Goal: Task Accomplishment & Management: Manage account settings

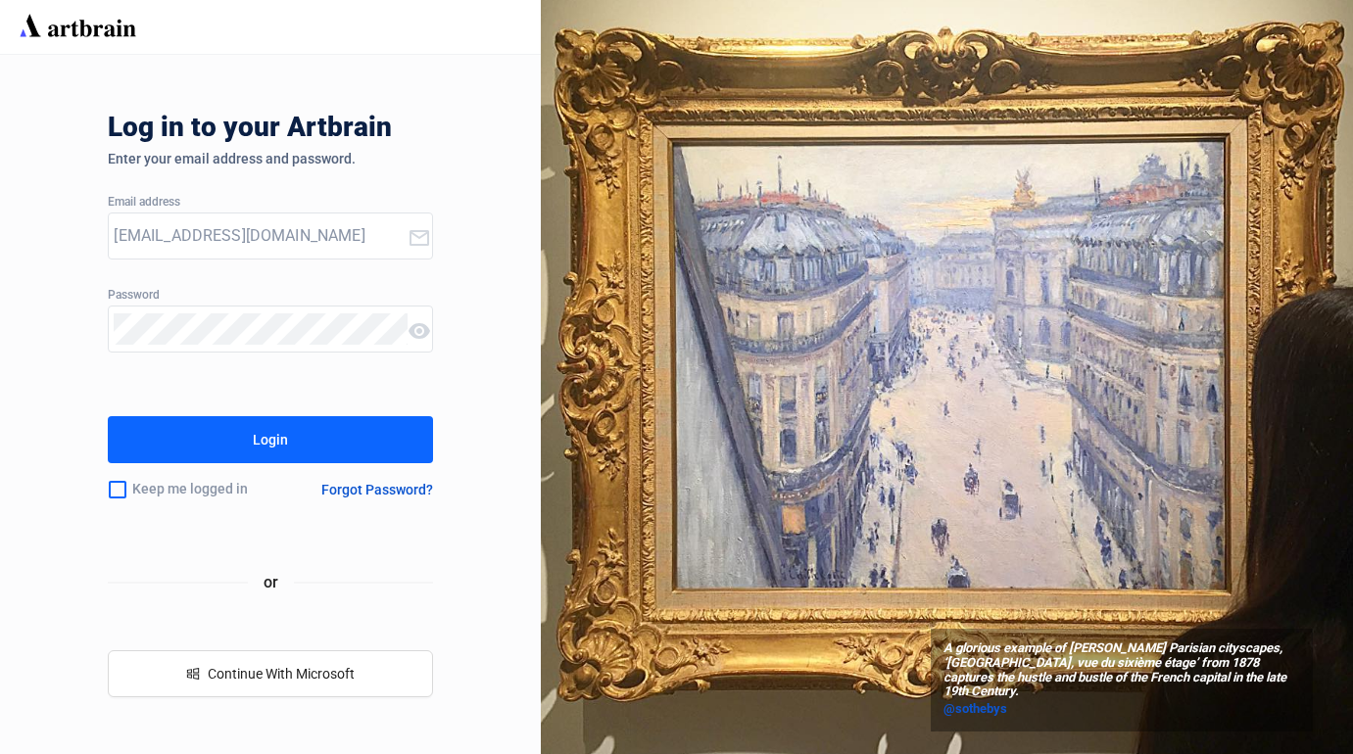
click at [342, 443] on button "Login" at bounding box center [270, 439] width 324 height 47
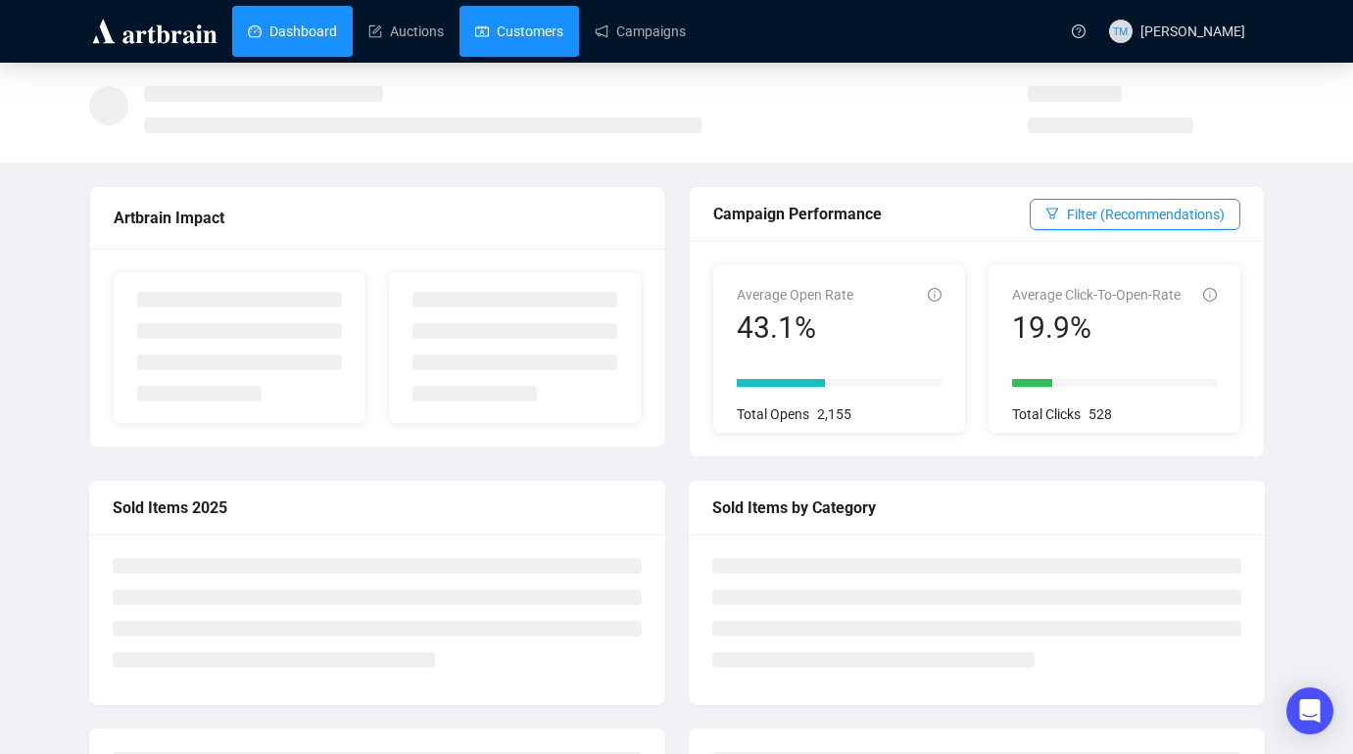
click at [556, 26] on link "Customers" at bounding box center [519, 31] width 88 height 51
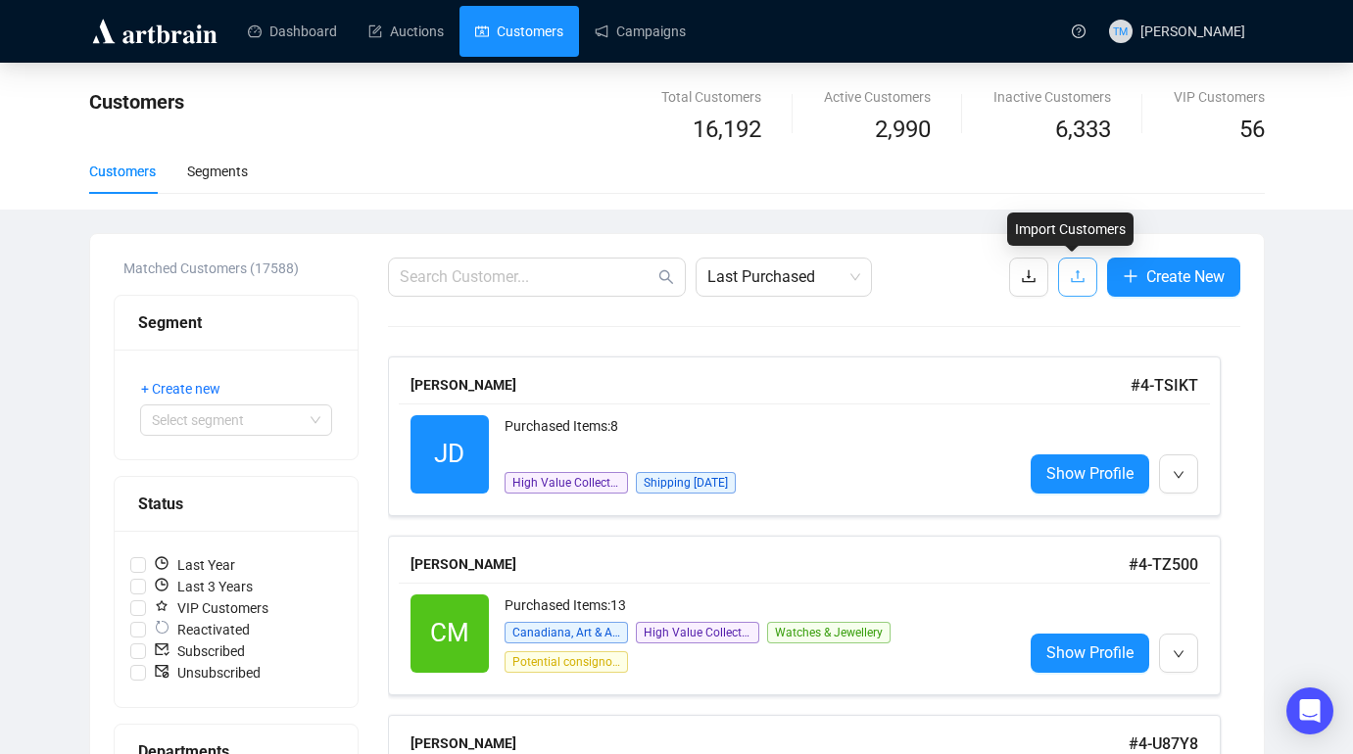
click at [1070, 275] on icon "upload" at bounding box center [1078, 276] width 16 height 16
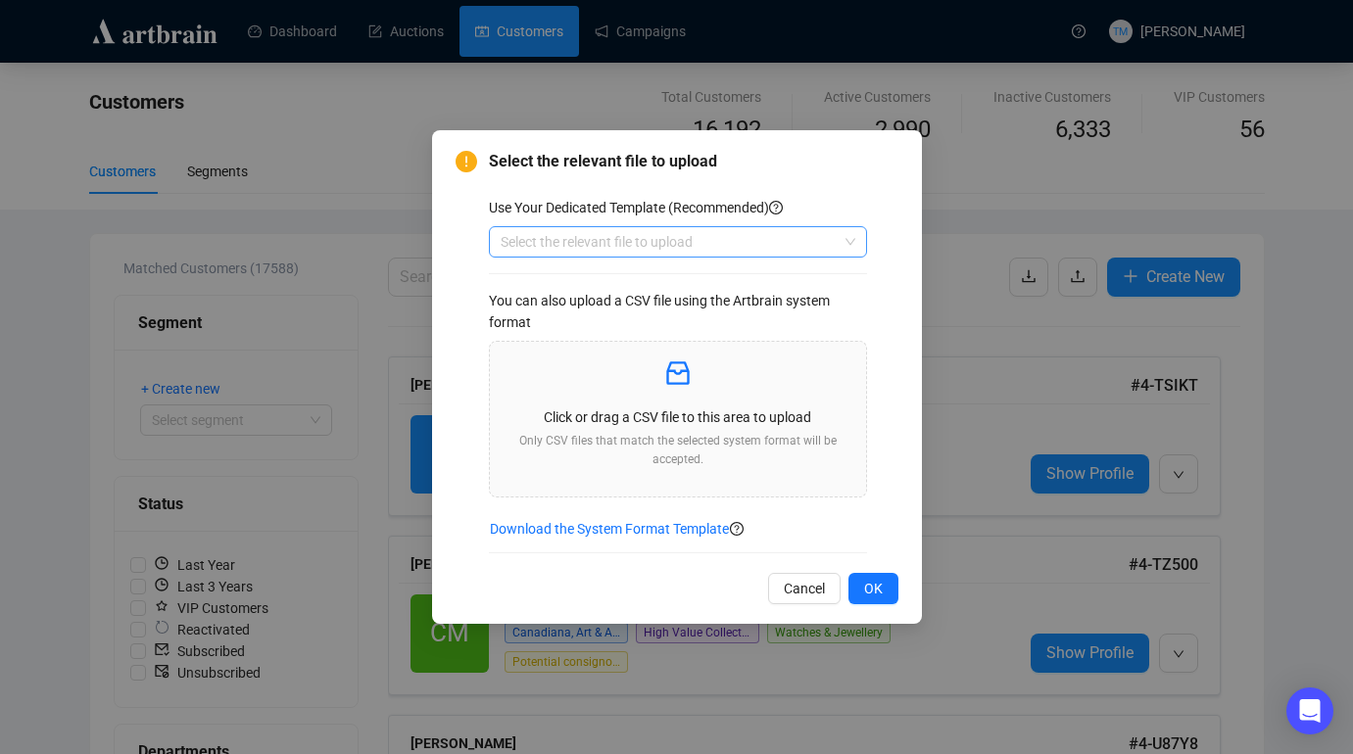
click at [789, 243] on input "search" at bounding box center [669, 241] width 337 height 29
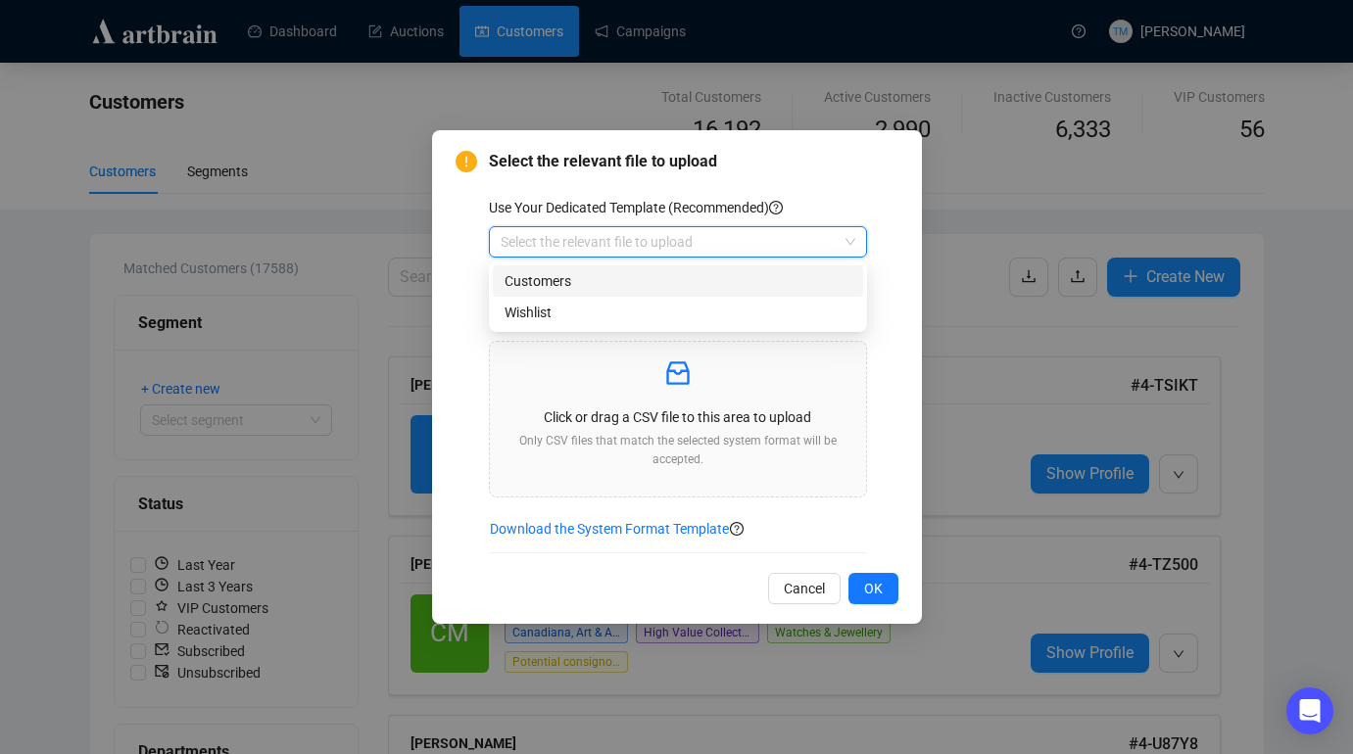
click at [715, 279] on div "Customers" at bounding box center [677, 281] width 347 height 22
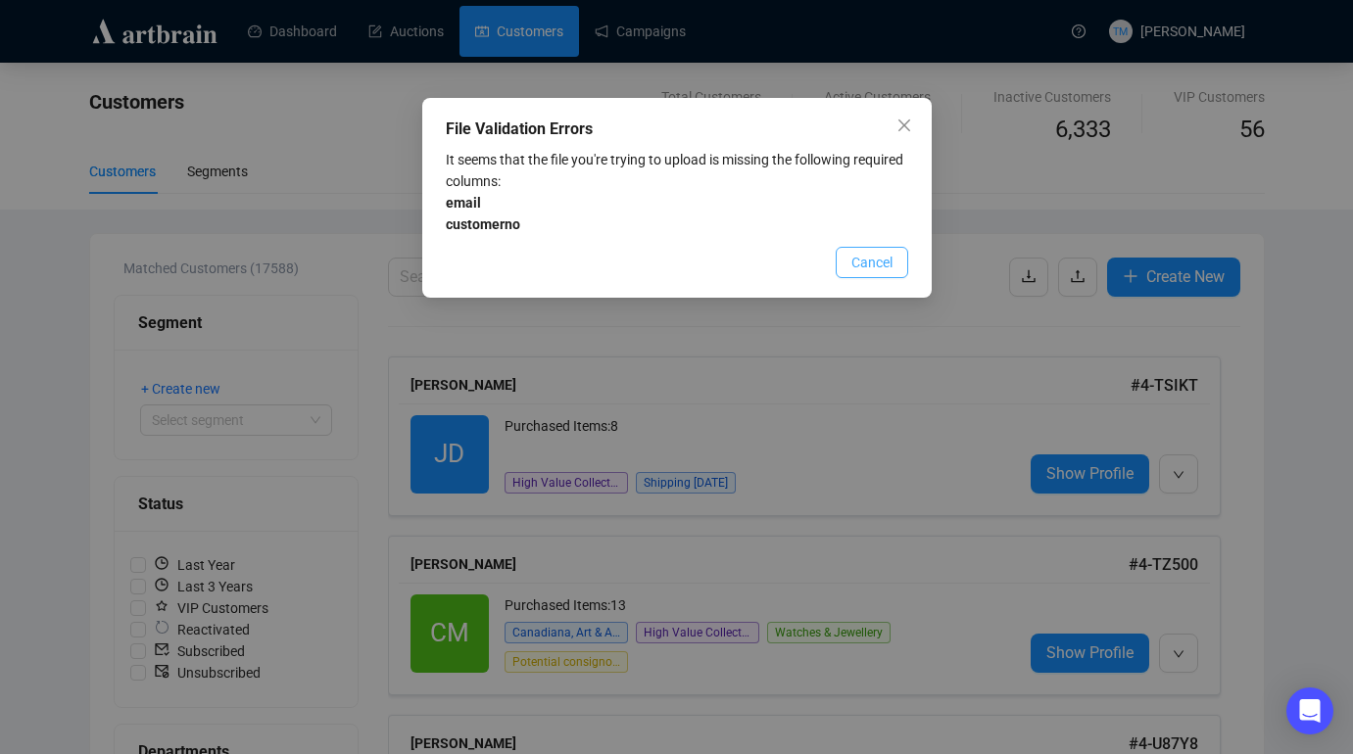
click at [881, 263] on span "Cancel" at bounding box center [871, 263] width 41 height 22
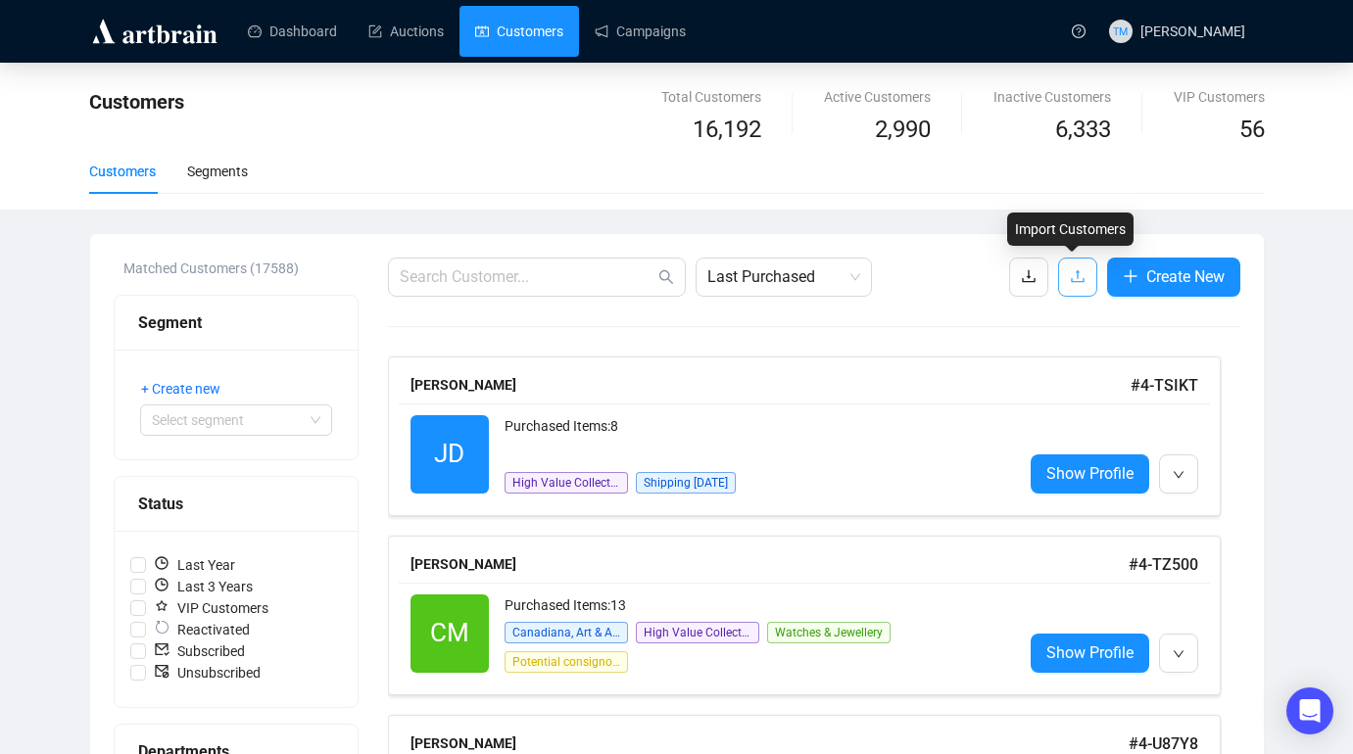
click at [1063, 278] on button "button" at bounding box center [1077, 277] width 39 height 39
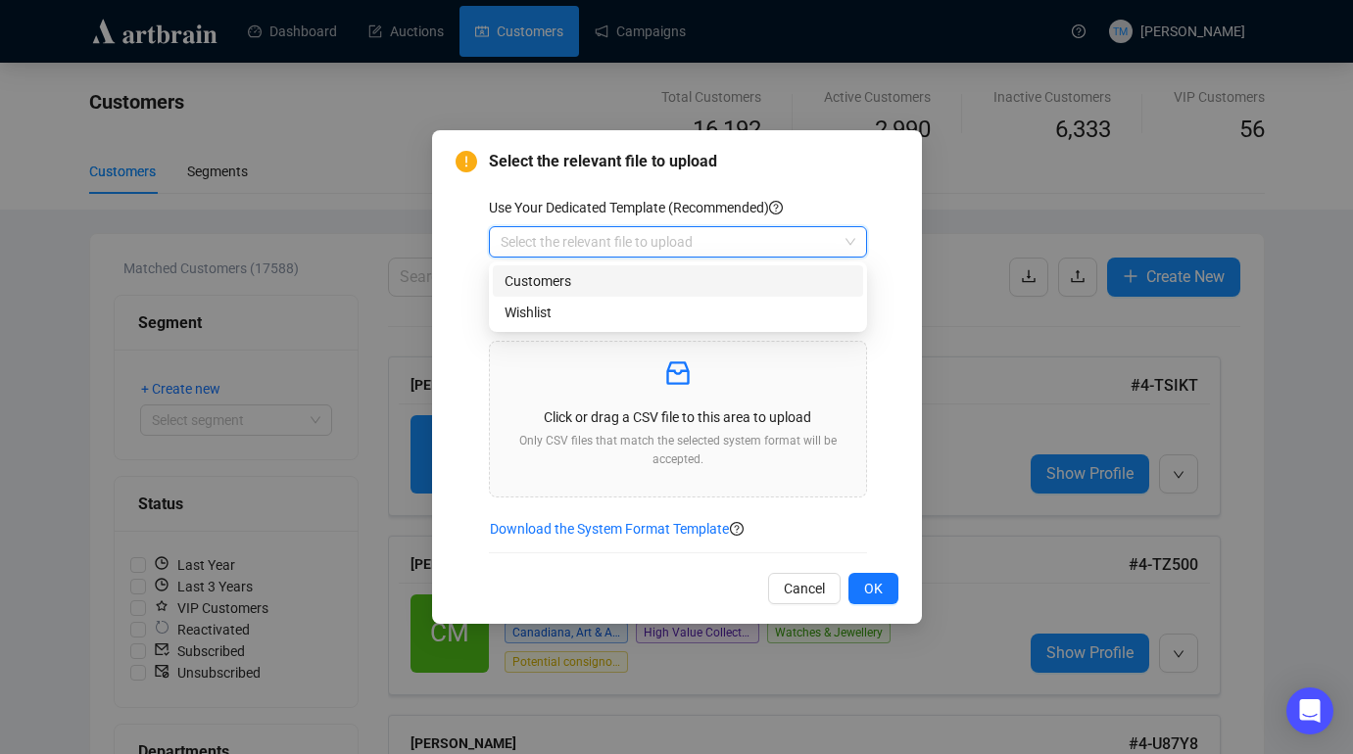
click at [836, 239] on input "search" at bounding box center [669, 241] width 337 height 29
click at [628, 268] on div "Customers" at bounding box center [678, 280] width 370 height 31
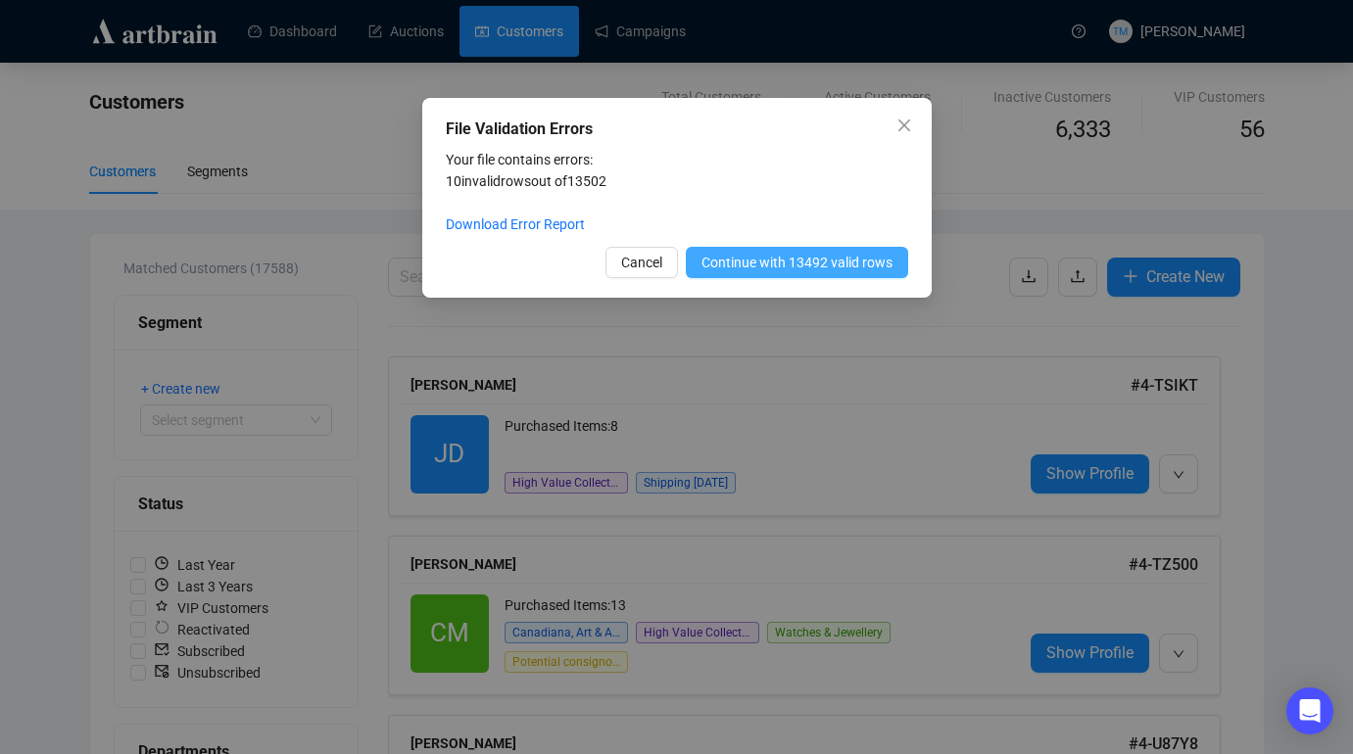
click at [836, 263] on span "Continue with 13492 valid rows" at bounding box center [796, 263] width 191 height 22
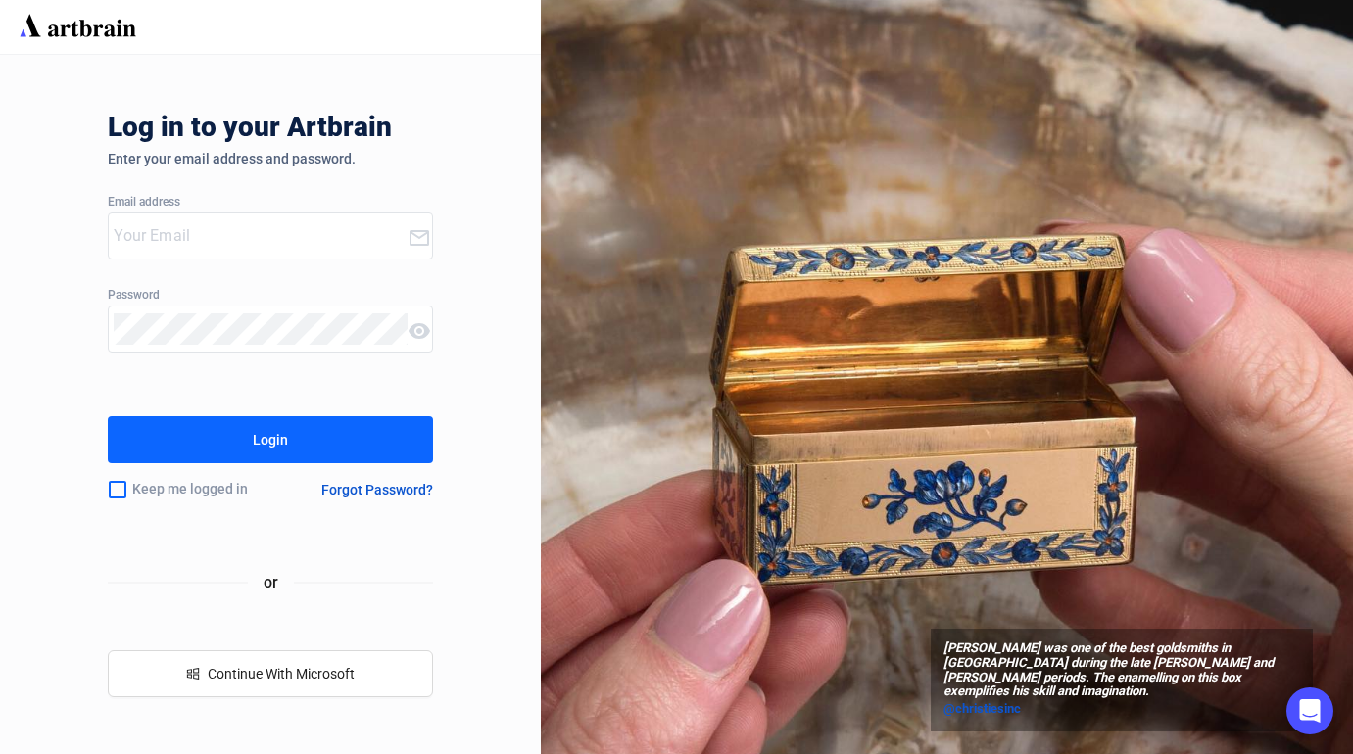
type input "[EMAIL_ADDRESS][DOMAIN_NAME]"
click at [340, 424] on button "Login" at bounding box center [270, 439] width 324 height 47
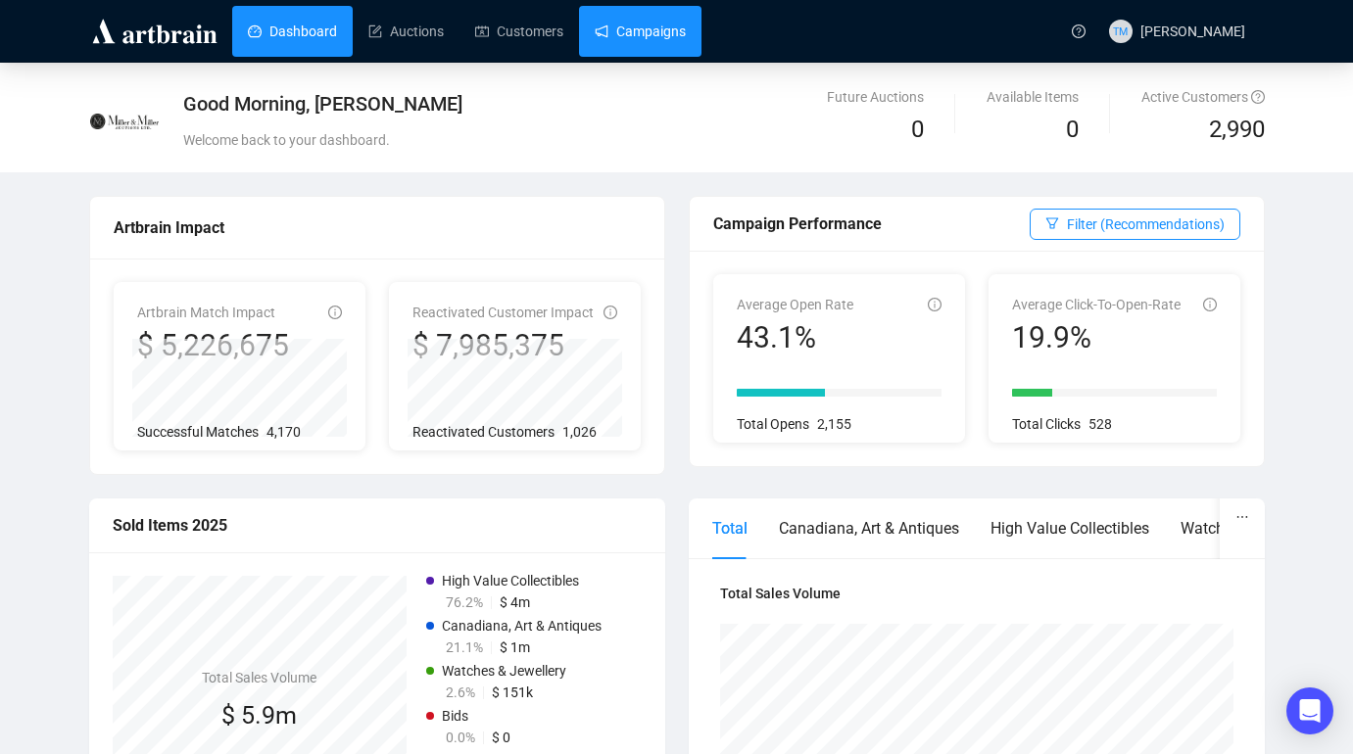
click at [659, 28] on link "Campaigns" at bounding box center [640, 31] width 91 height 51
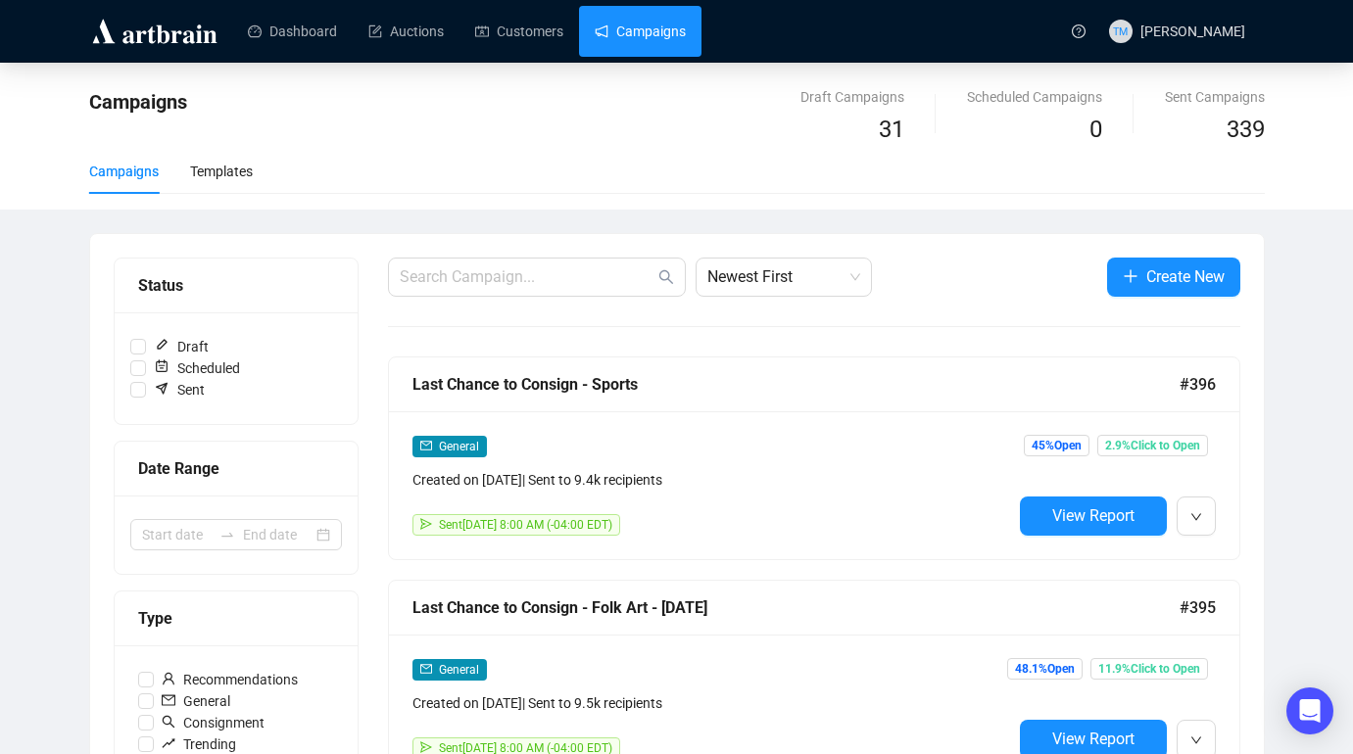
scroll to position [7, 0]
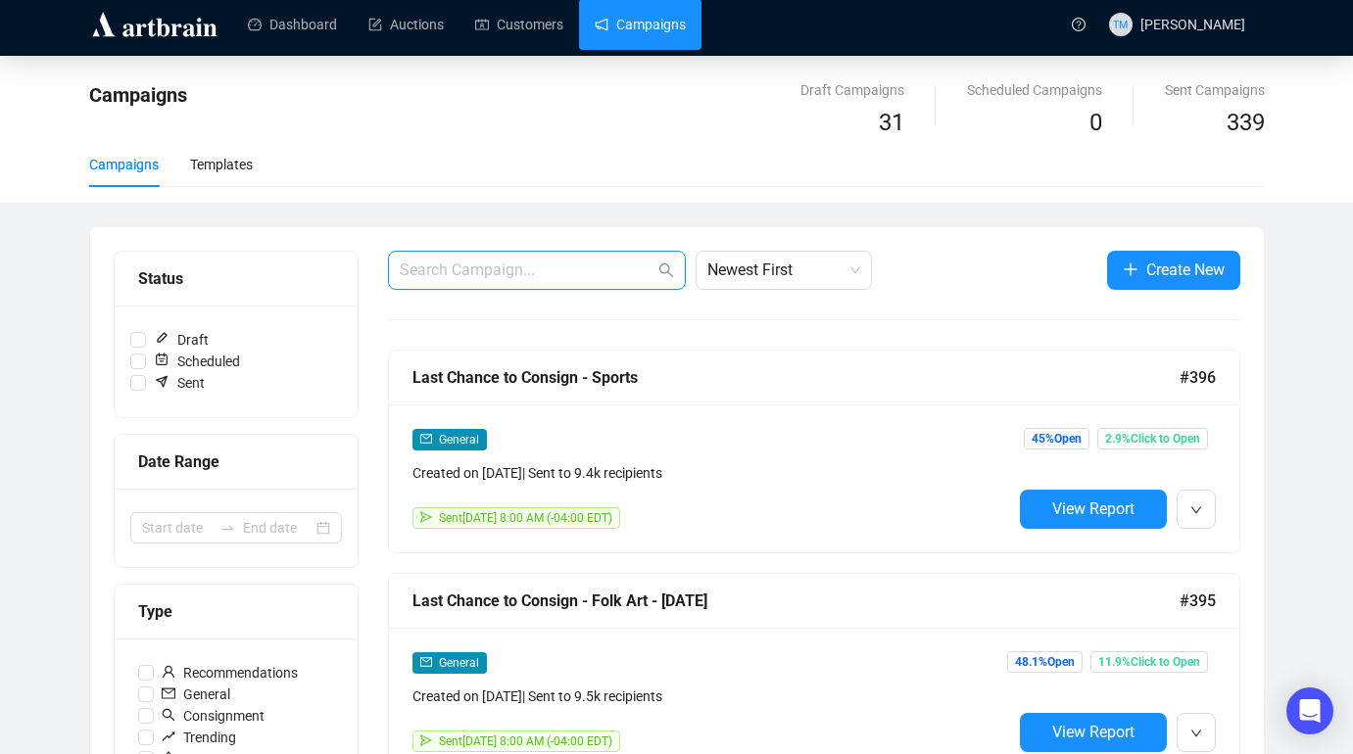
click at [546, 259] on input "text" at bounding box center [527, 271] width 255 height 24
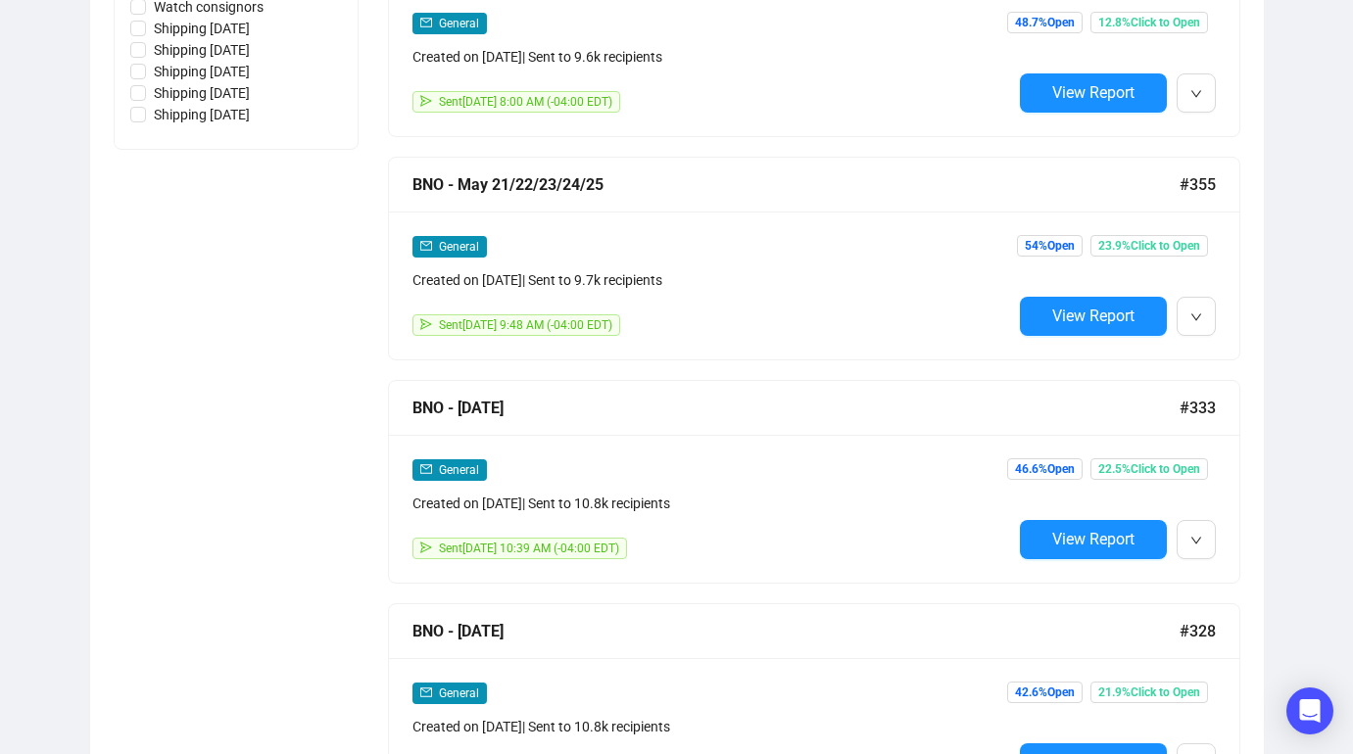
scroll to position [1096, 0]
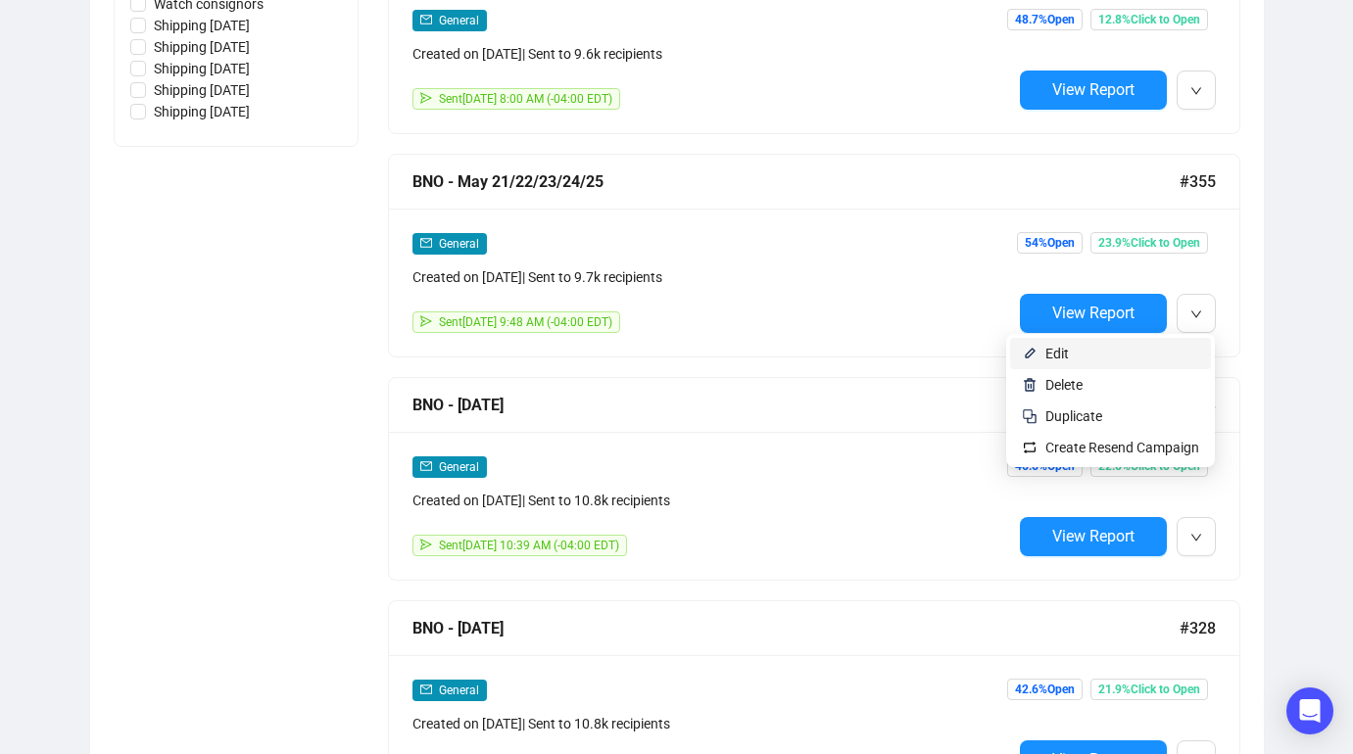
type input "bno"
click at [1119, 358] on span "Edit" at bounding box center [1122, 354] width 154 height 22
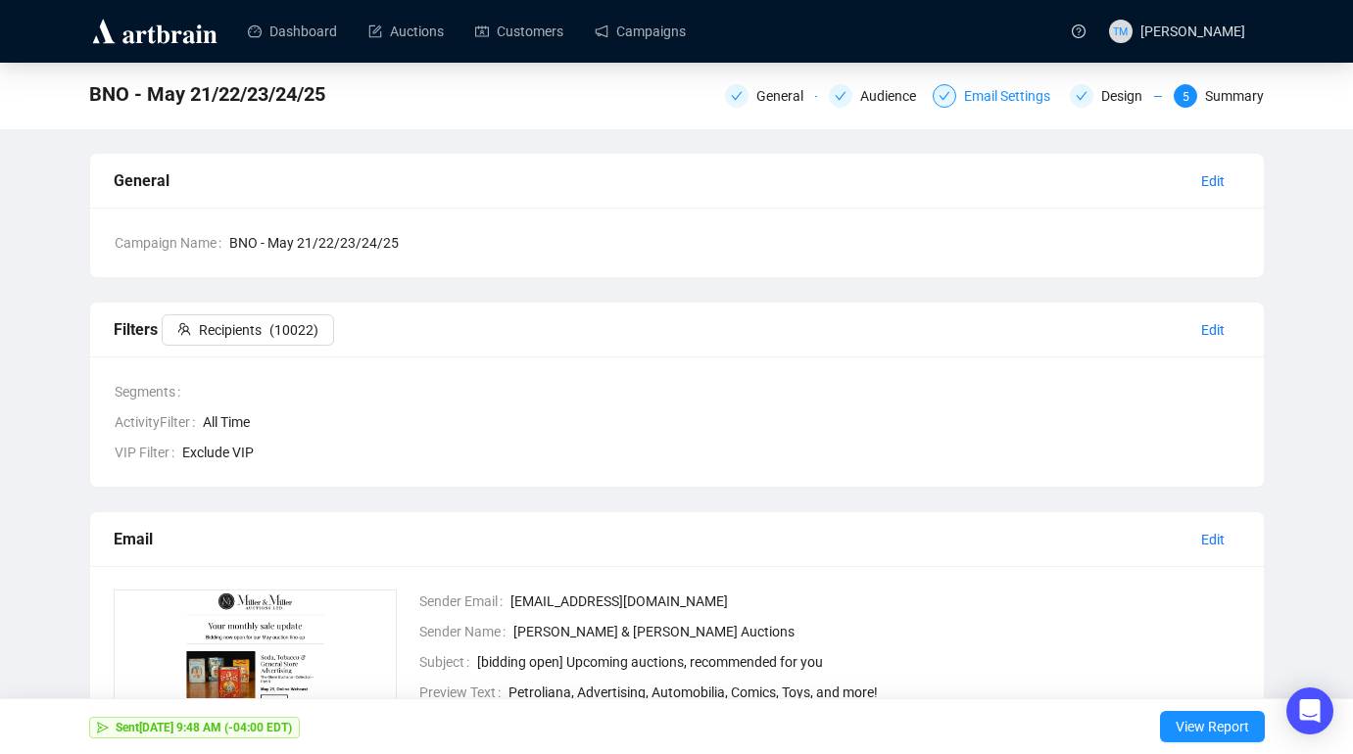
click at [1004, 100] on div "Email Settings" at bounding box center [1013, 96] width 98 height 24
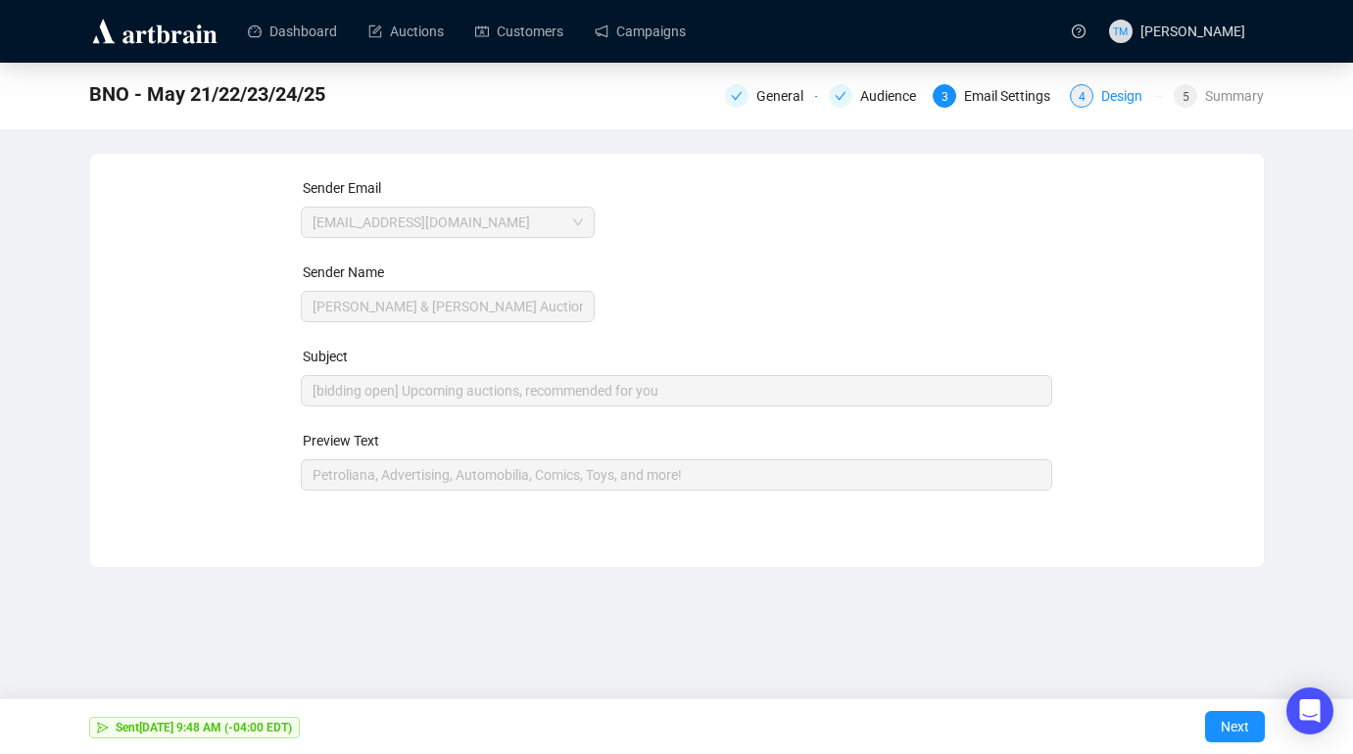
click at [1119, 93] on div "Design" at bounding box center [1127, 96] width 53 height 24
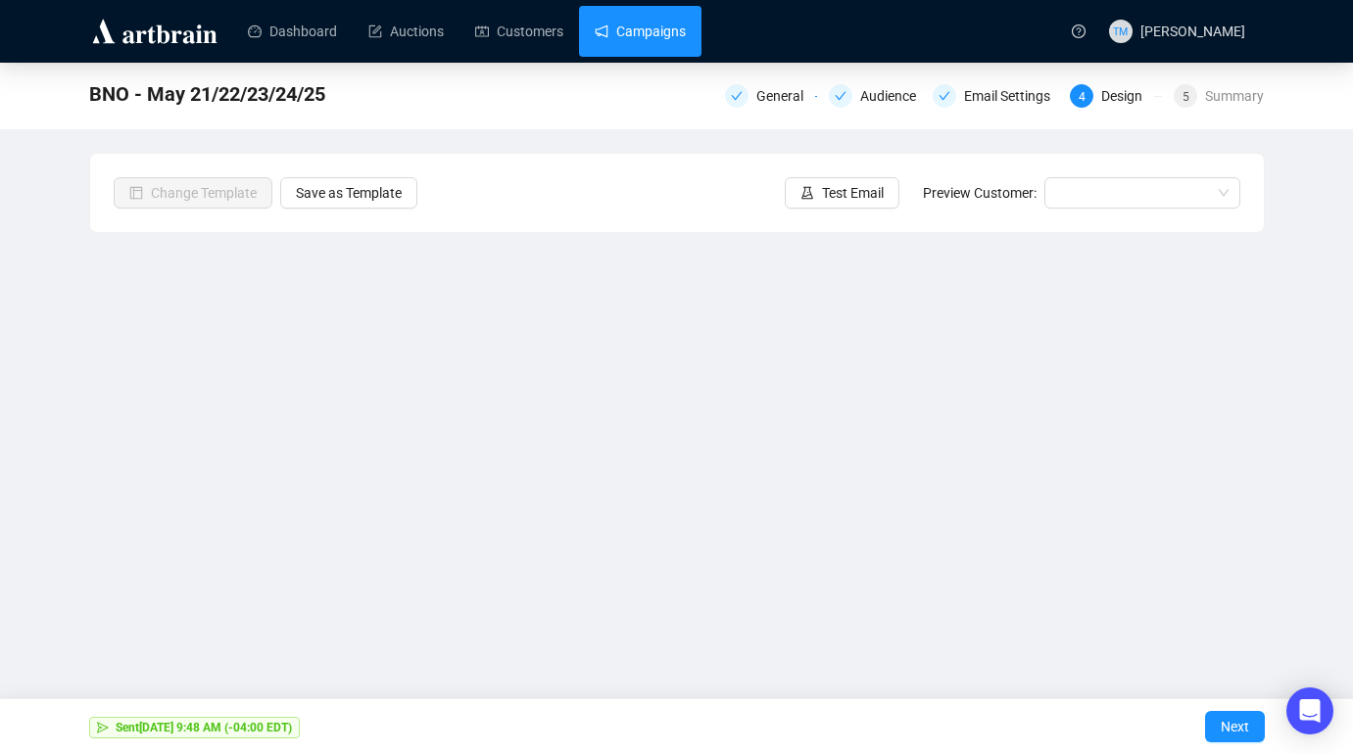
click at [632, 34] on link "Campaigns" at bounding box center [640, 31] width 91 height 51
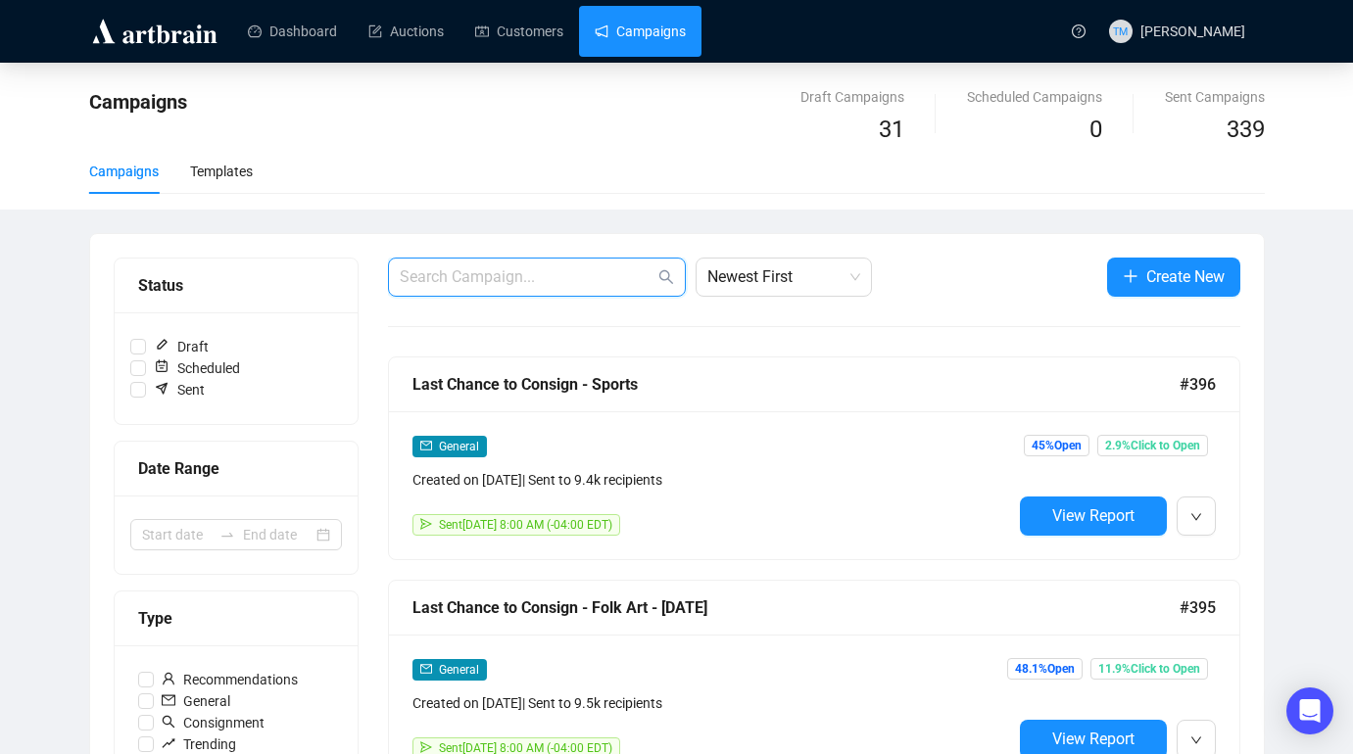
click at [606, 272] on input "text" at bounding box center [527, 277] width 255 height 24
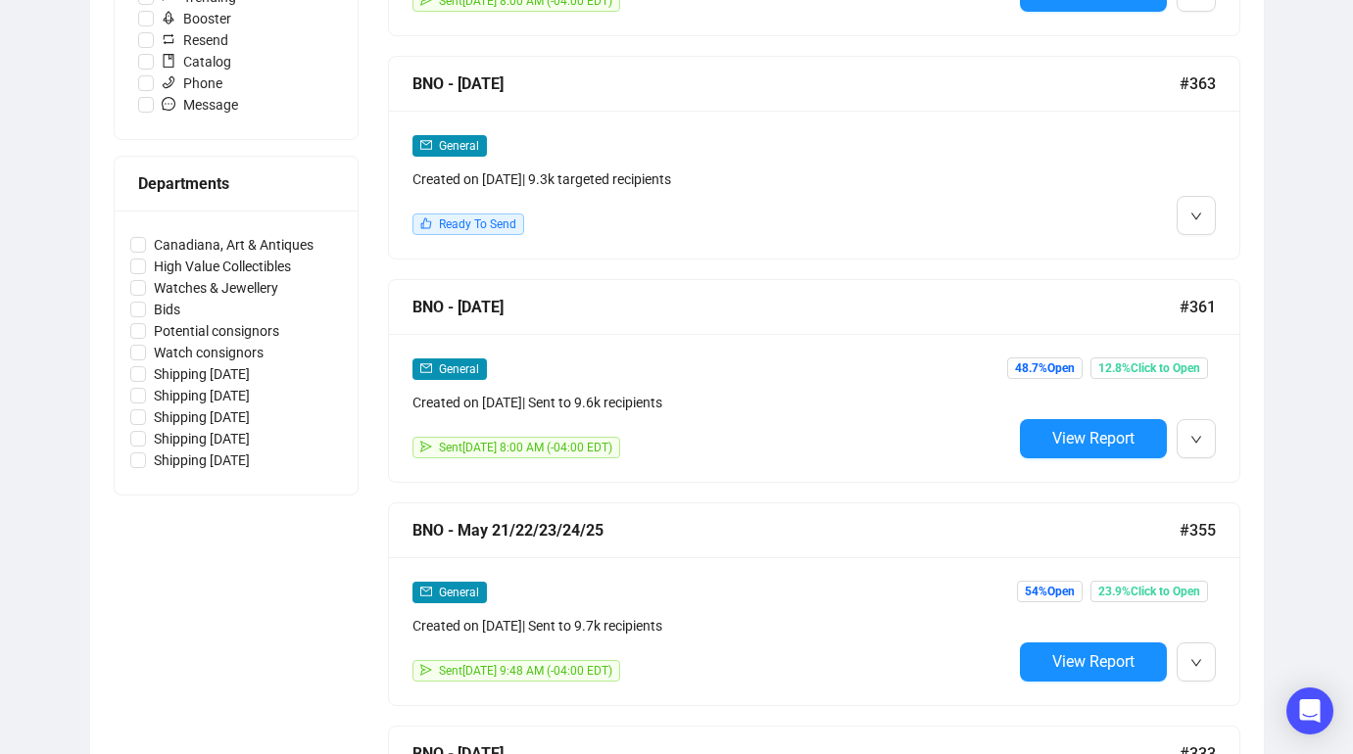
scroll to position [770, 0]
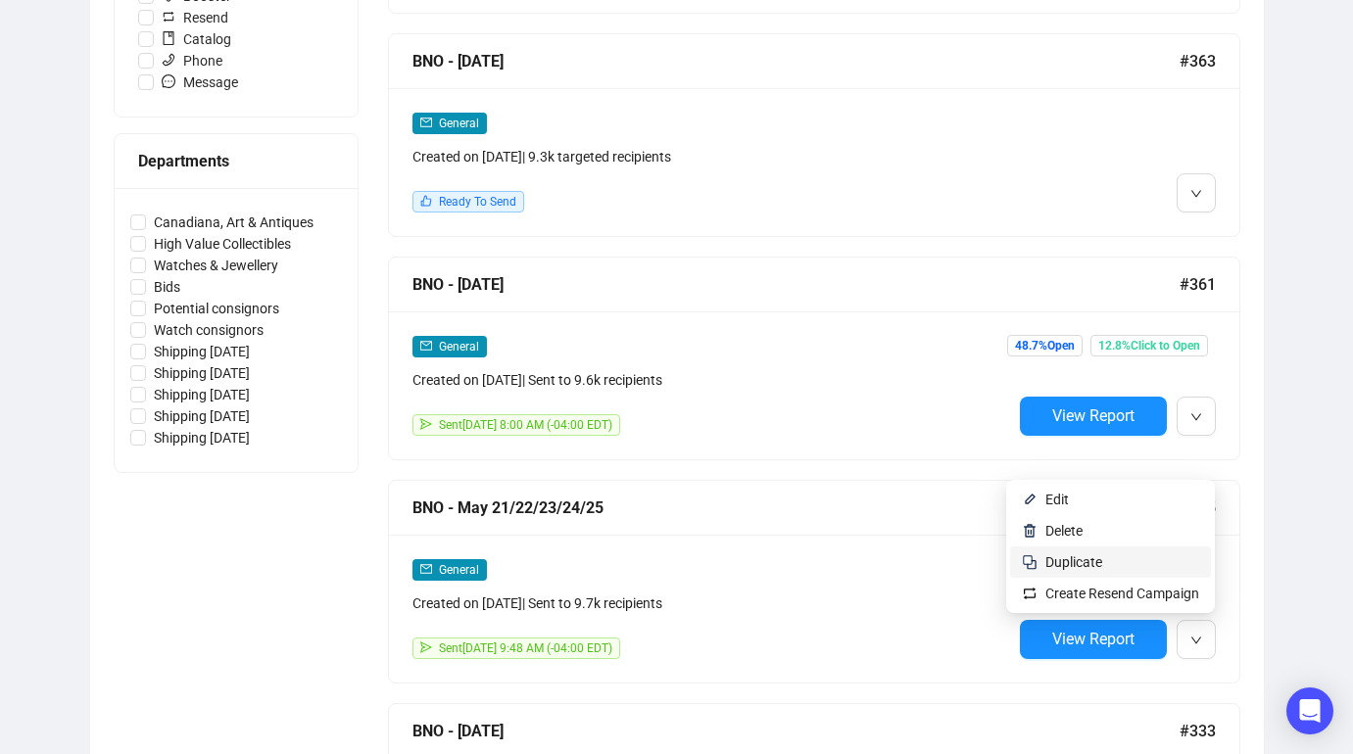
type input "bno"
click at [1061, 561] on span "Duplicate" at bounding box center [1073, 562] width 57 height 16
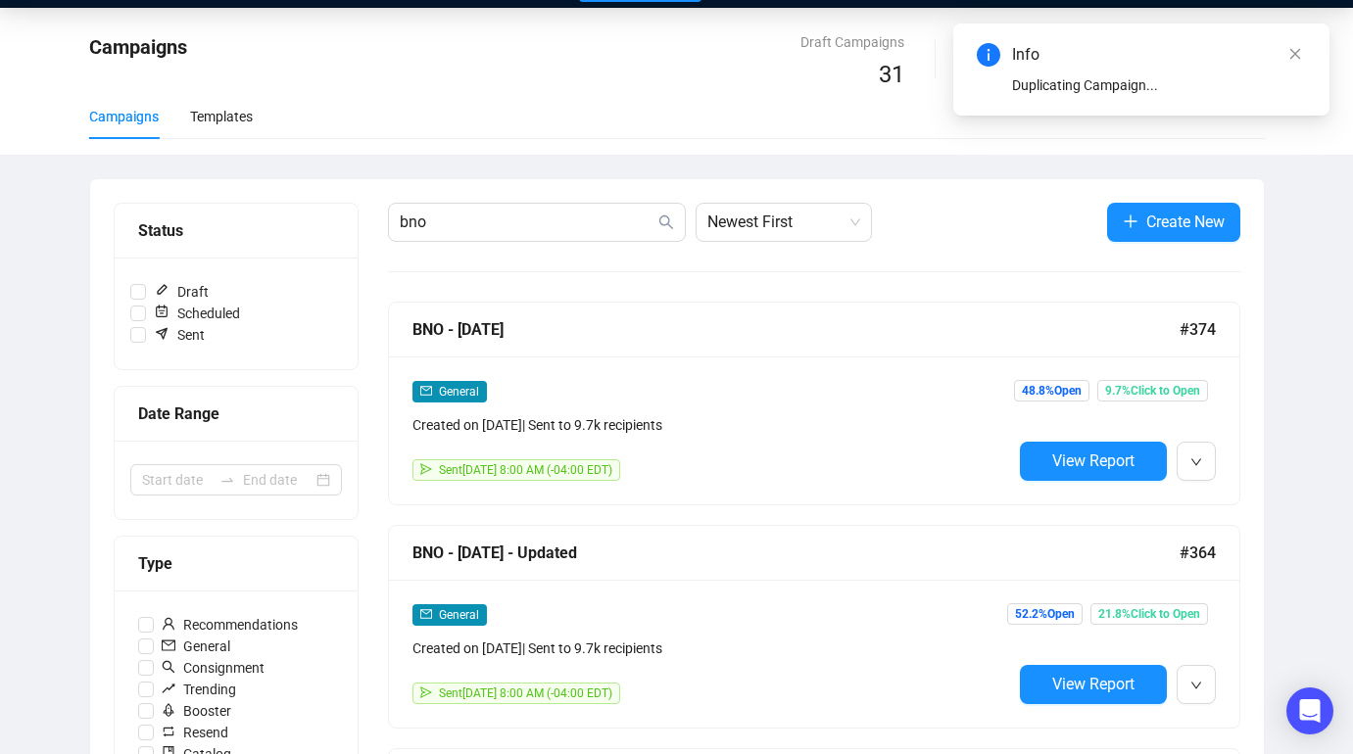
scroll to position [0, 0]
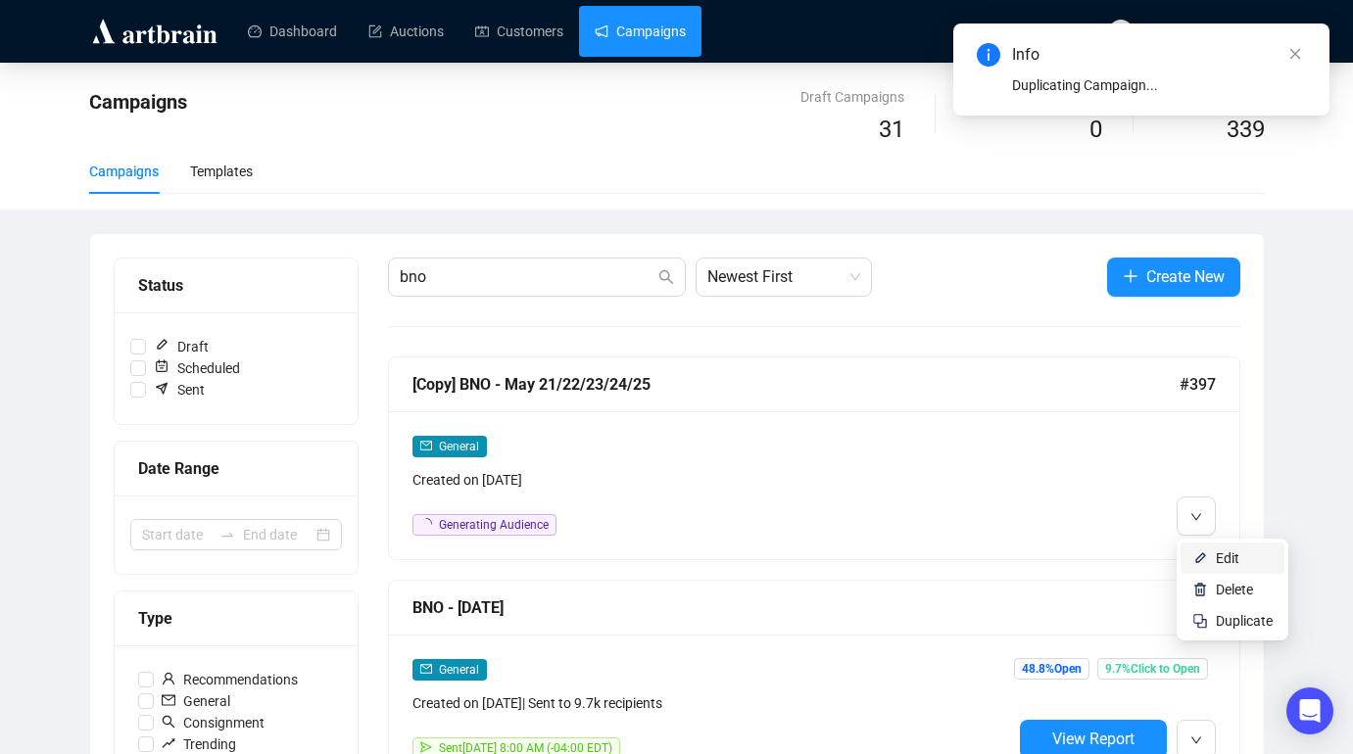
click at [1199, 555] on img at bounding box center [1200, 558] width 16 height 16
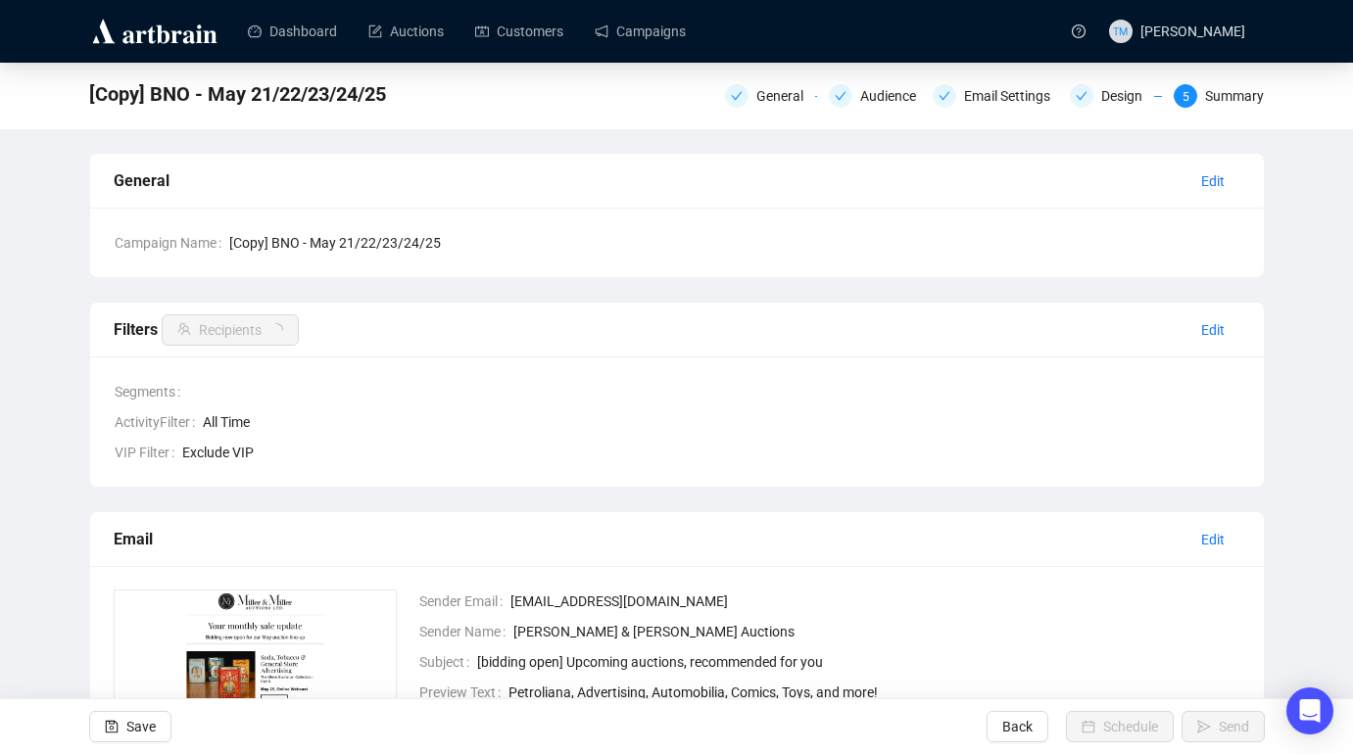
click at [757, 82] on div "General Audience Email Settings Design 5 Summary" at bounding box center [995, 93] width 540 height 27
click at [757, 90] on div "General" at bounding box center [785, 96] width 59 height 24
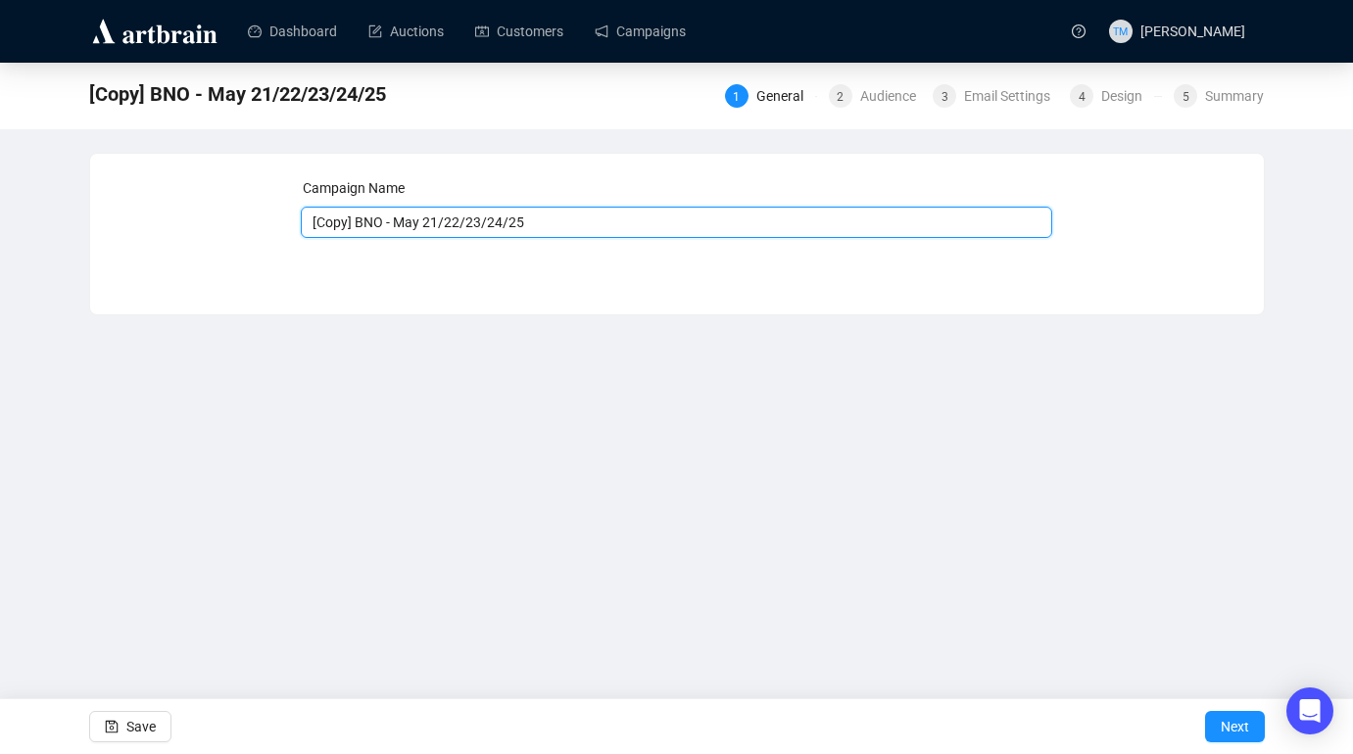
drag, startPoint x: 359, startPoint y: 222, endPoint x: 250, endPoint y: 222, distance: 109.7
click at [250, 222] on div "Campaign Name [Copy] BNO - May 21/22/23/24/25 Save Next" at bounding box center [677, 219] width 1126 height 84
drag, startPoint x: 496, startPoint y: 222, endPoint x: 356, endPoint y: 229, distance: 140.2
click at [356, 229] on input "BNO - May 21/22/23/24/25" at bounding box center [676, 222] width 751 height 31
type input "BNO - Sept 13a/13b/14a/14b"
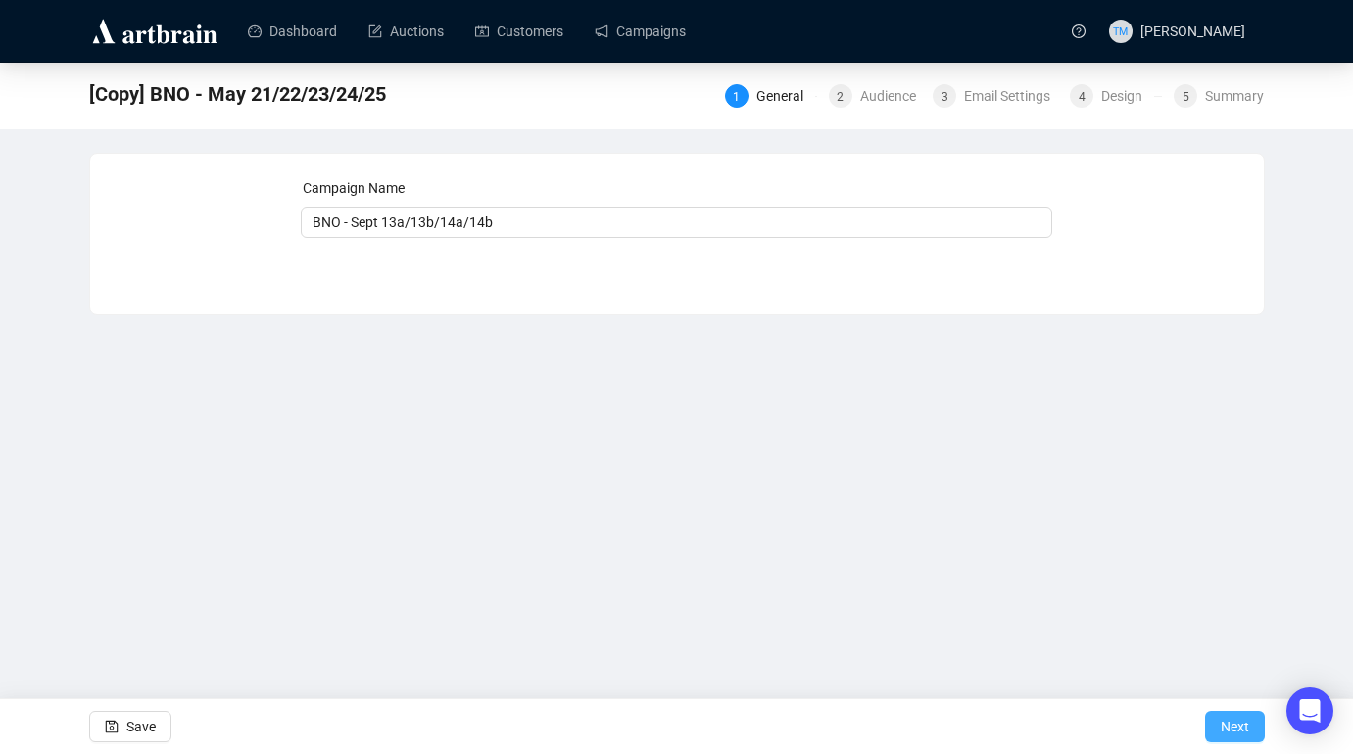
click at [1221, 720] on span "Next" at bounding box center [1234, 726] width 28 height 55
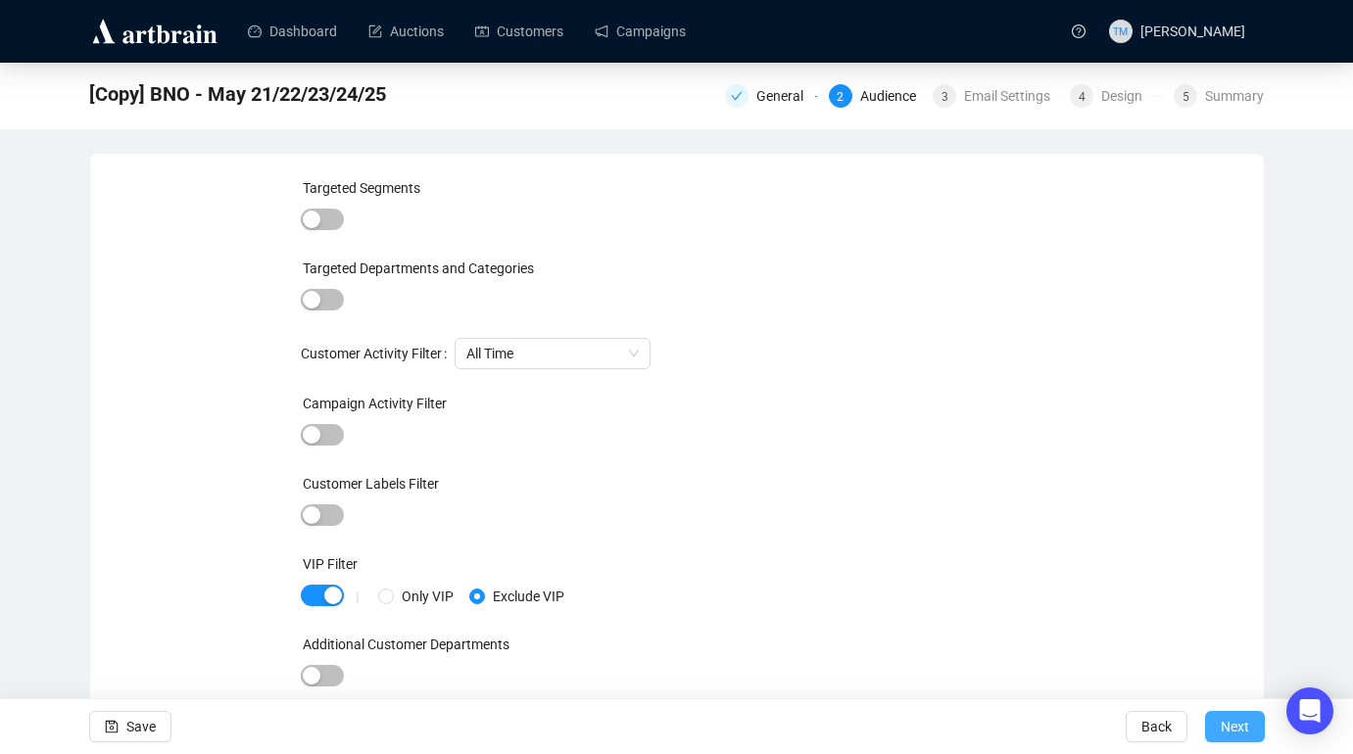
click at [1231, 724] on span "Next" at bounding box center [1234, 726] width 28 height 55
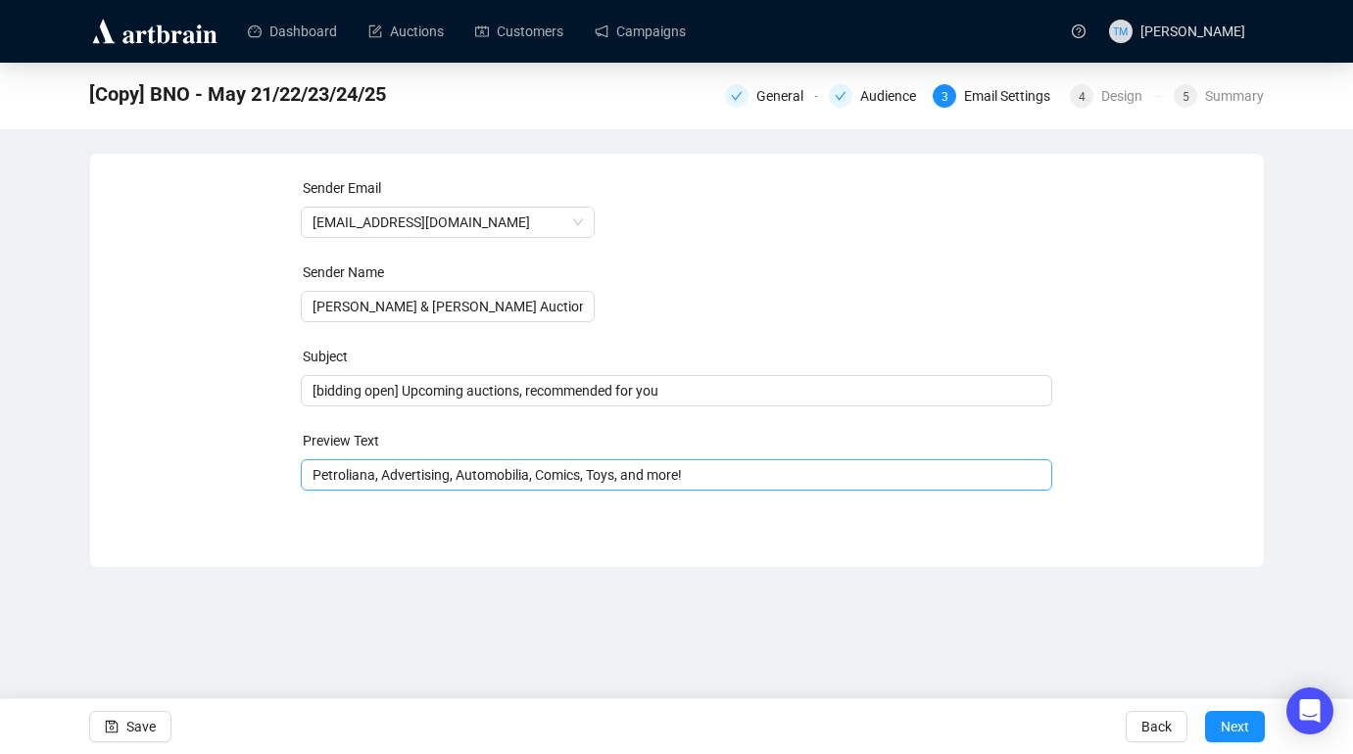
click at [557, 482] on span "Petroliana, Advertising, Automobilia, Comics, Toys, and more!" at bounding box center [676, 475] width 751 height 16
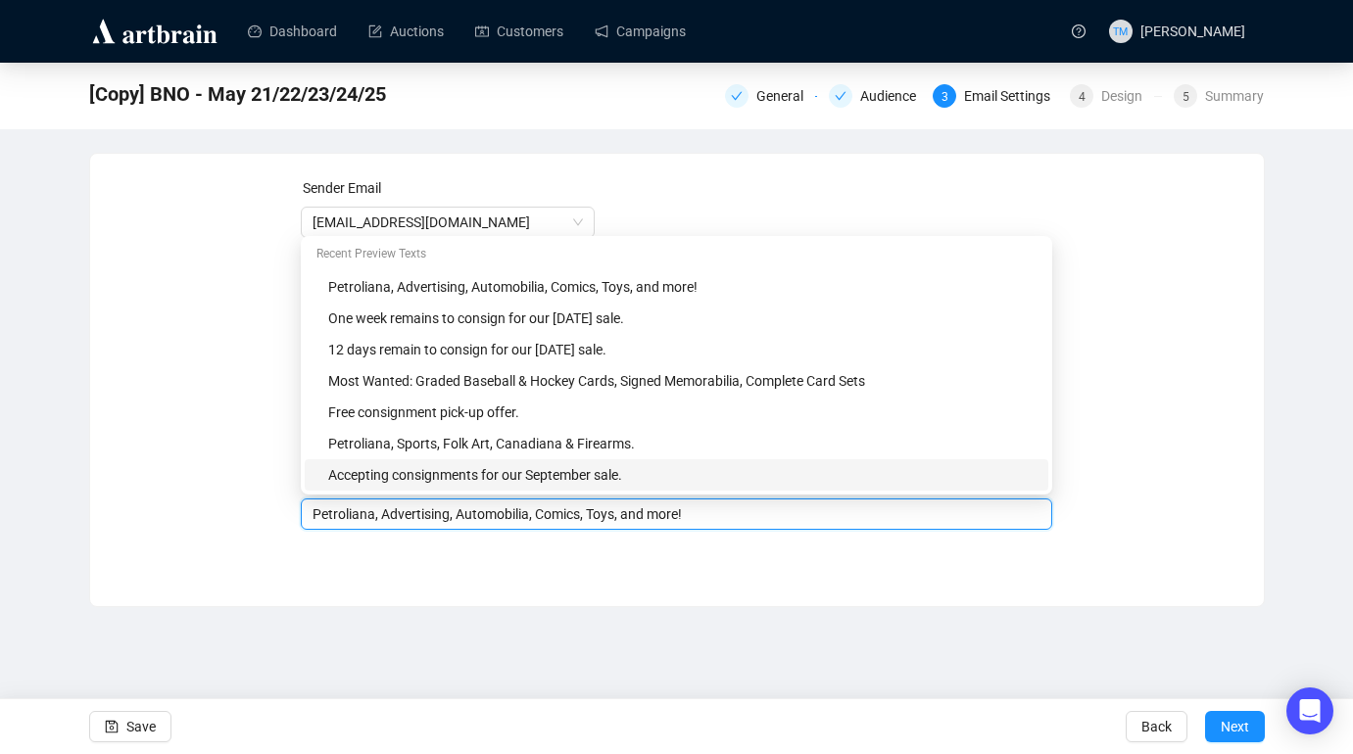
drag, startPoint x: 746, startPoint y: 512, endPoint x: 455, endPoint y: 520, distance: 291.0
click at [455, 520] on input "Petroliana, Advertising, Automobilia, Comics, Toys, and more!" at bounding box center [676, 514] width 728 height 22
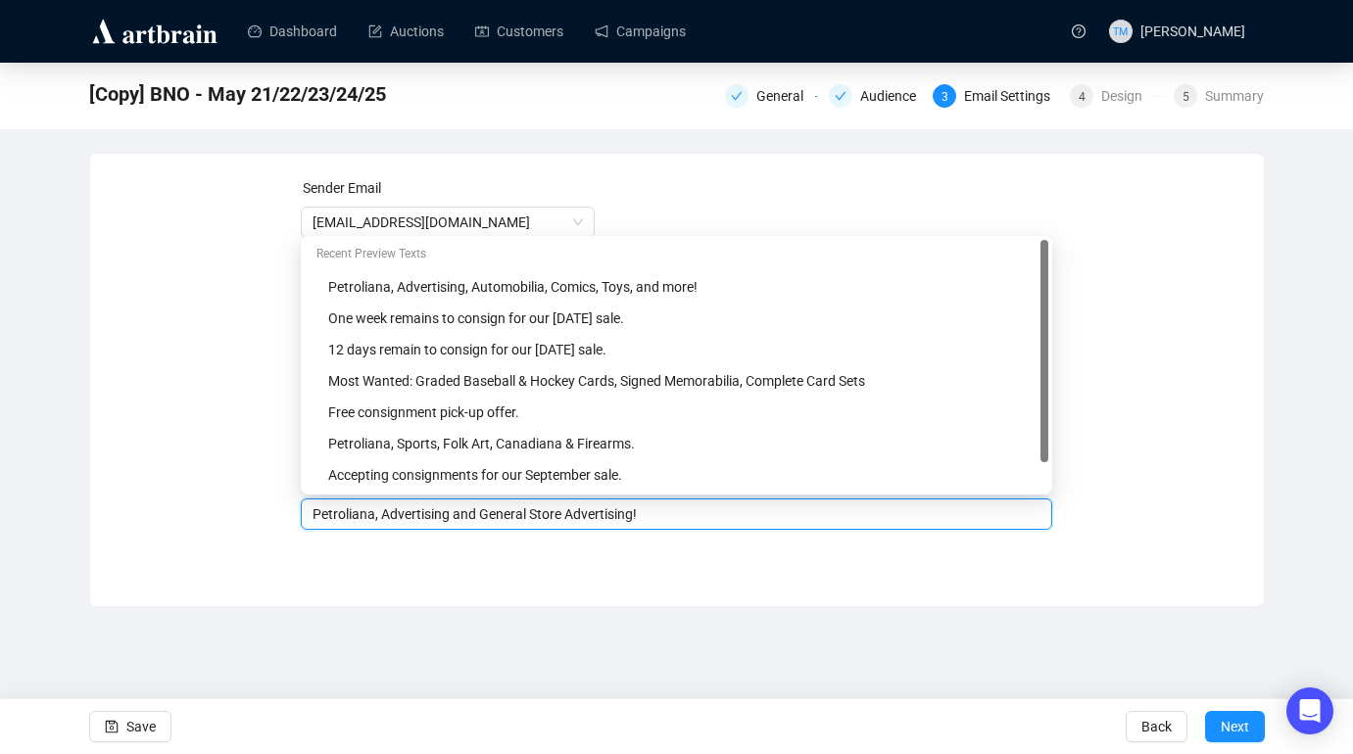
type input "Petroliana, Advertising and General Store Advertising!"
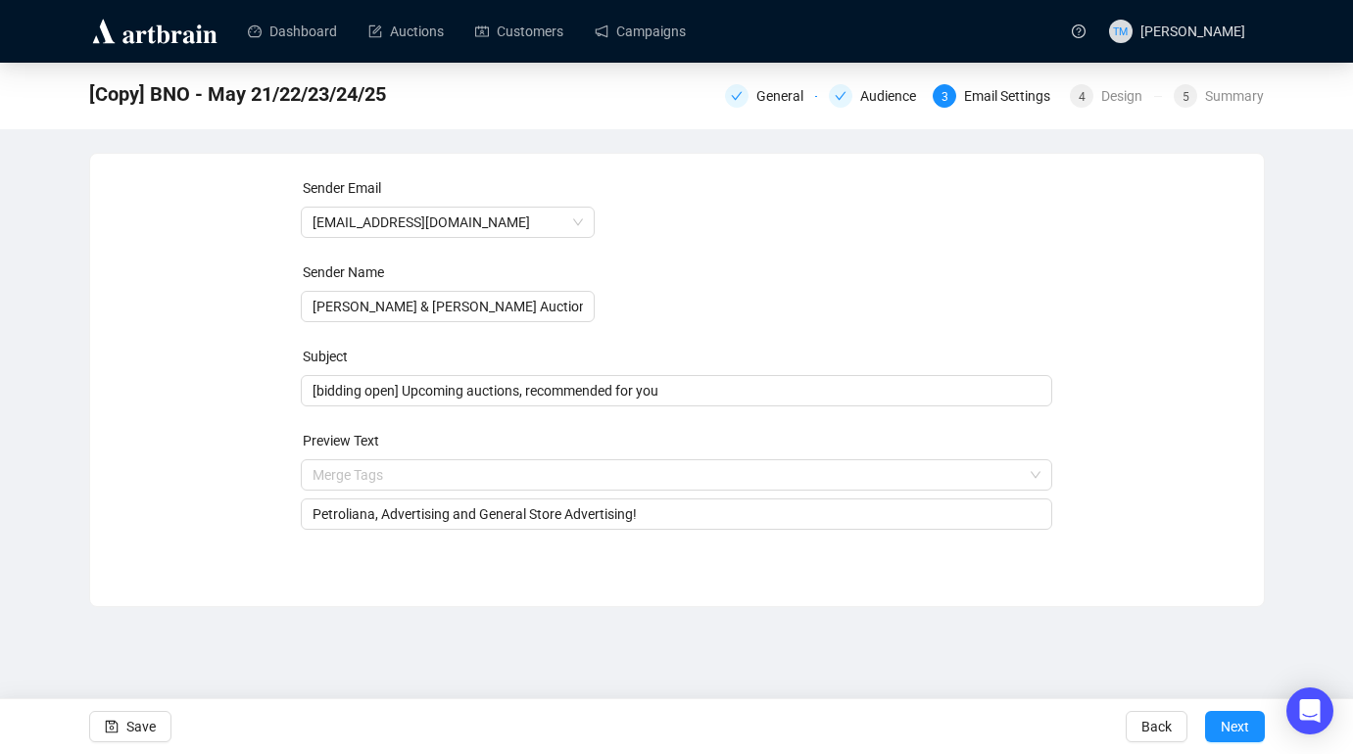
click at [514, 670] on div "Dashboard Auctions Customers Campaigns TM [PERSON_NAME] [Copy] BNO - May 21/22/…" at bounding box center [676, 377] width 1353 height 754
click at [1222, 732] on span "Next" at bounding box center [1234, 726] width 28 height 55
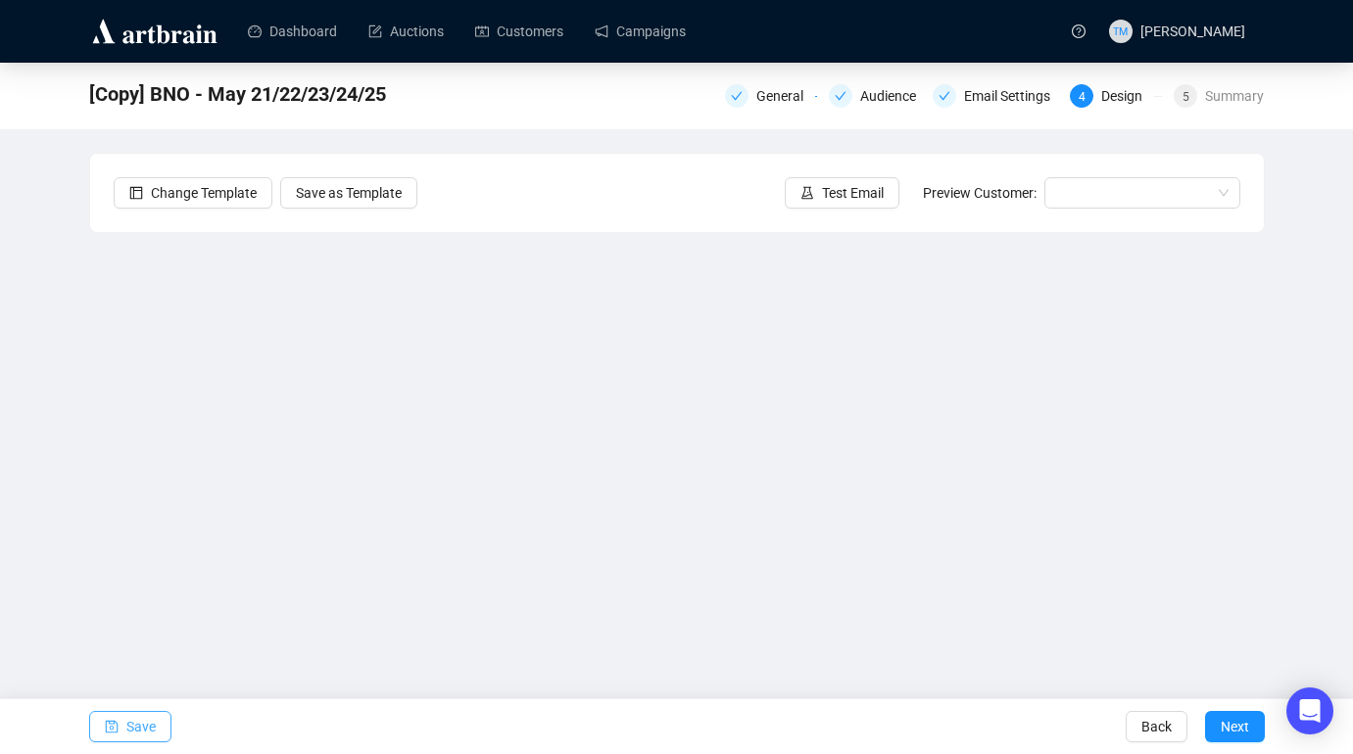
click at [123, 729] on button "Save" at bounding box center [130, 726] width 82 height 31
click at [129, 720] on span "Save" at bounding box center [140, 726] width 29 height 55
click at [143, 724] on span "Save" at bounding box center [140, 726] width 29 height 55
click at [116, 729] on icon "save" at bounding box center [112, 727] width 14 height 14
click at [112, 720] on icon "save" at bounding box center [112, 727] width 14 height 14
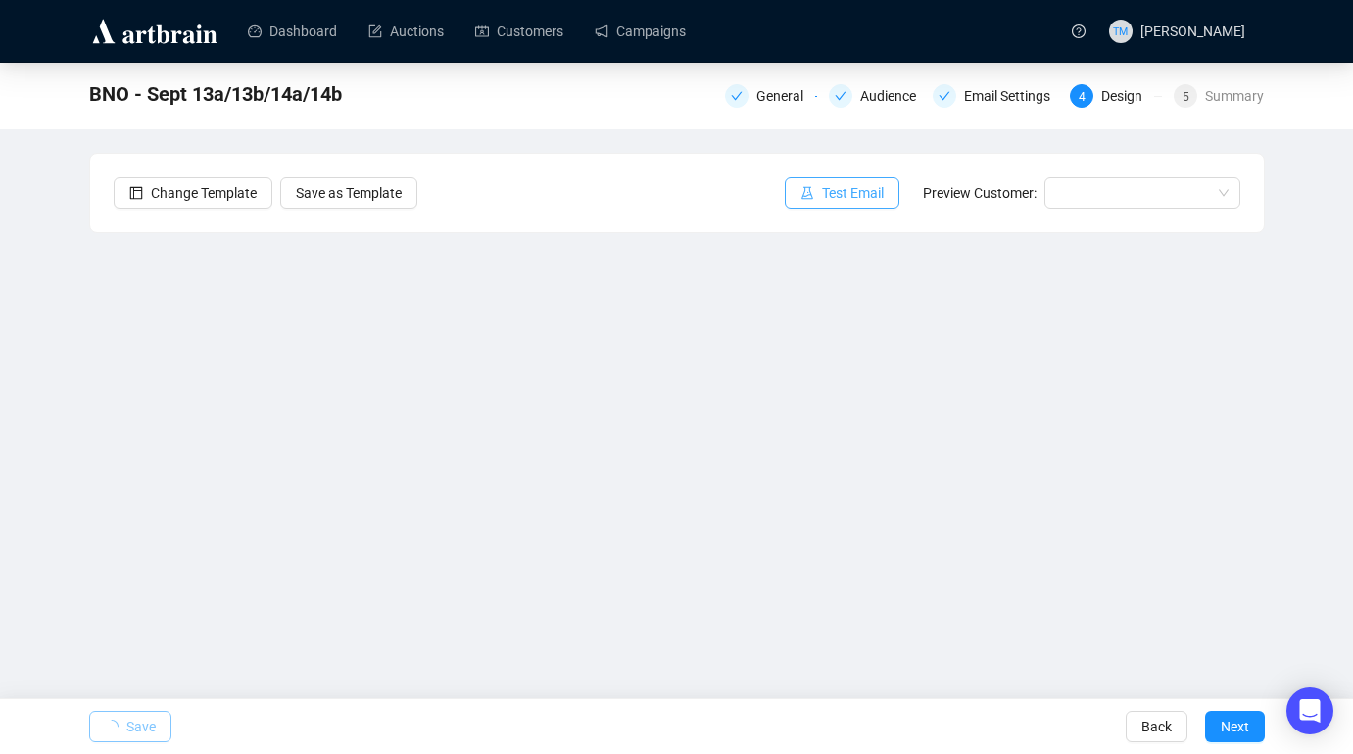
click at [803, 187] on icon "experiment" at bounding box center [807, 193] width 14 height 14
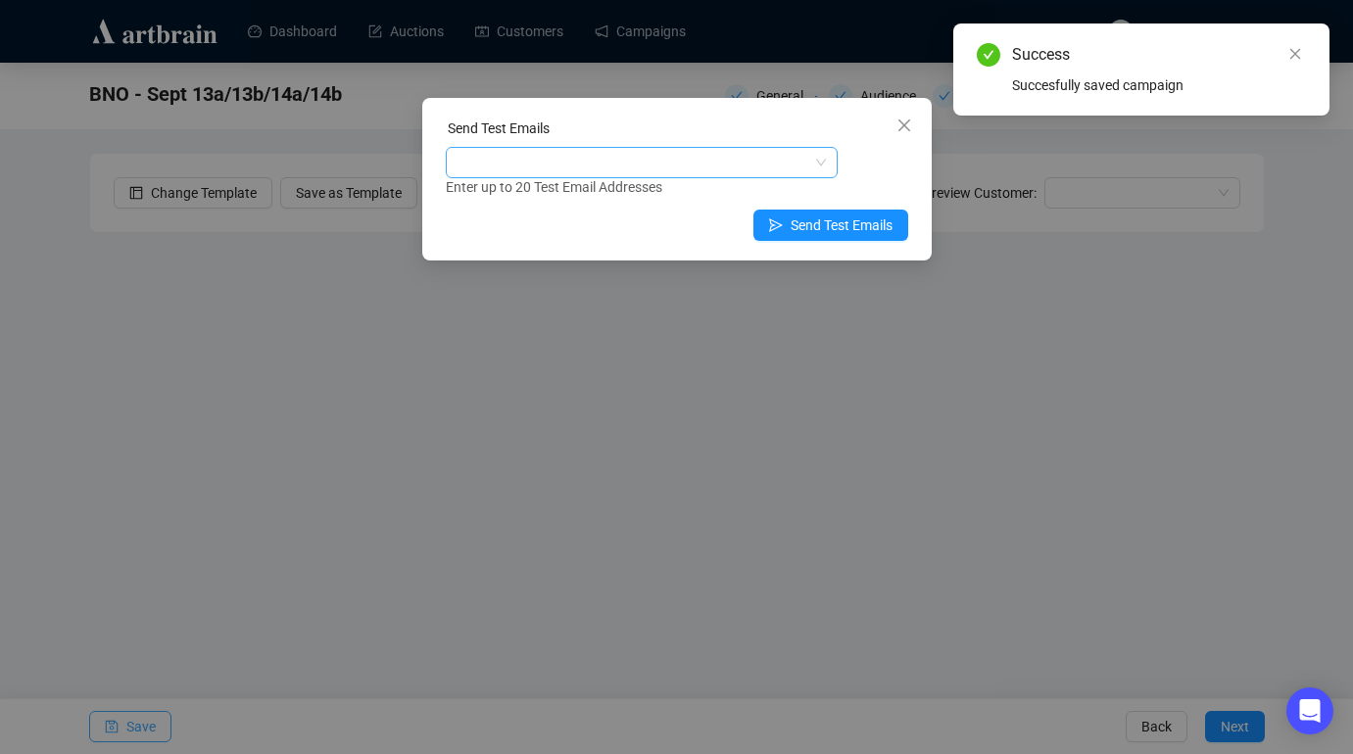
click at [638, 174] on div at bounding box center [631, 162] width 363 height 27
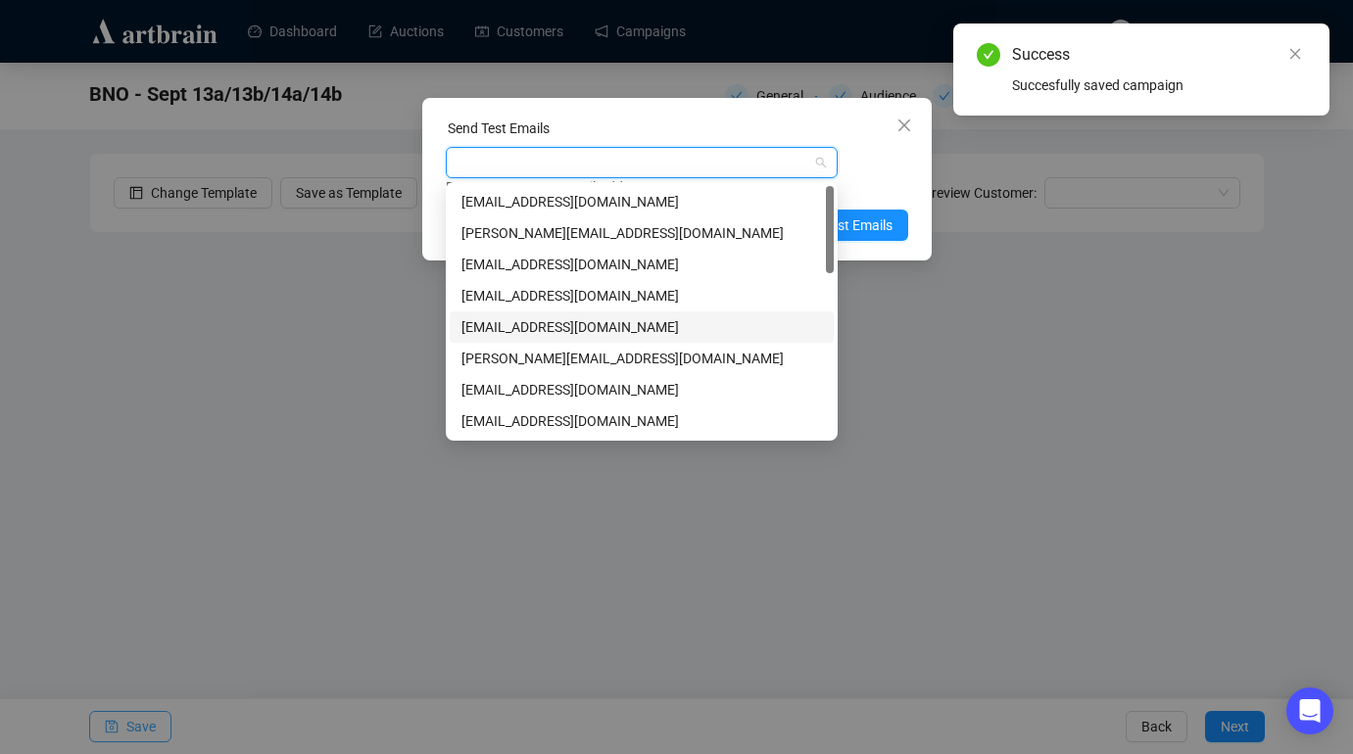
click at [523, 326] on div "[EMAIL_ADDRESS][DOMAIN_NAME]" at bounding box center [641, 327] width 360 height 22
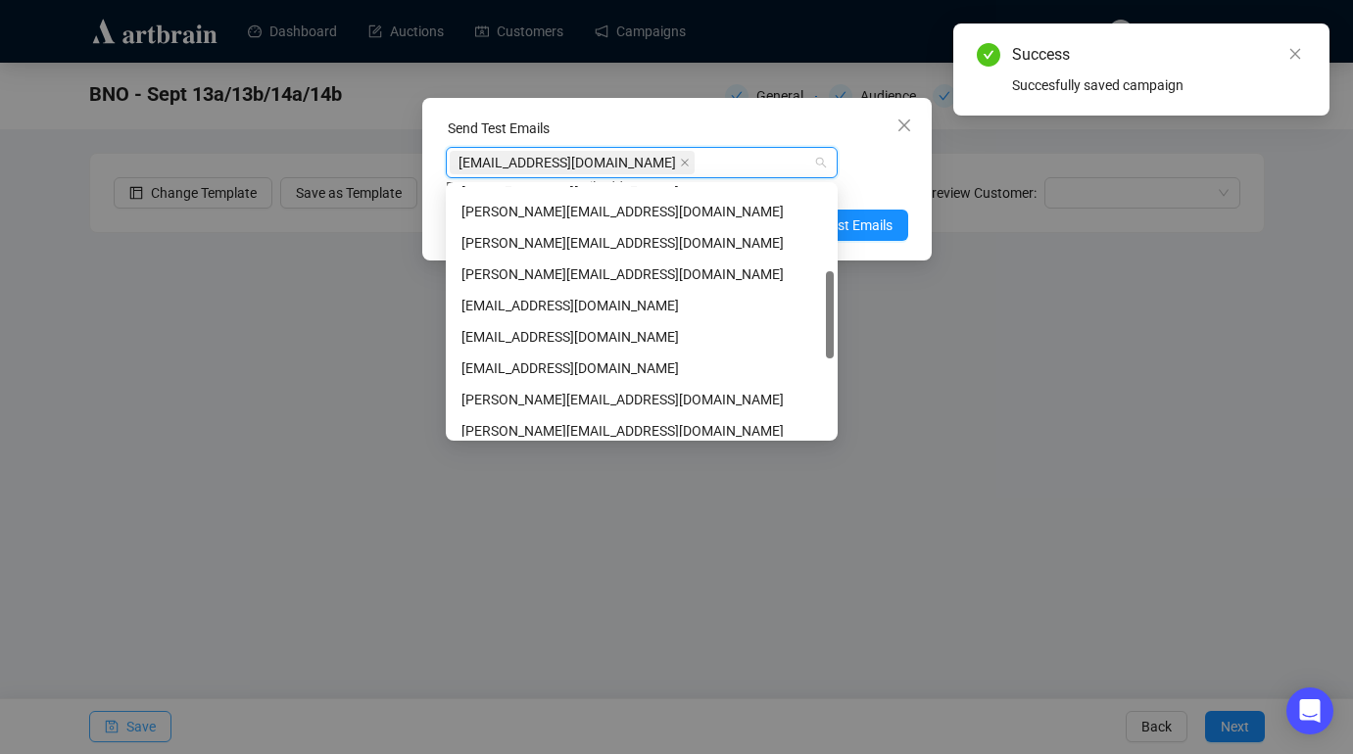
scroll to position [249, 0]
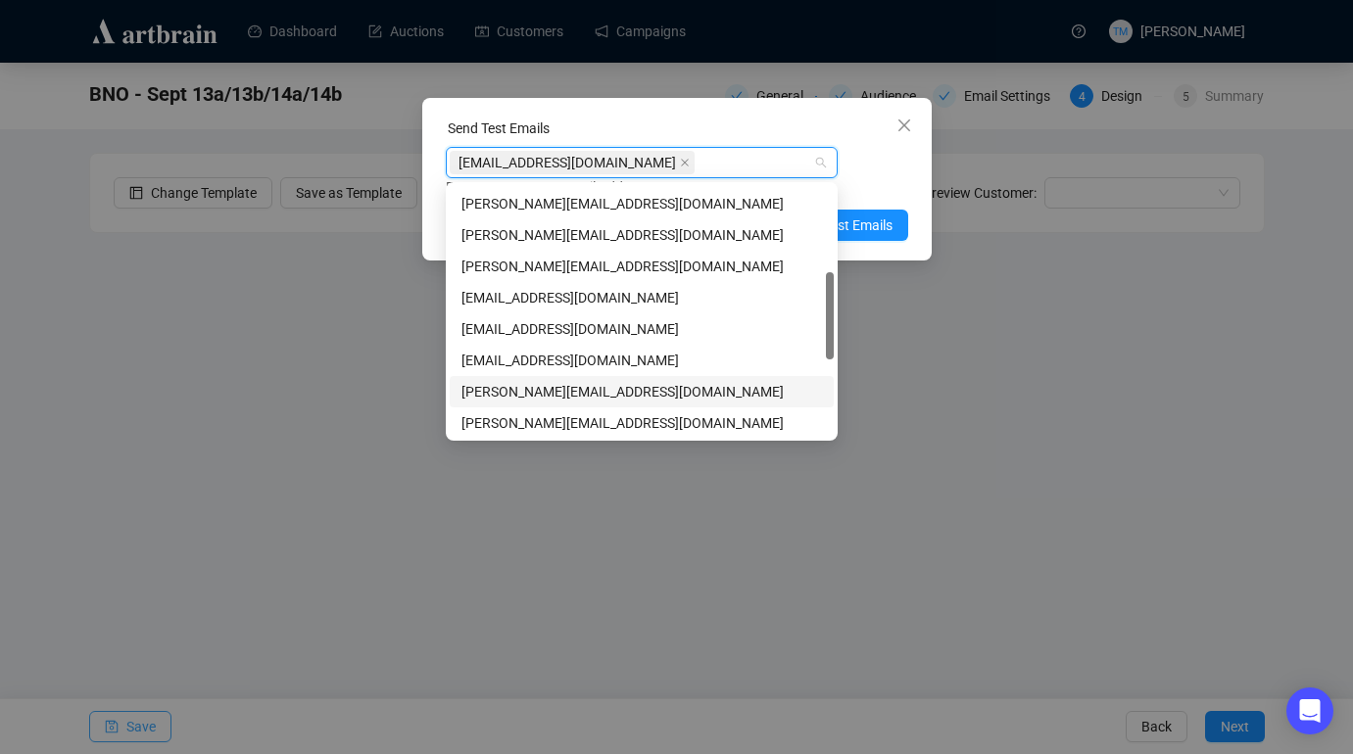
click at [513, 386] on div "[PERSON_NAME][EMAIL_ADDRESS][DOMAIN_NAME]" at bounding box center [641, 392] width 360 height 22
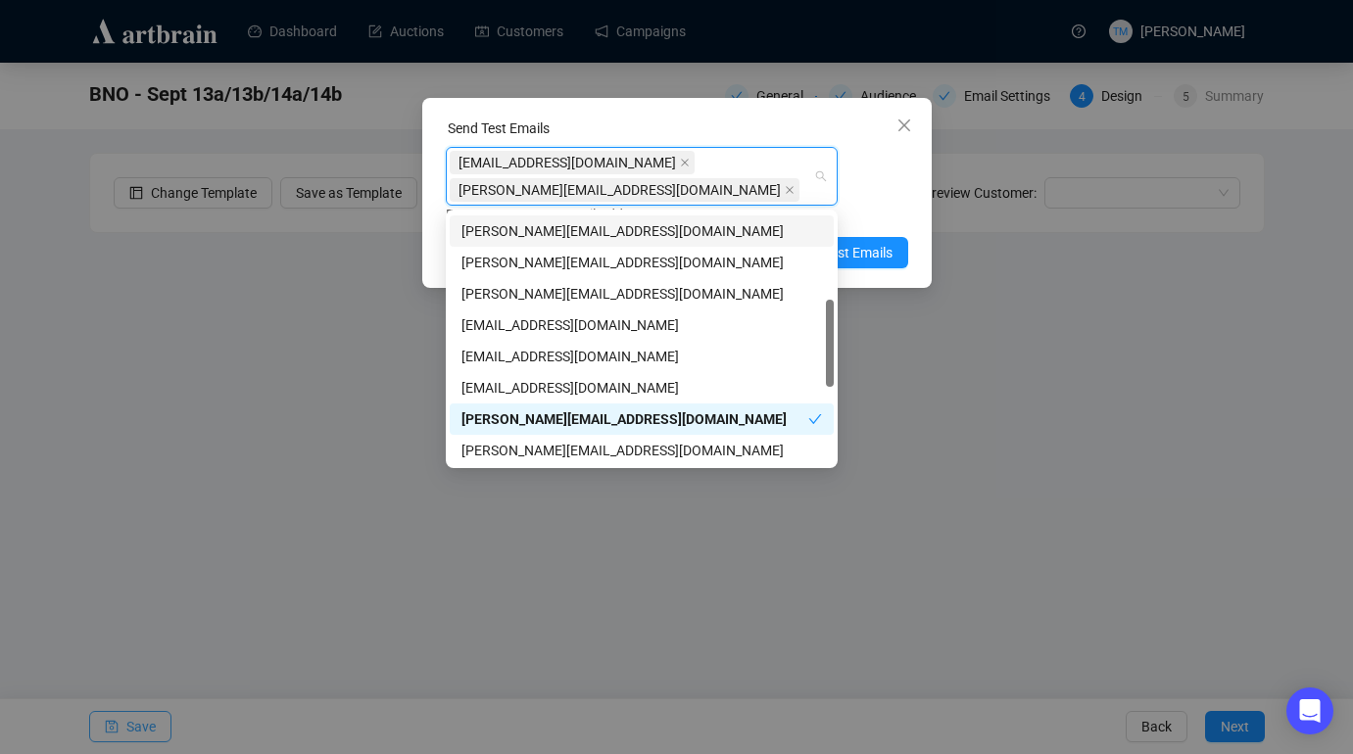
click at [885, 204] on div "Enter up to 20 Test Email Addresses" at bounding box center [677, 215] width 462 height 23
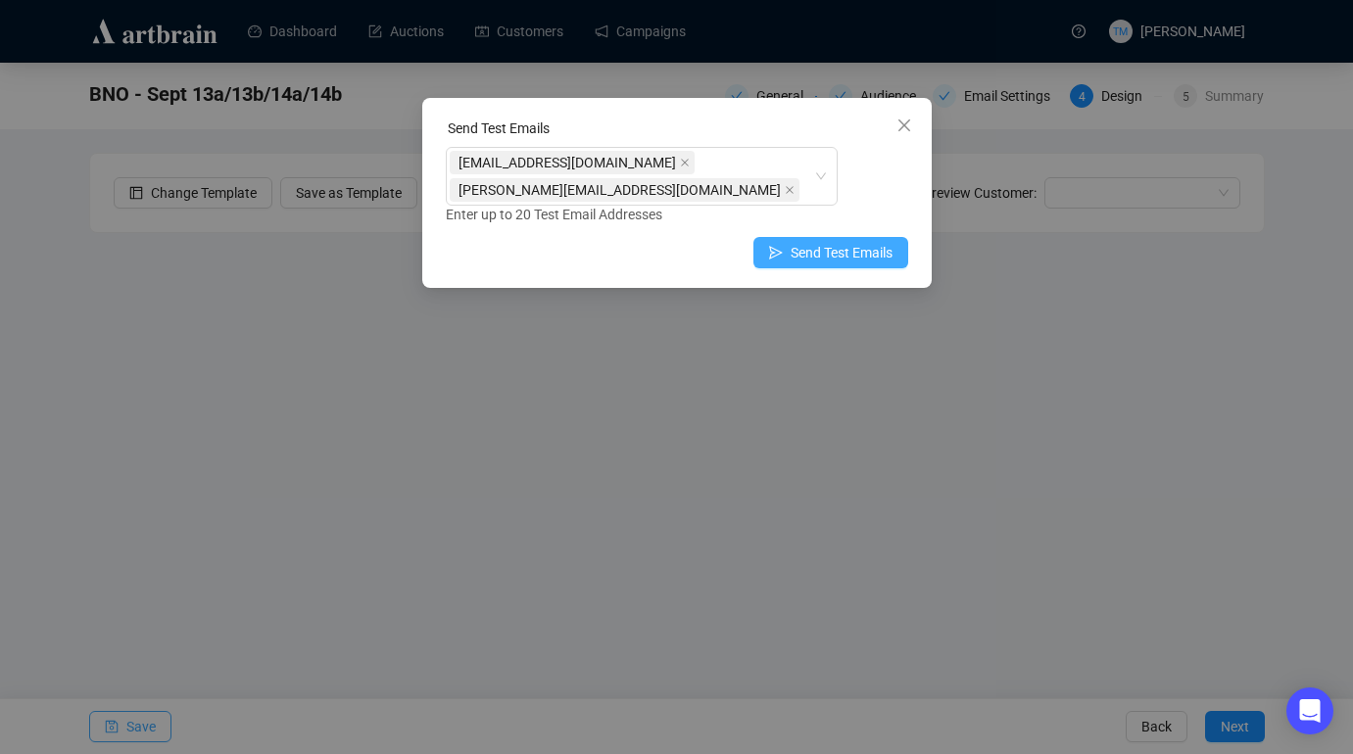
click at [795, 258] on span "Send Test Emails" at bounding box center [841, 253] width 102 height 22
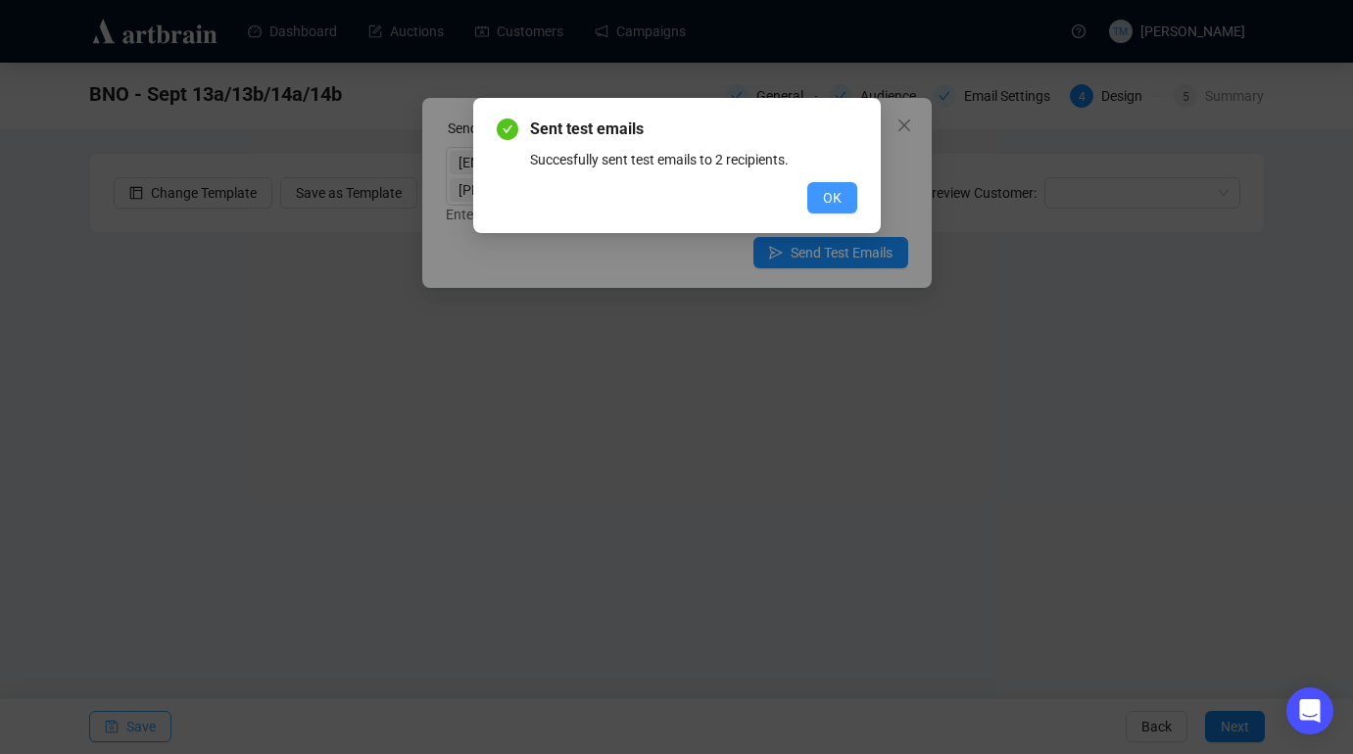
click at [840, 195] on button "OK" at bounding box center [832, 197] width 50 height 31
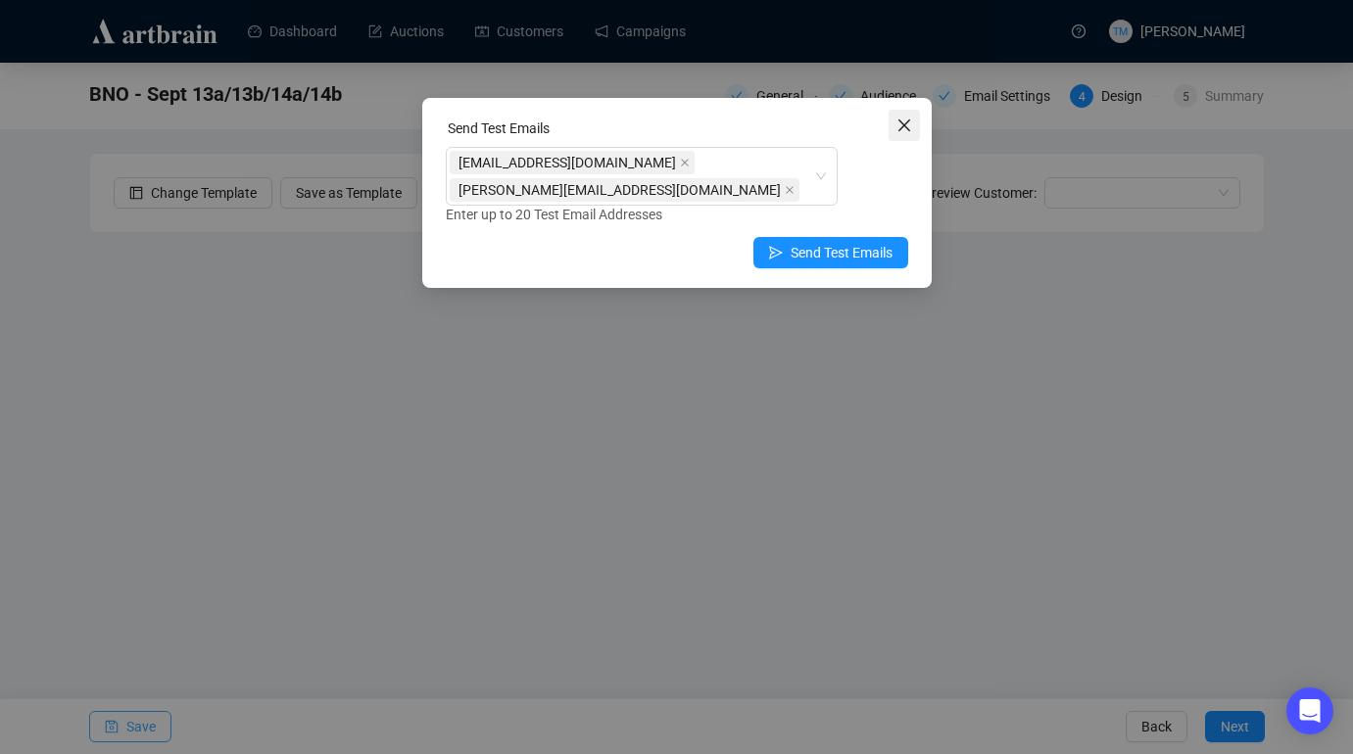
click at [903, 132] on icon "close" at bounding box center [904, 126] width 16 height 16
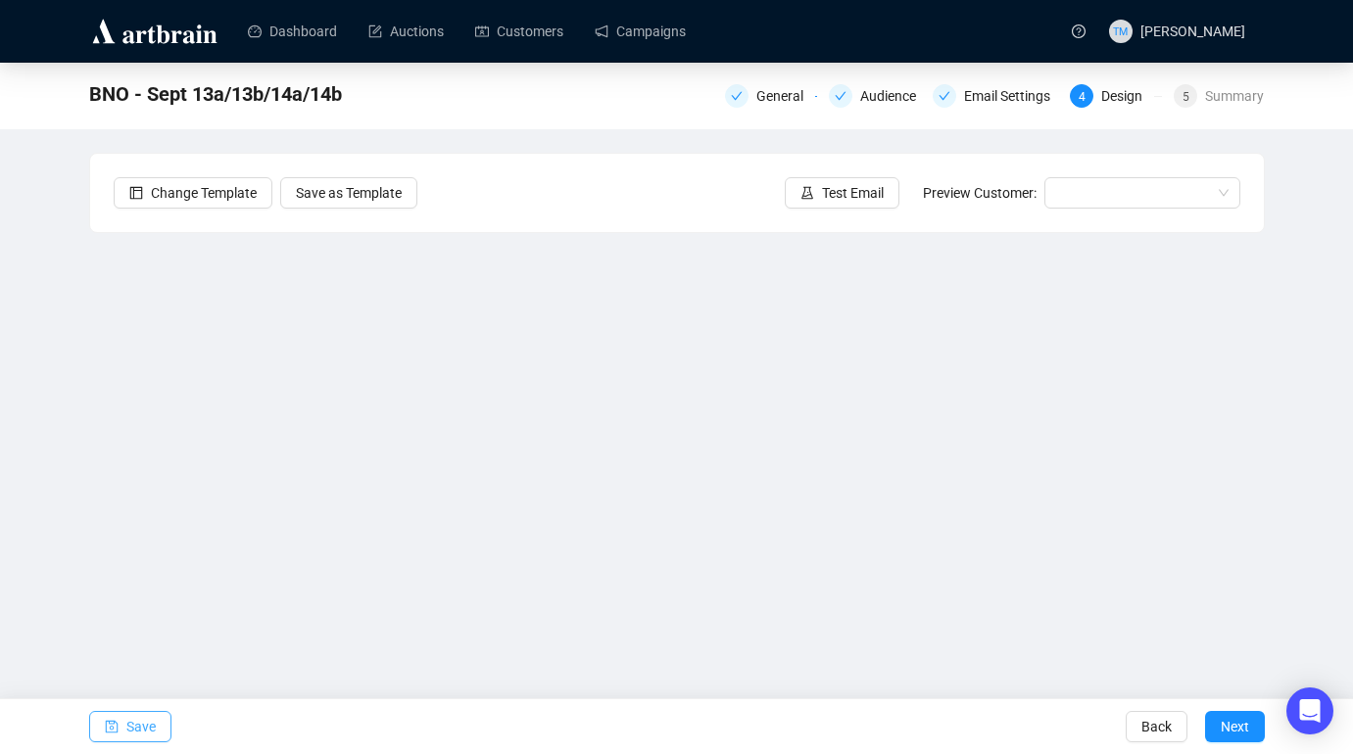
click at [122, 721] on button "Save" at bounding box center [130, 726] width 82 height 31
click at [114, 722] on icon "save" at bounding box center [111, 727] width 13 height 13
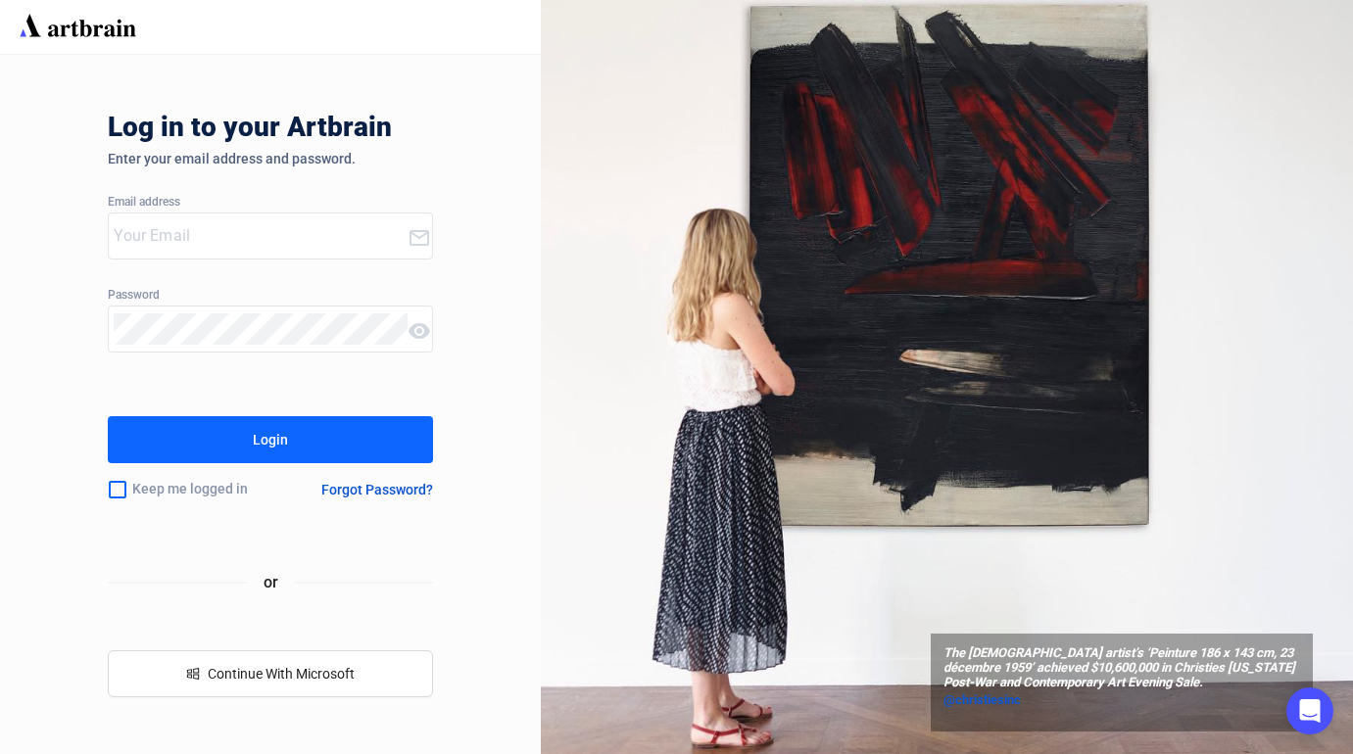
type input "[EMAIL_ADDRESS][DOMAIN_NAME]"
click at [350, 441] on button "Login" at bounding box center [270, 439] width 324 height 47
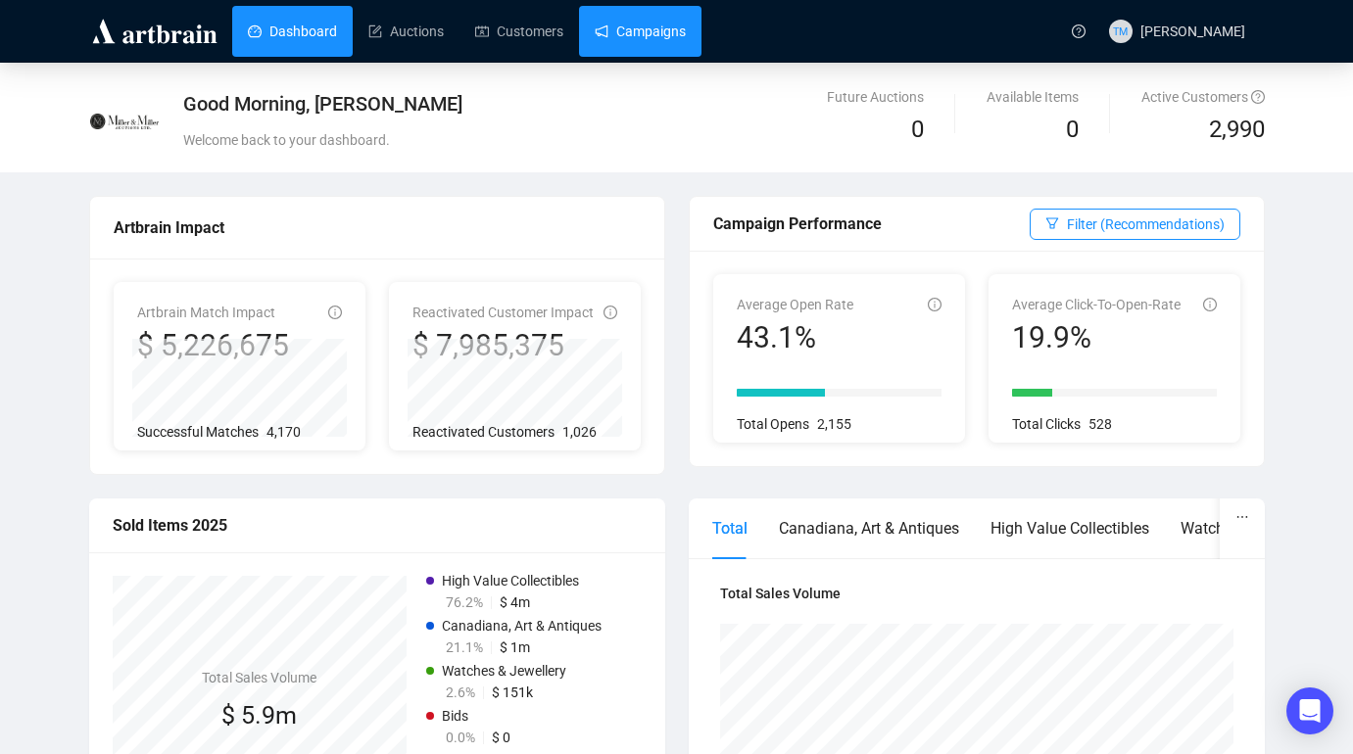
click at [671, 29] on link "Campaigns" at bounding box center [640, 31] width 91 height 51
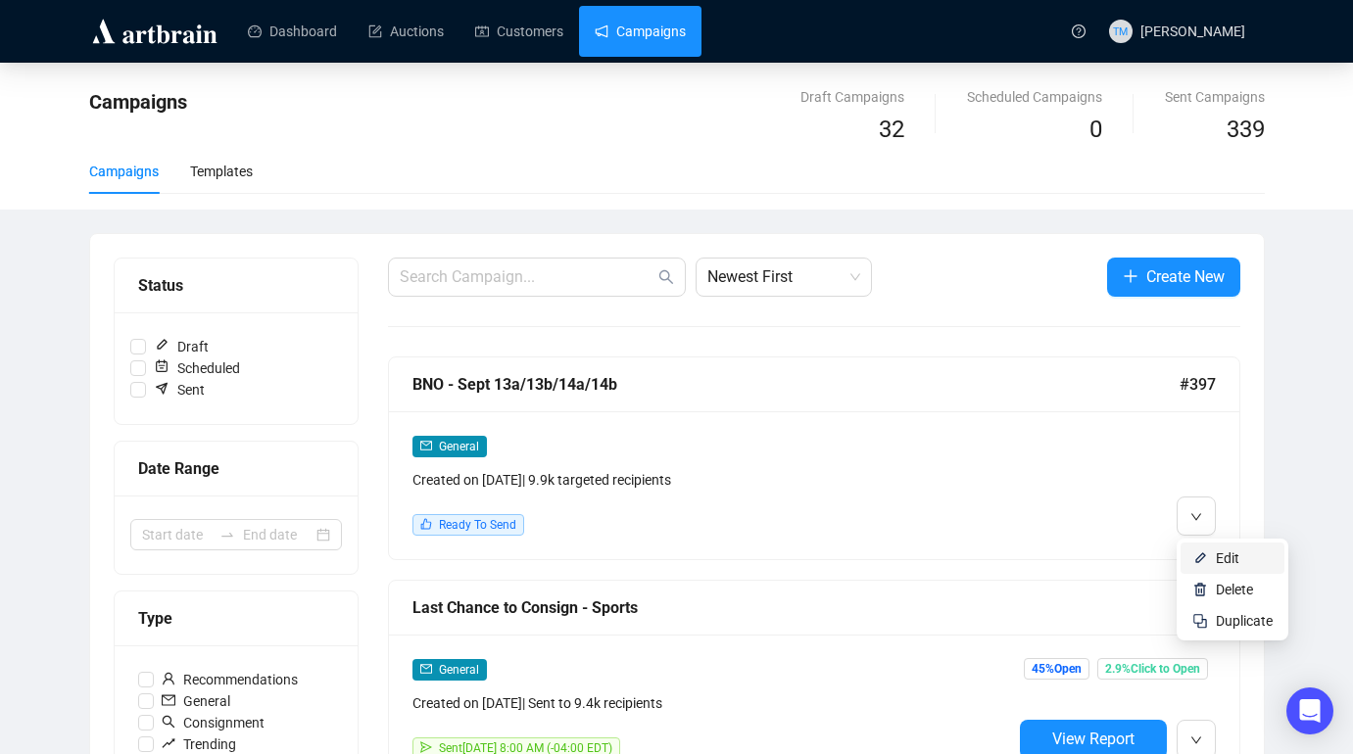
click at [1212, 559] on li "Edit" at bounding box center [1232, 558] width 104 height 31
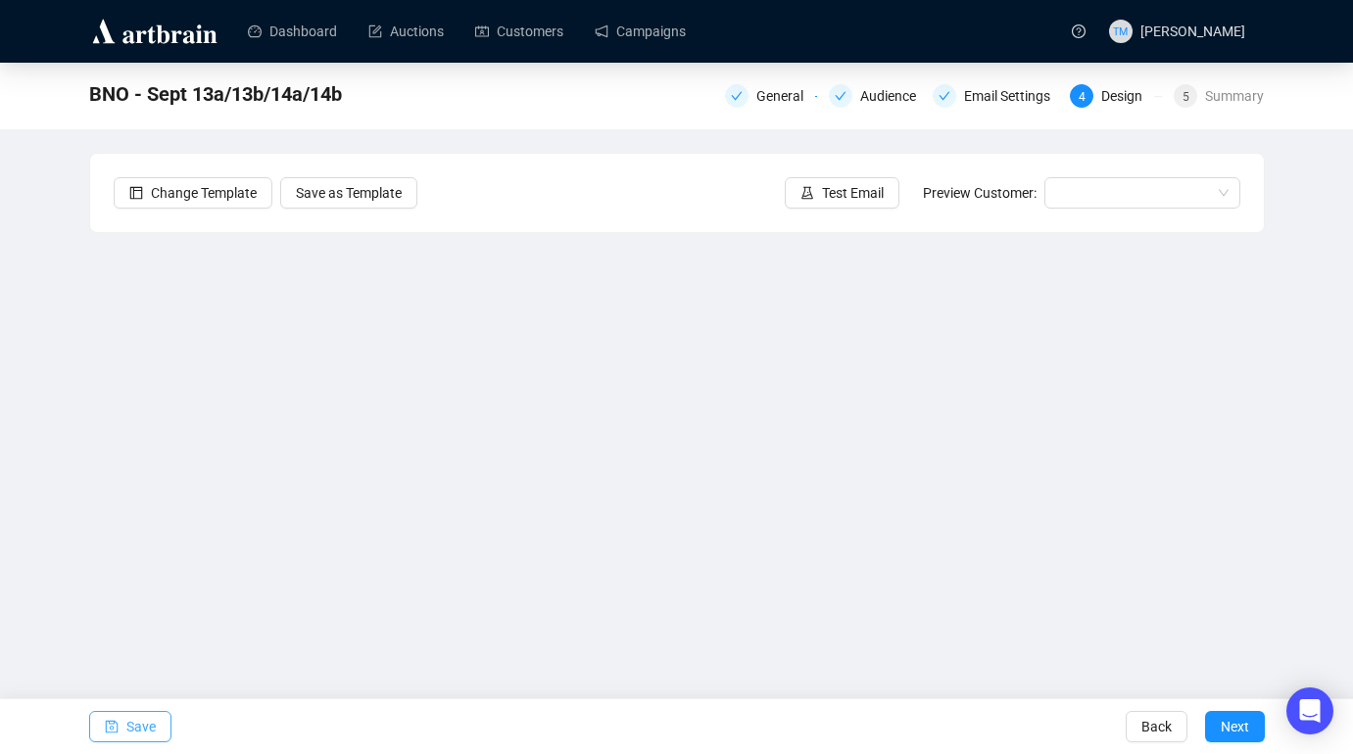
click at [131, 733] on span "Save" at bounding box center [140, 726] width 29 height 55
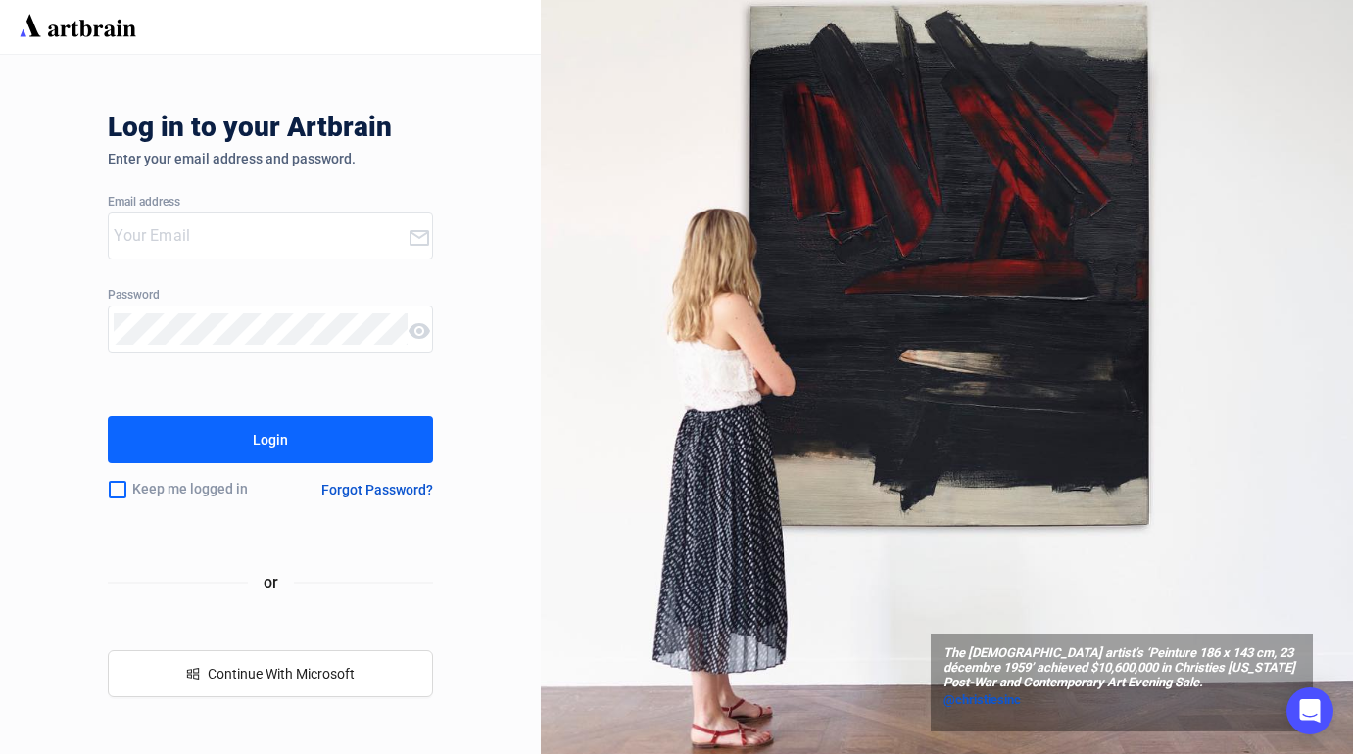
type input "[EMAIL_ADDRESS][DOMAIN_NAME]"
click at [251, 440] on button "Login" at bounding box center [270, 439] width 324 height 47
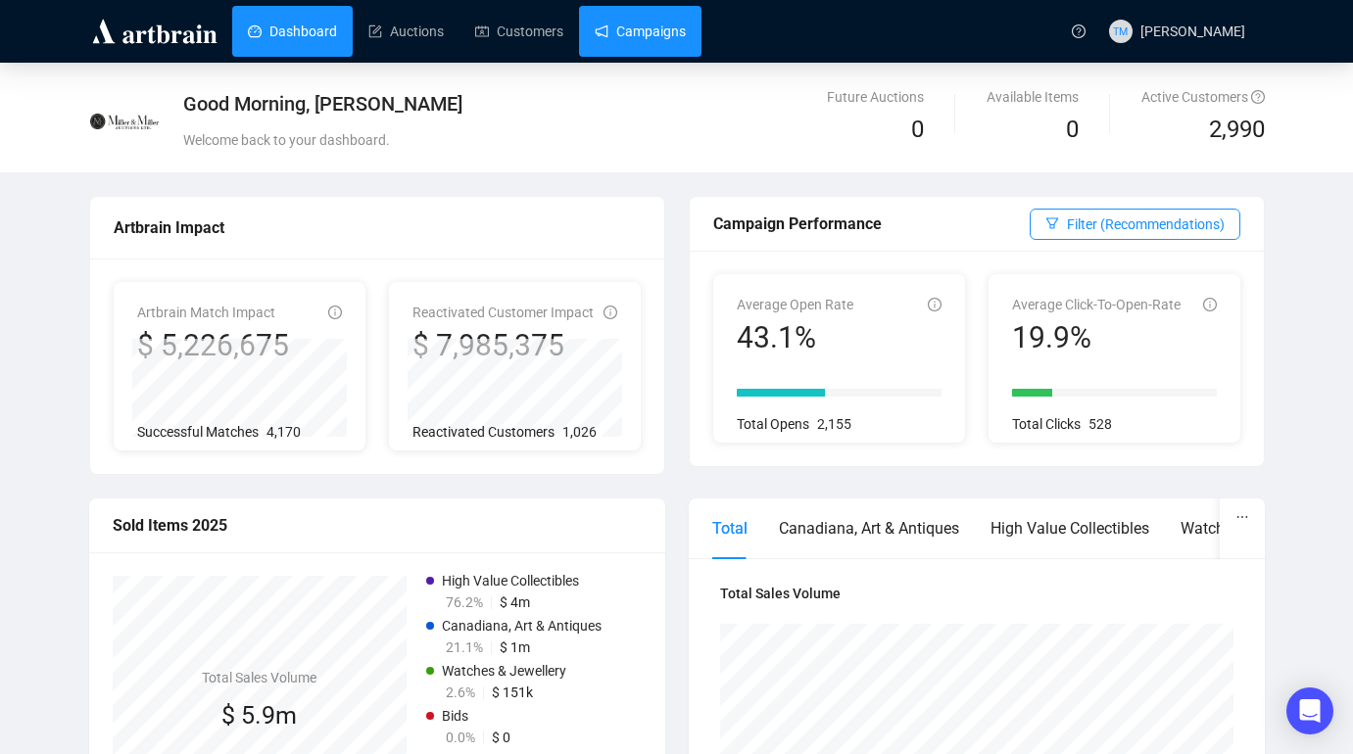
click at [656, 44] on link "Campaigns" at bounding box center [640, 31] width 91 height 51
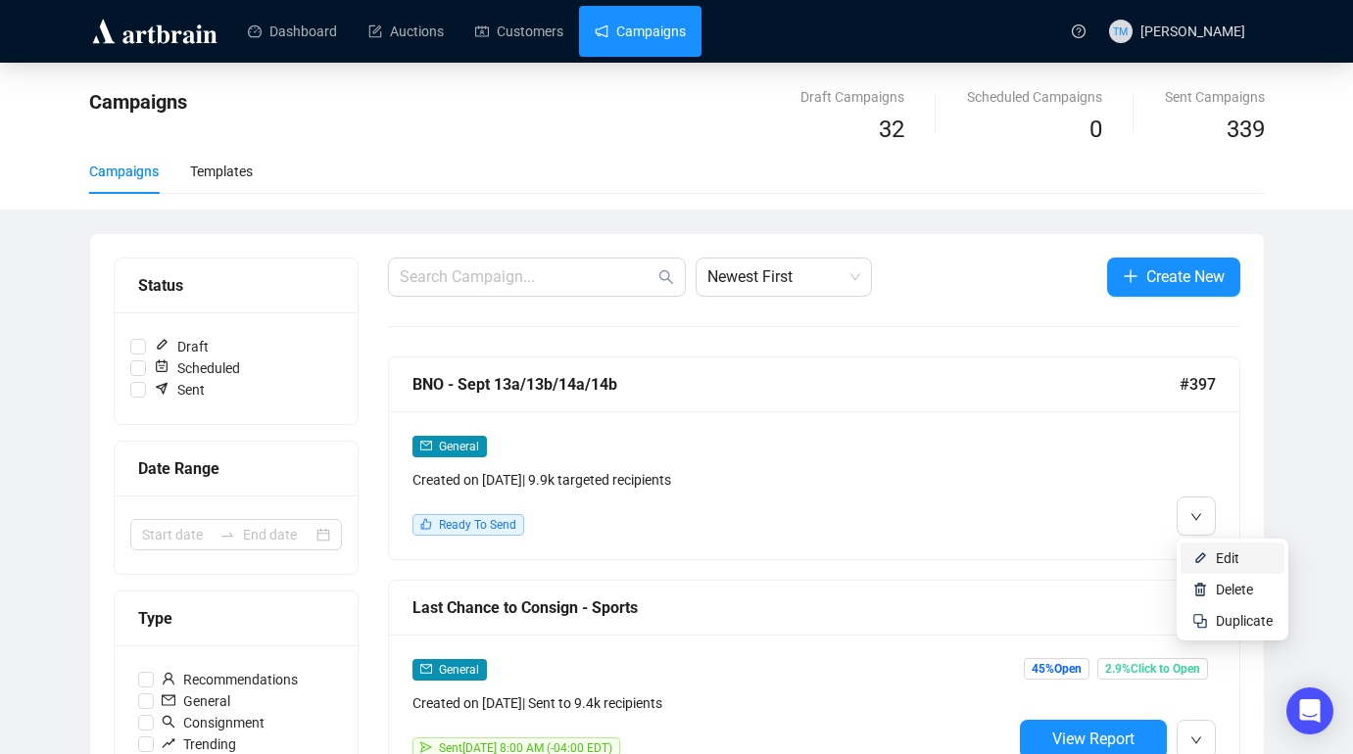
click at [1244, 558] on span "Edit" at bounding box center [1244, 559] width 57 height 22
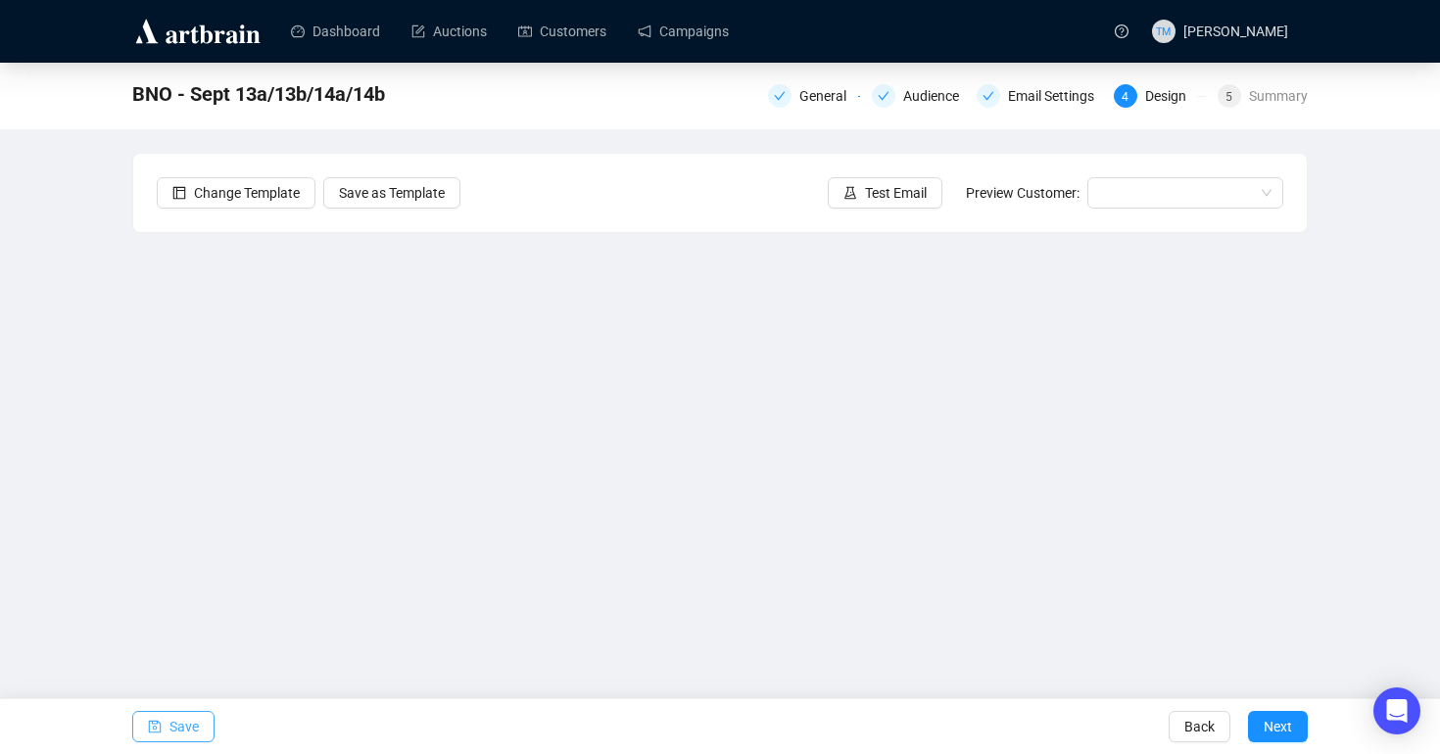
click at [164, 721] on button "Save" at bounding box center [173, 726] width 82 height 31
click at [161, 724] on icon "save" at bounding box center [155, 727] width 14 height 14
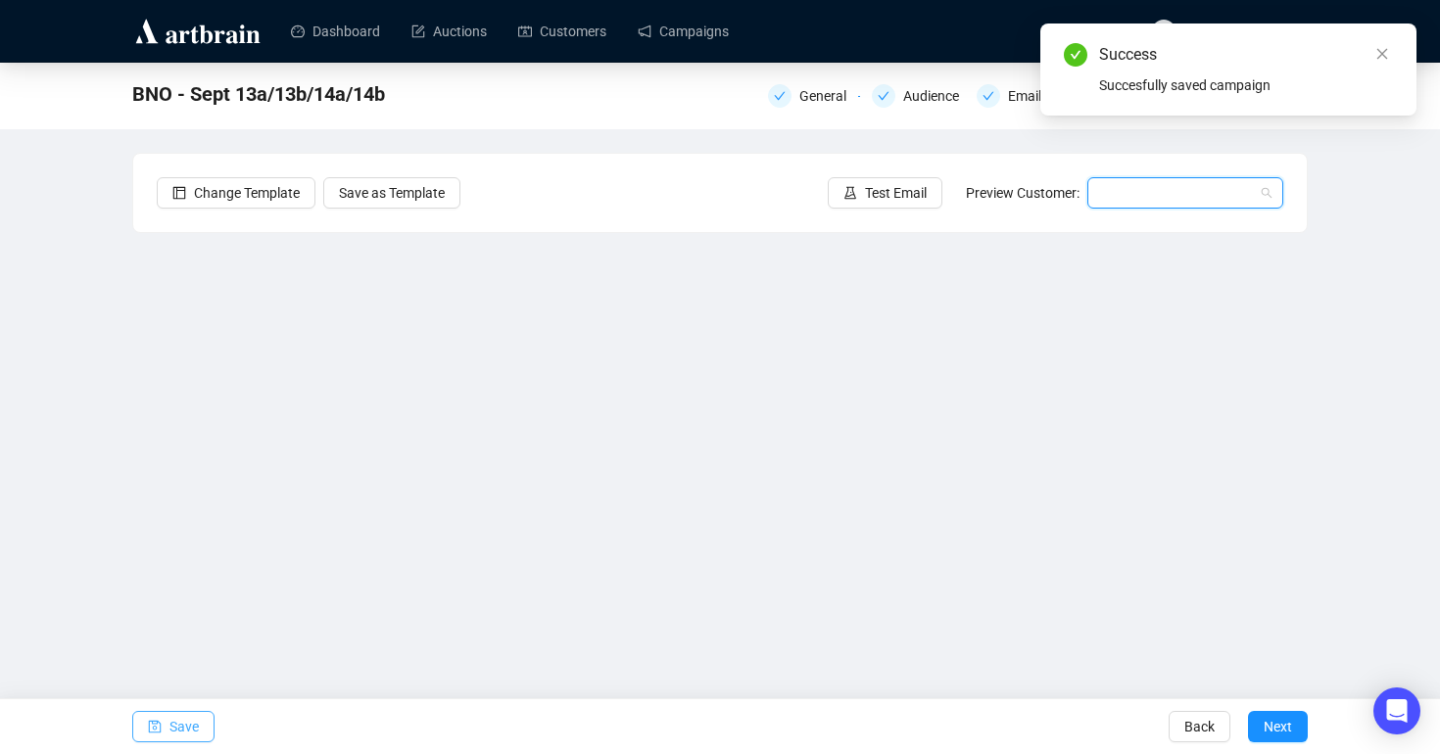
click at [1125, 199] on input "search" at bounding box center [1176, 192] width 155 height 29
click at [1104, 229] on div "Ann | Example" at bounding box center [1185, 232] width 165 height 22
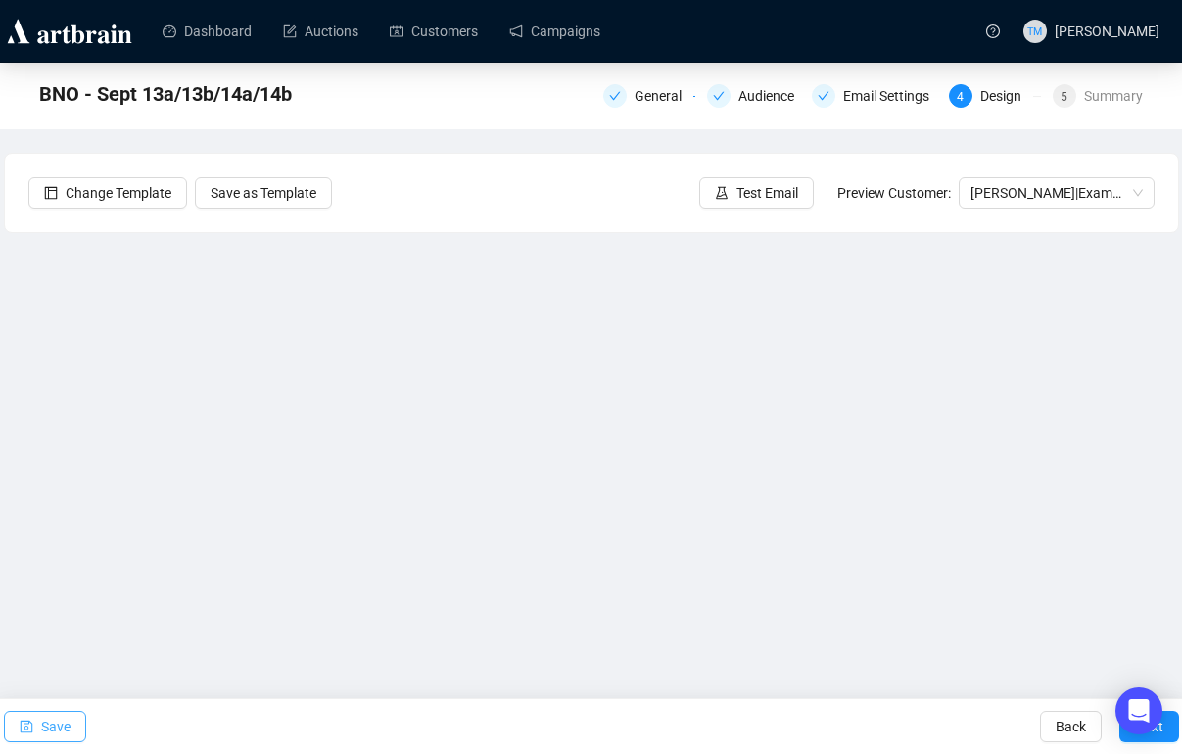
click at [32, 718] on span "button" at bounding box center [27, 726] width 14 height 55
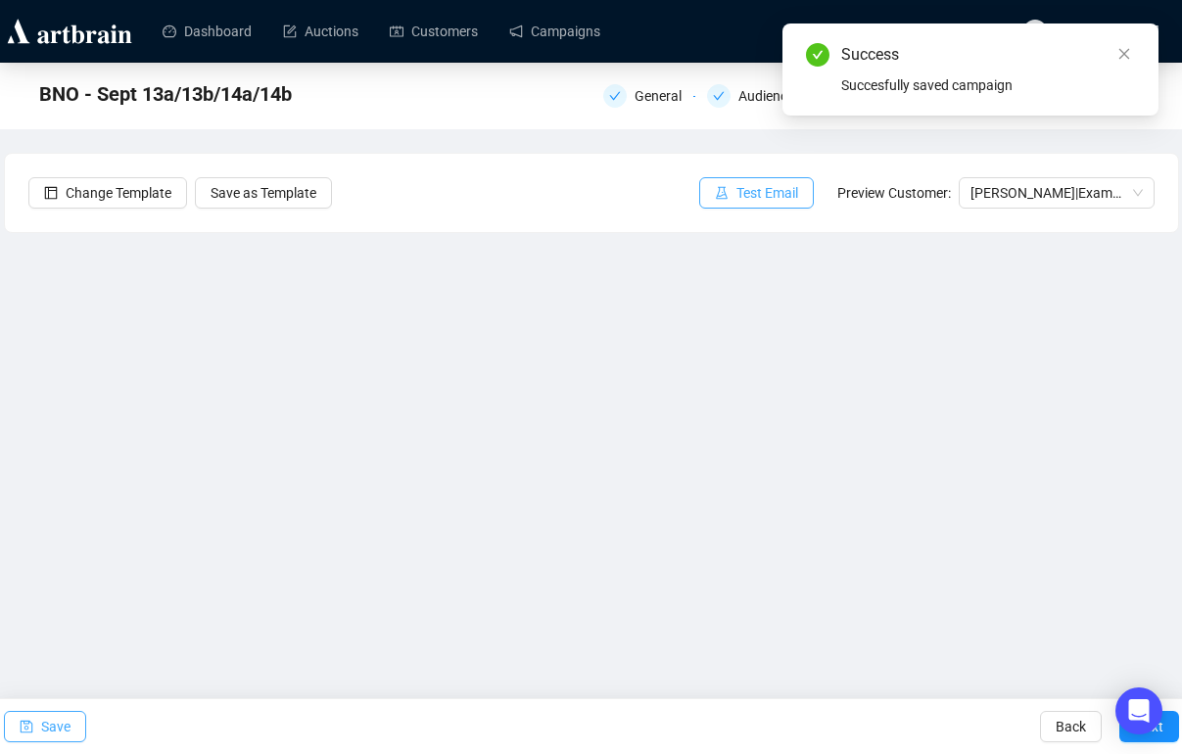
click at [718, 195] on icon "experiment" at bounding box center [722, 192] width 12 height 13
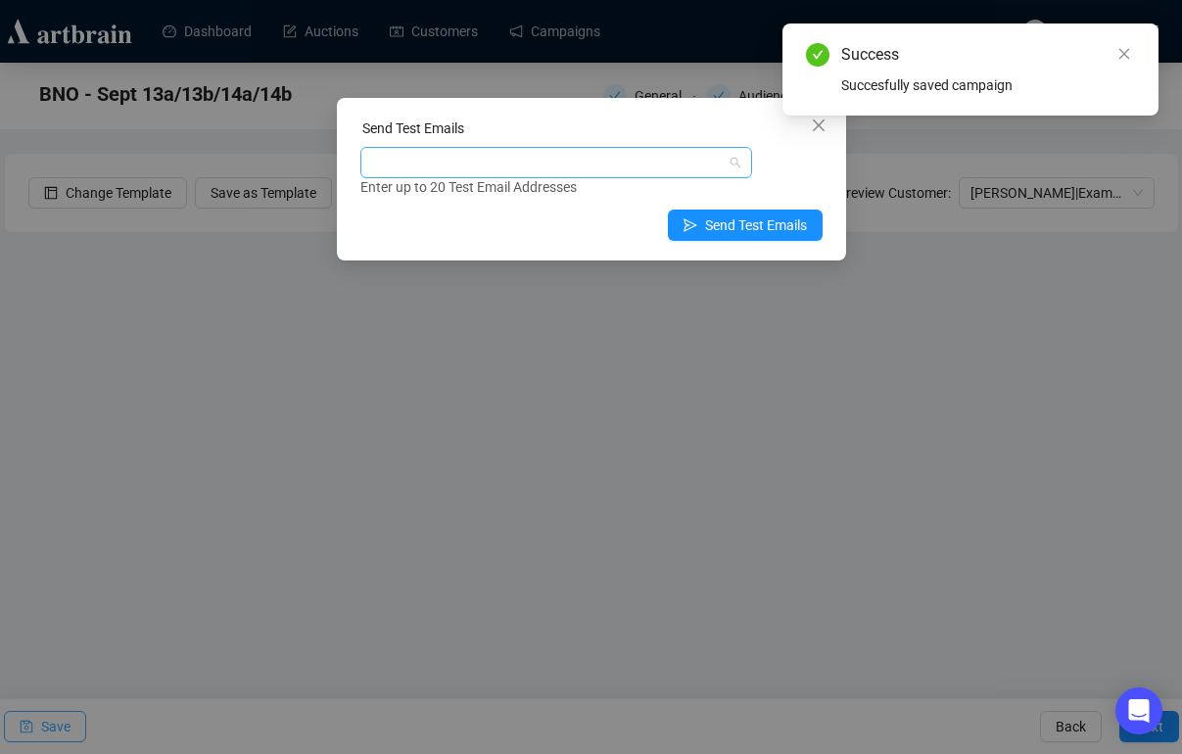
click at [627, 167] on div at bounding box center [545, 162] width 363 height 27
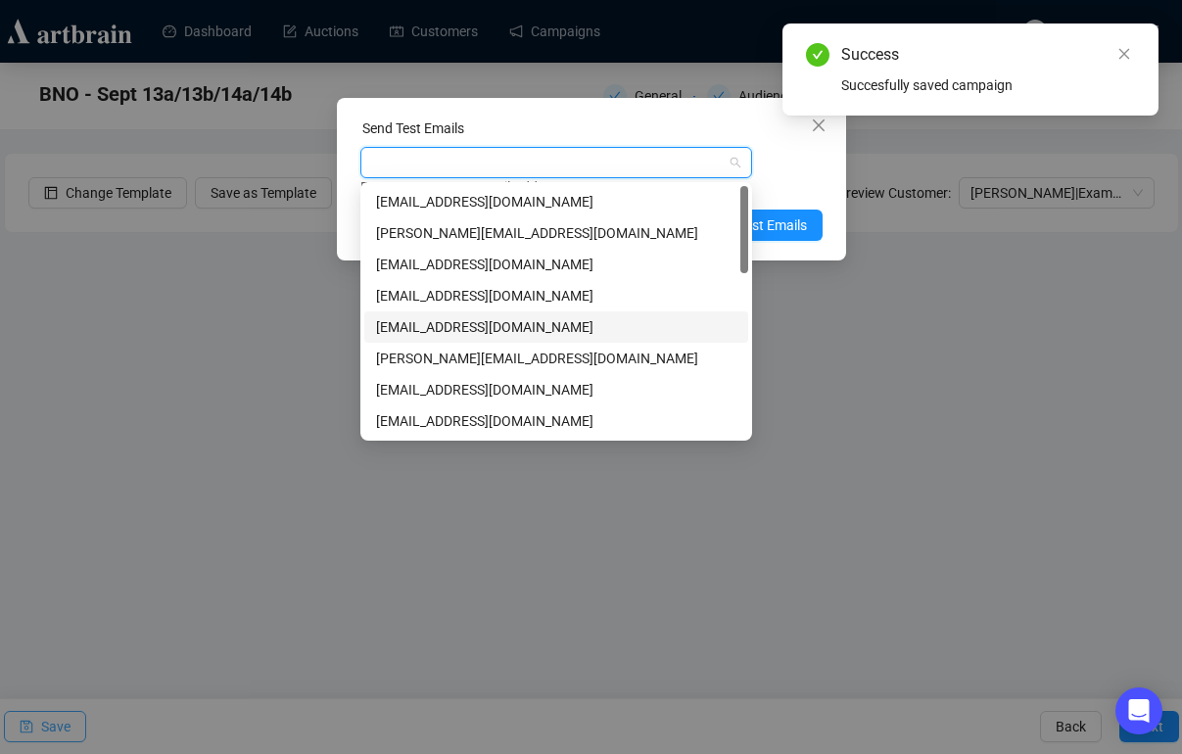
click at [450, 332] on div "[EMAIL_ADDRESS][DOMAIN_NAME]" at bounding box center [556, 327] width 360 height 22
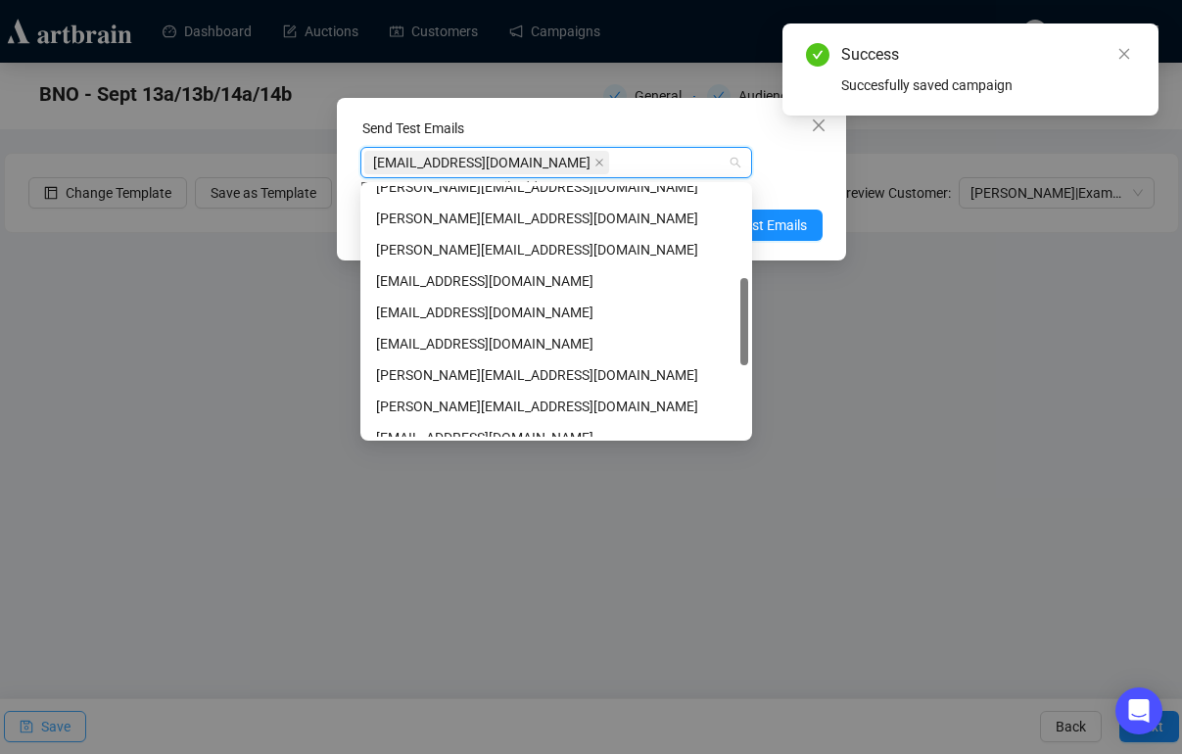
scroll to position [268, 0]
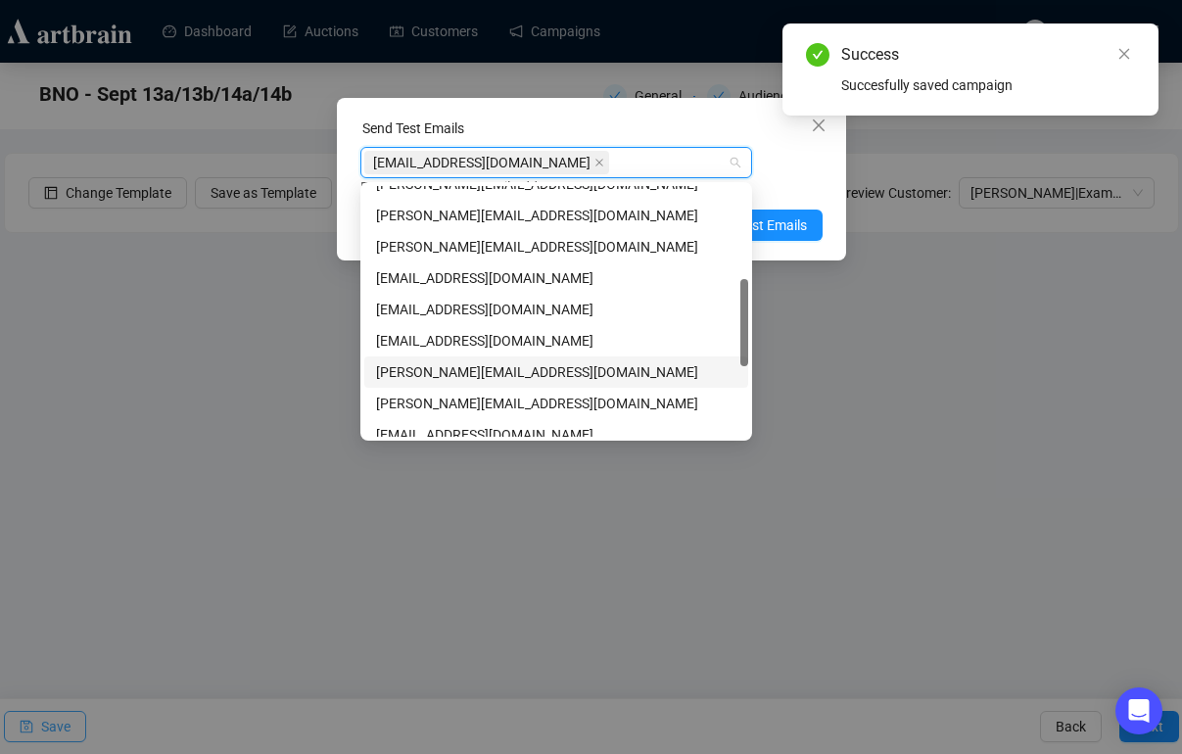
click at [437, 372] on div "[PERSON_NAME][EMAIL_ADDRESS][DOMAIN_NAME]" at bounding box center [556, 372] width 360 height 22
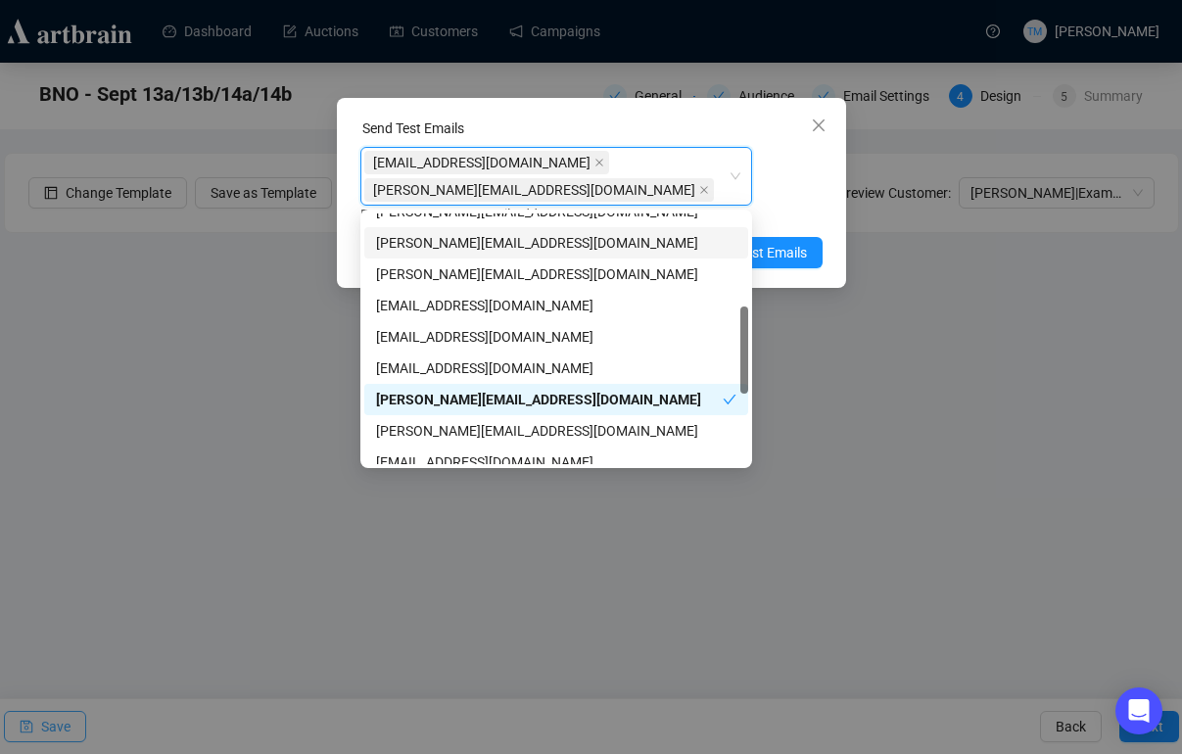
click at [796, 209] on div "Enter up to 20 Test Email Addresses" at bounding box center [591, 215] width 462 height 23
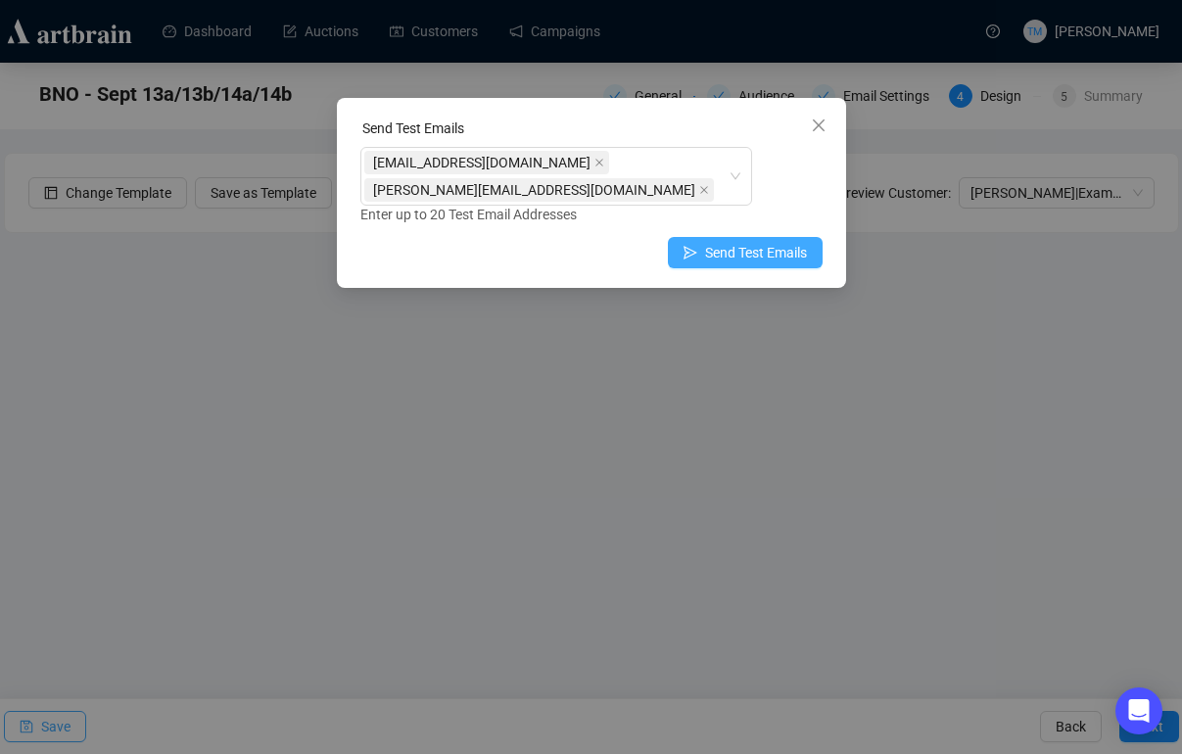
click at [766, 251] on span "Send Test Emails" at bounding box center [756, 253] width 102 height 22
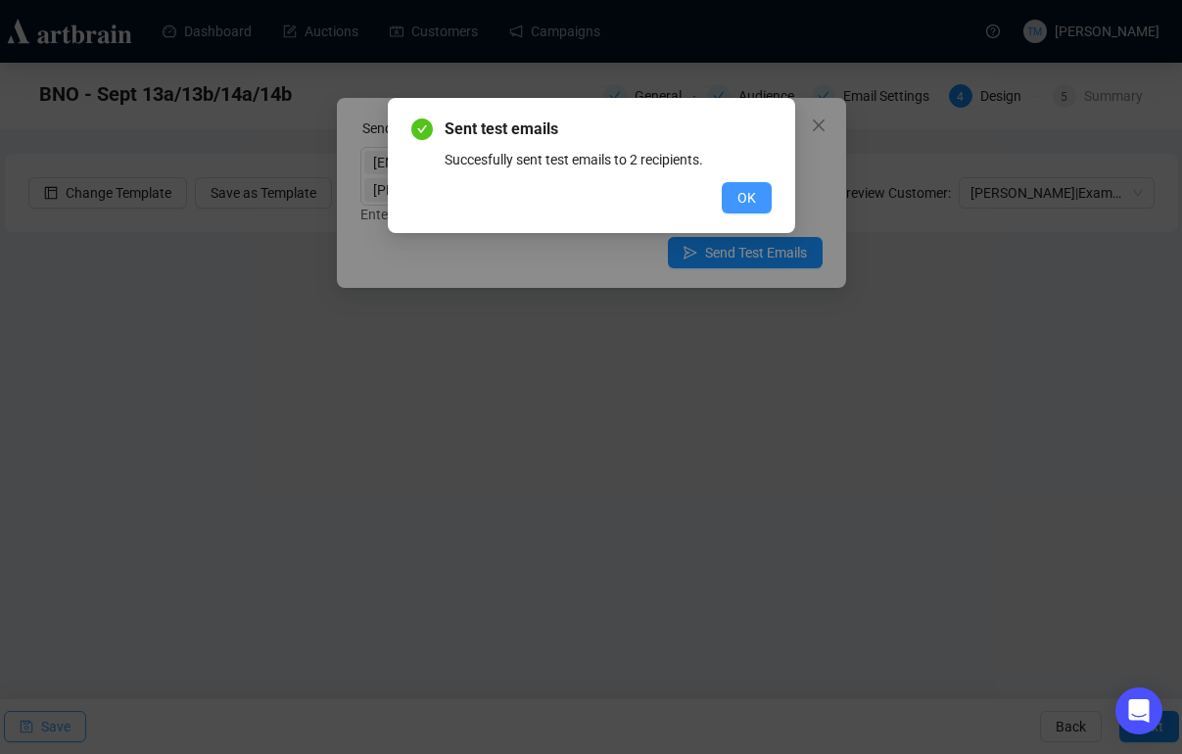
click at [757, 193] on button "OK" at bounding box center [747, 197] width 50 height 31
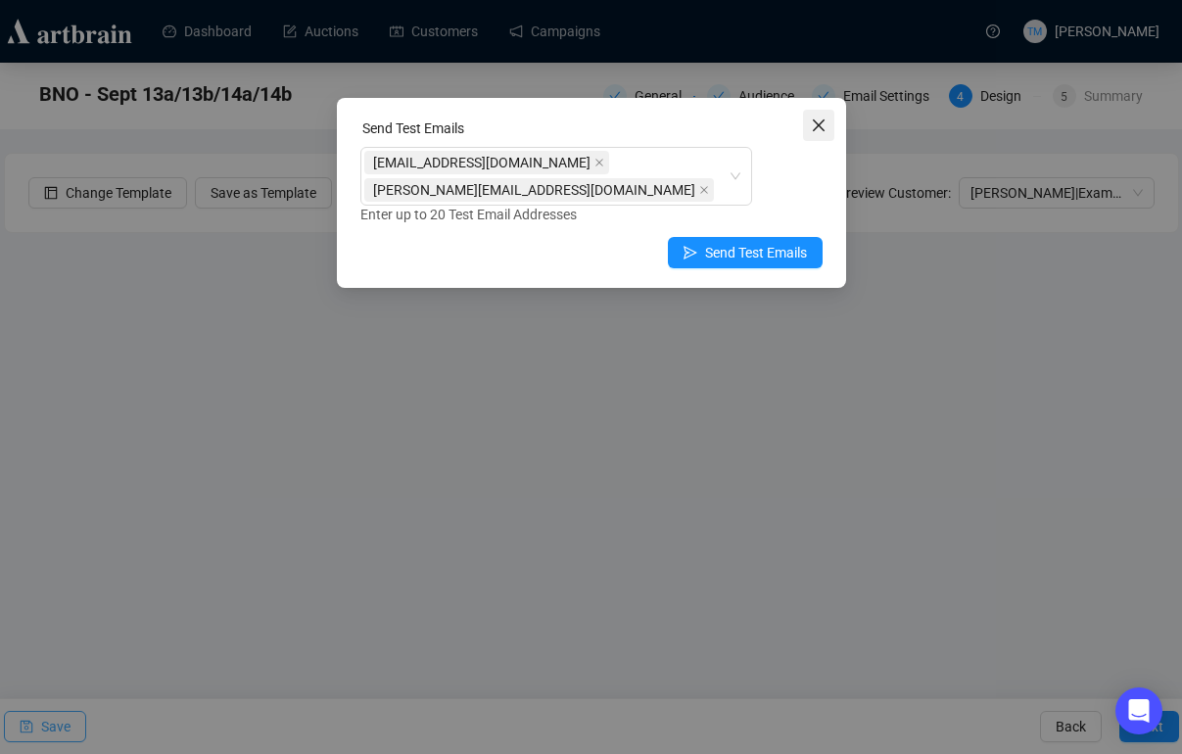
click at [813, 118] on icon "close" at bounding box center [819, 126] width 16 height 16
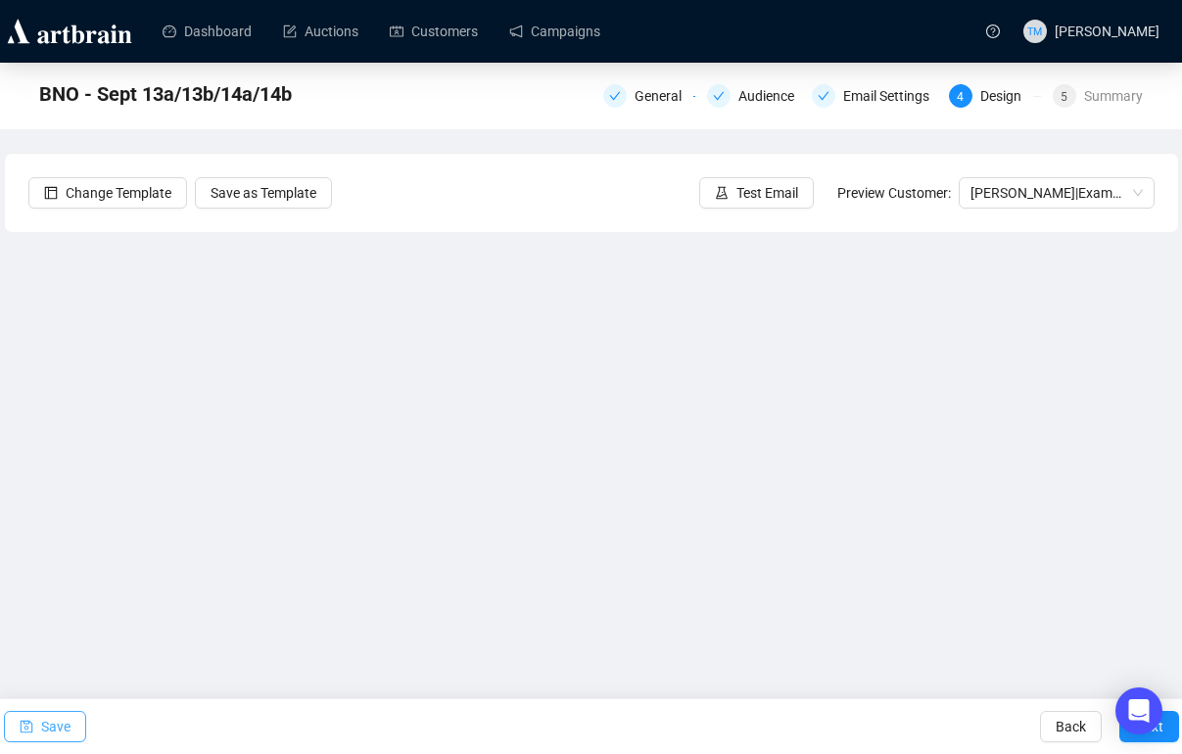
click at [27, 733] on span "button" at bounding box center [27, 726] width 14 height 55
click at [567, 21] on link "Campaigns" at bounding box center [554, 31] width 91 height 51
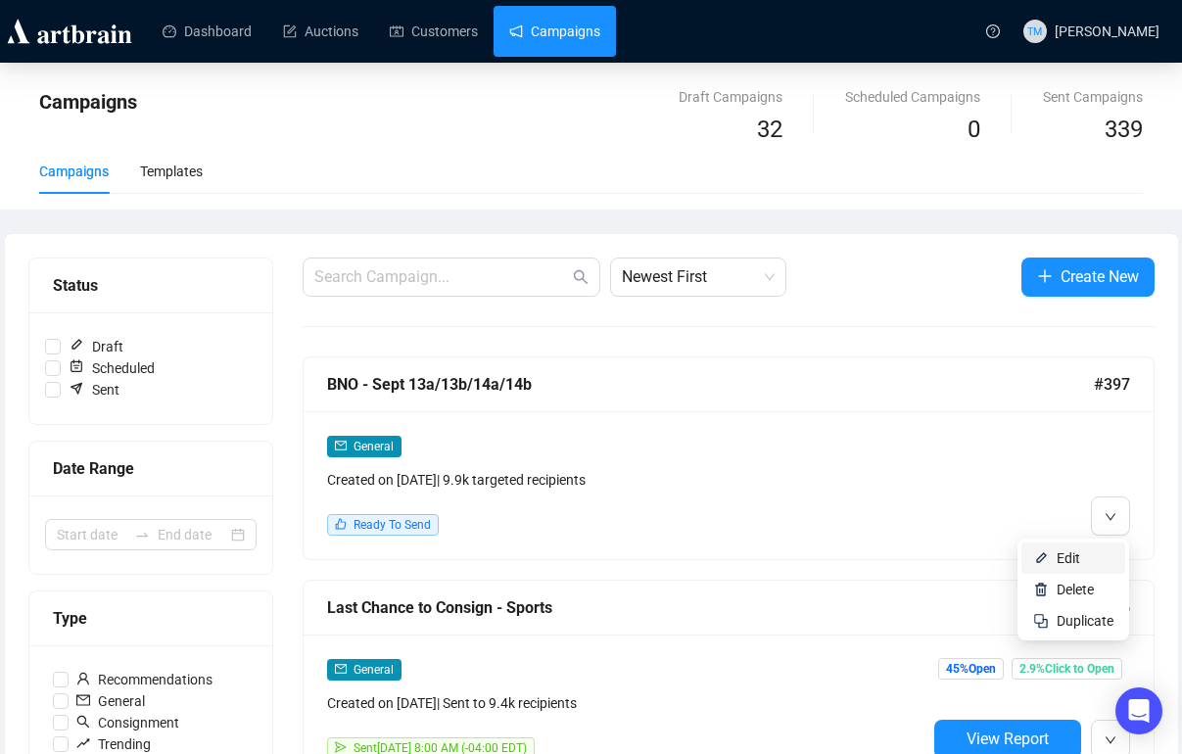
click at [1093, 554] on span "Edit" at bounding box center [1085, 559] width 57 height 22
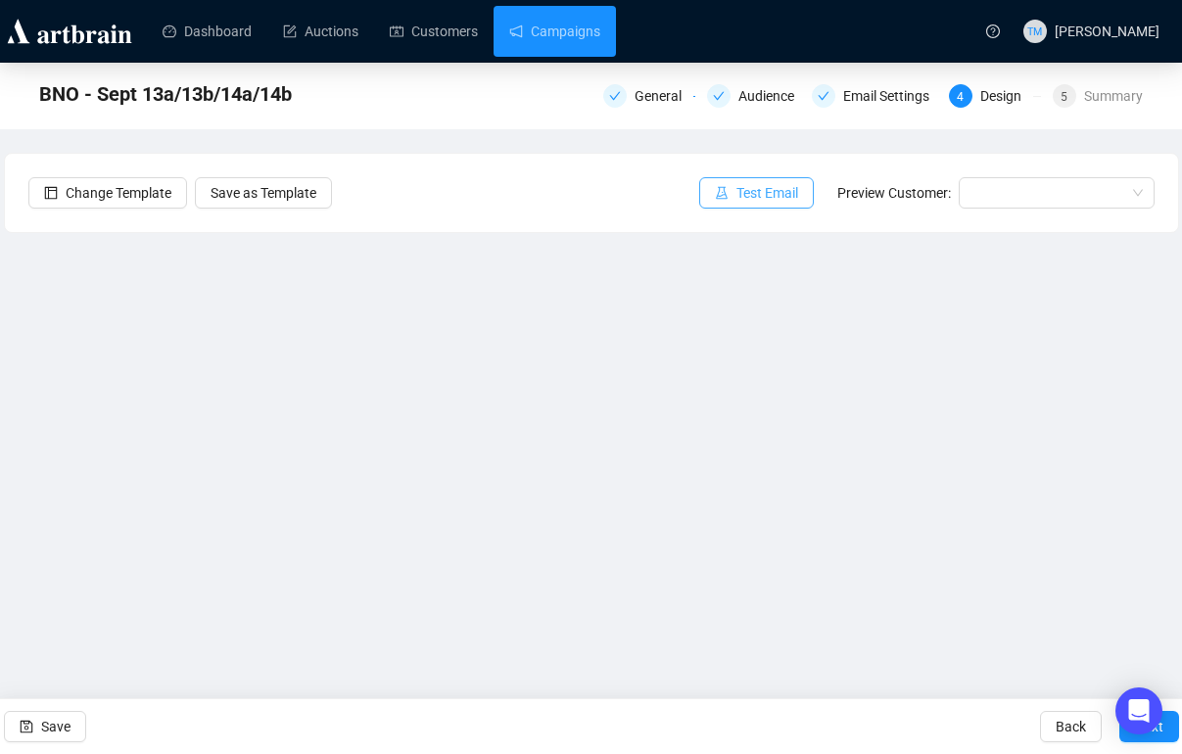
click at [726, 190] on button "Test Email" at bounding box center [756, 192] width 115 height 31
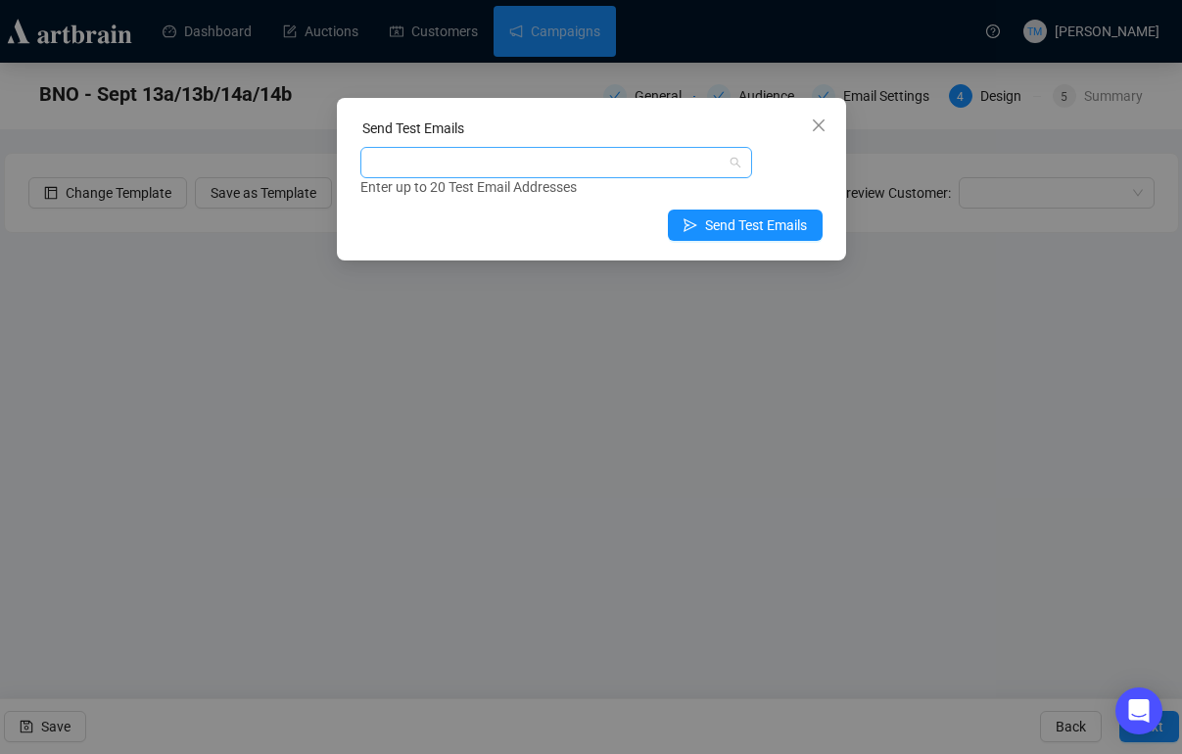
click at [623, 158] on div at bounding box center [545, 162] width 363 height 27
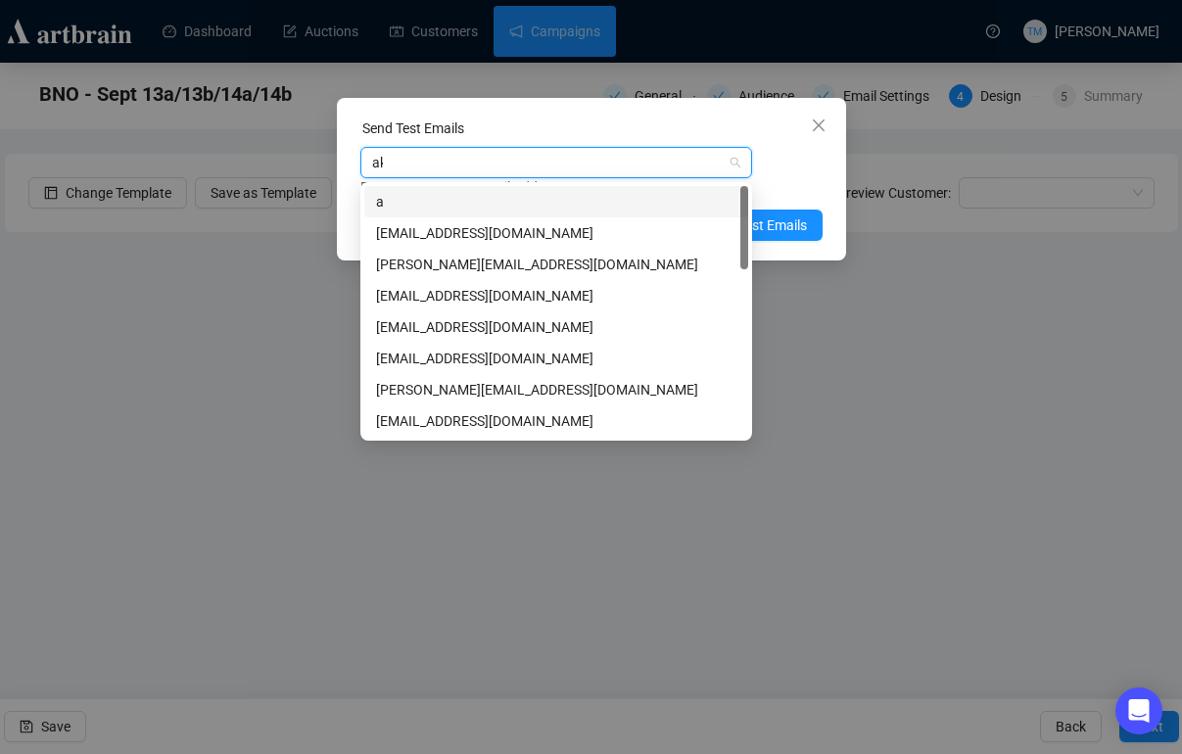
type input "aki"
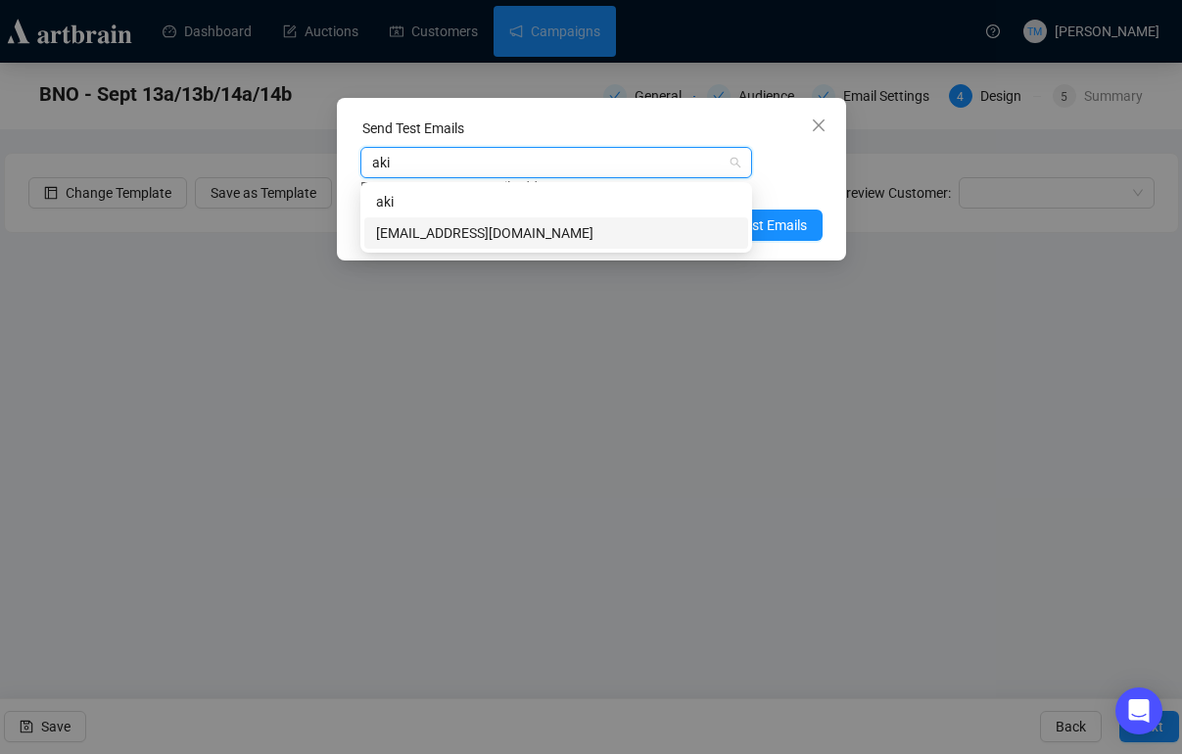
click at [502, 230] on div "aki@millerandmillerauctions.com" at bounding box center [556, 233] width 360 height 22
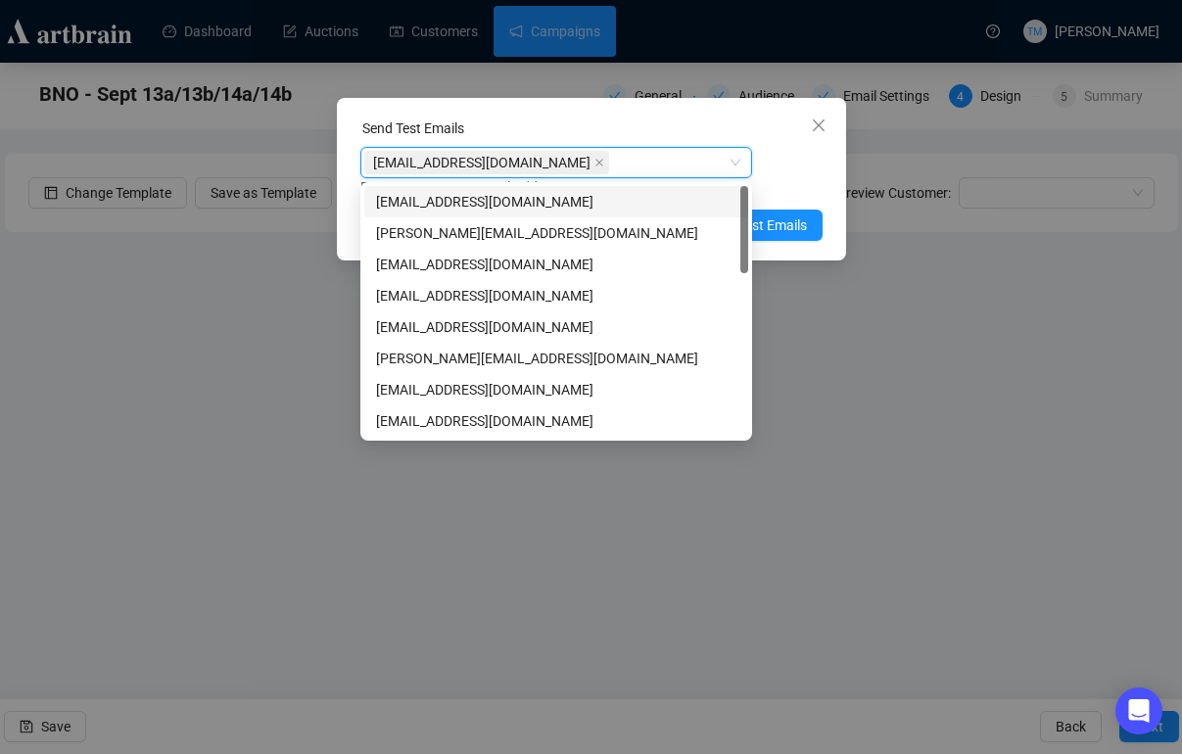
click at [801, 175] on div "aki@millerandmillerauctions.com aki@millerandmillerauctions.com Enter up to 20 …" at bounding box center [591, 172] width 462 height 51
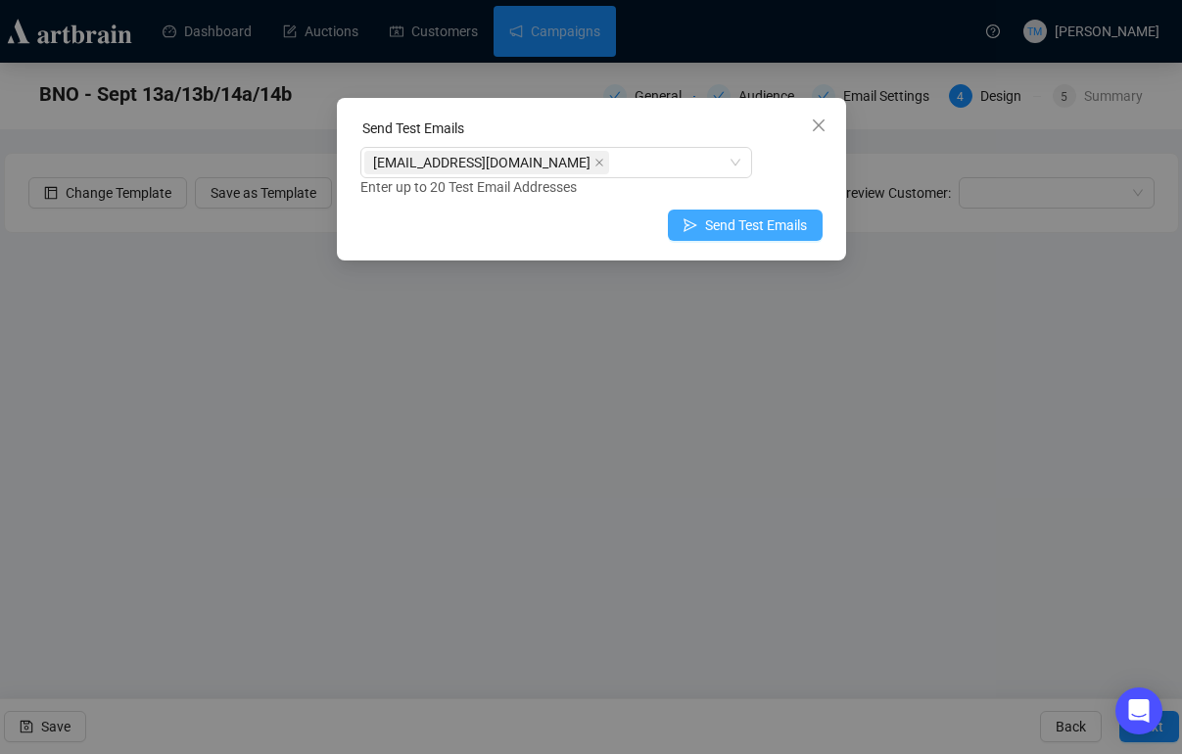
click at [740, 219] on span "Send Test Emails" at bounding box center [756, 226] width 102 height 22
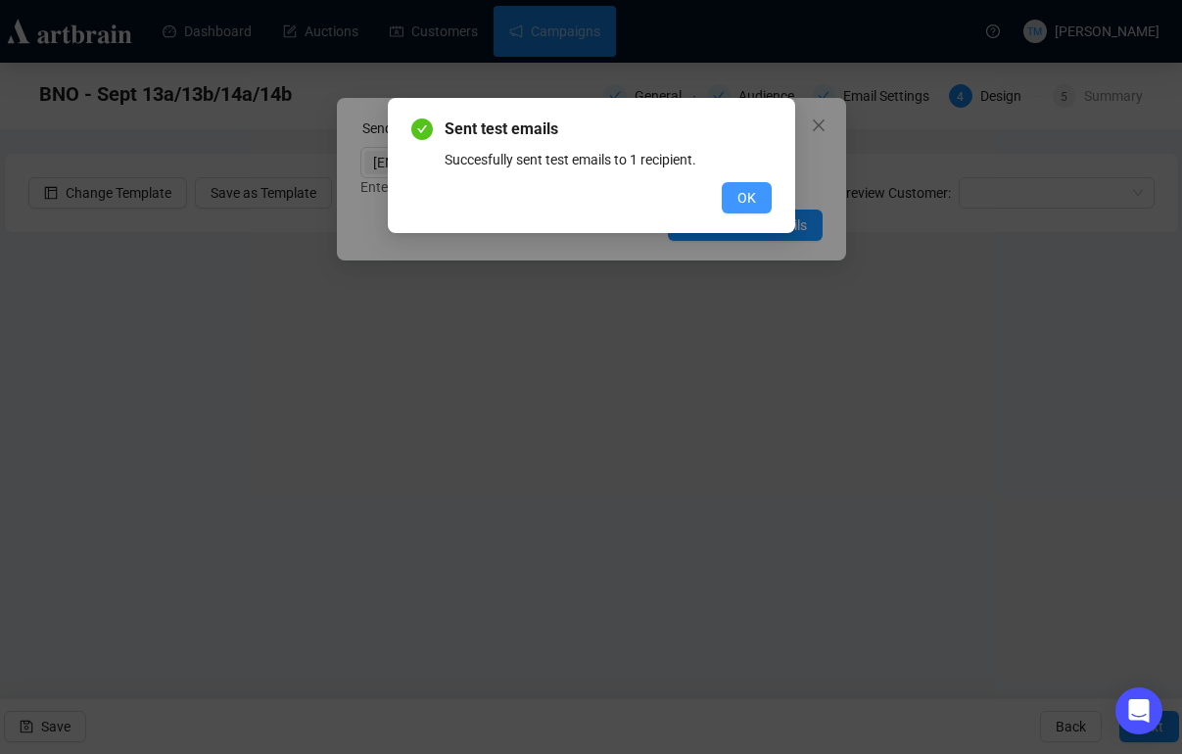
click at [747, 203] on span "OK" at bounding box center [747, 198] width 19 height 22
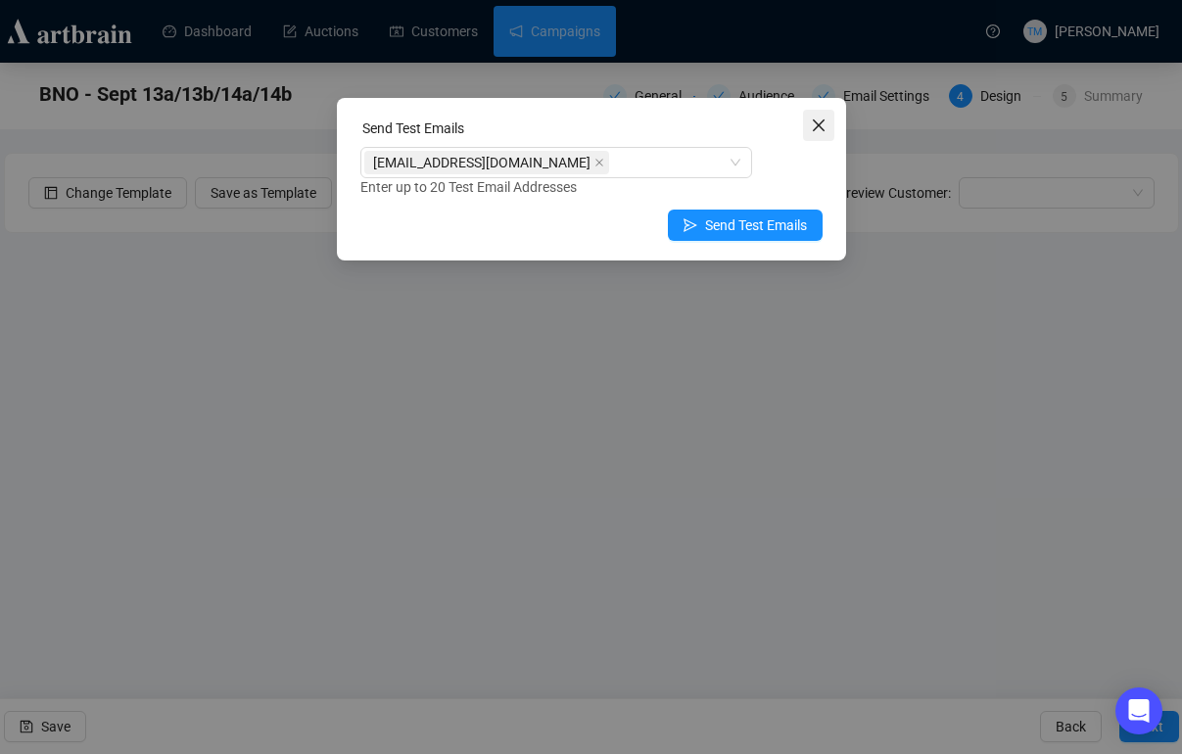
click at [823, 119] on icon "close" at bounding box center [819, 126] width 16 height 16
